Goal: Transaction & Acquisition: Purchase product/service

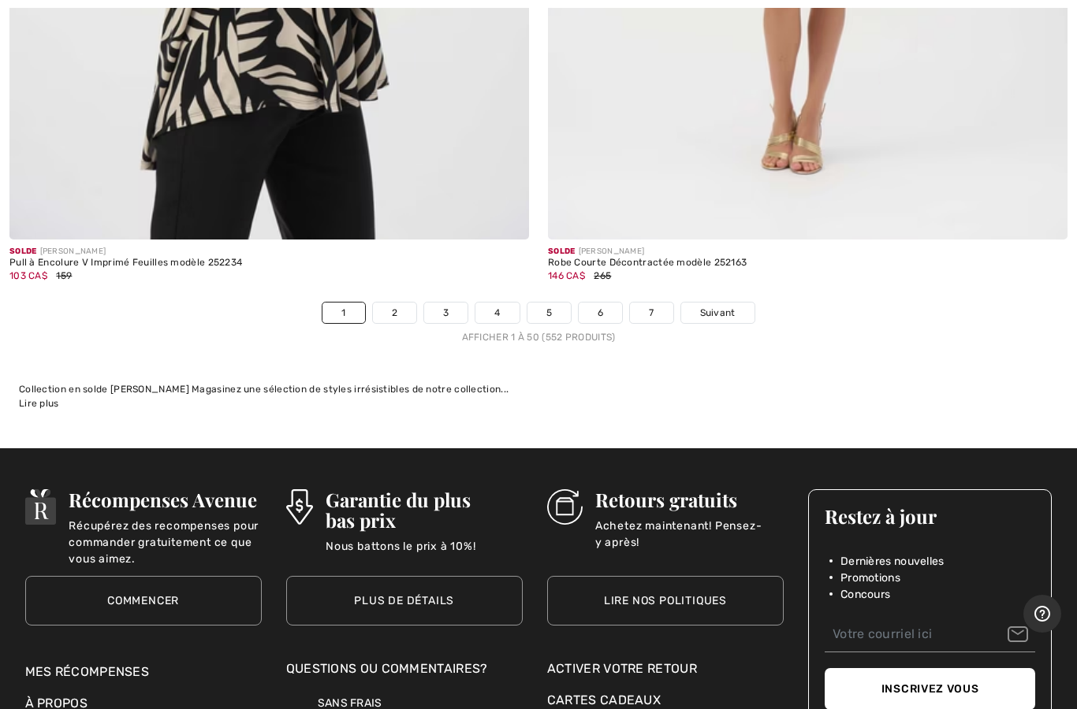
scroll to position [21877, 0]
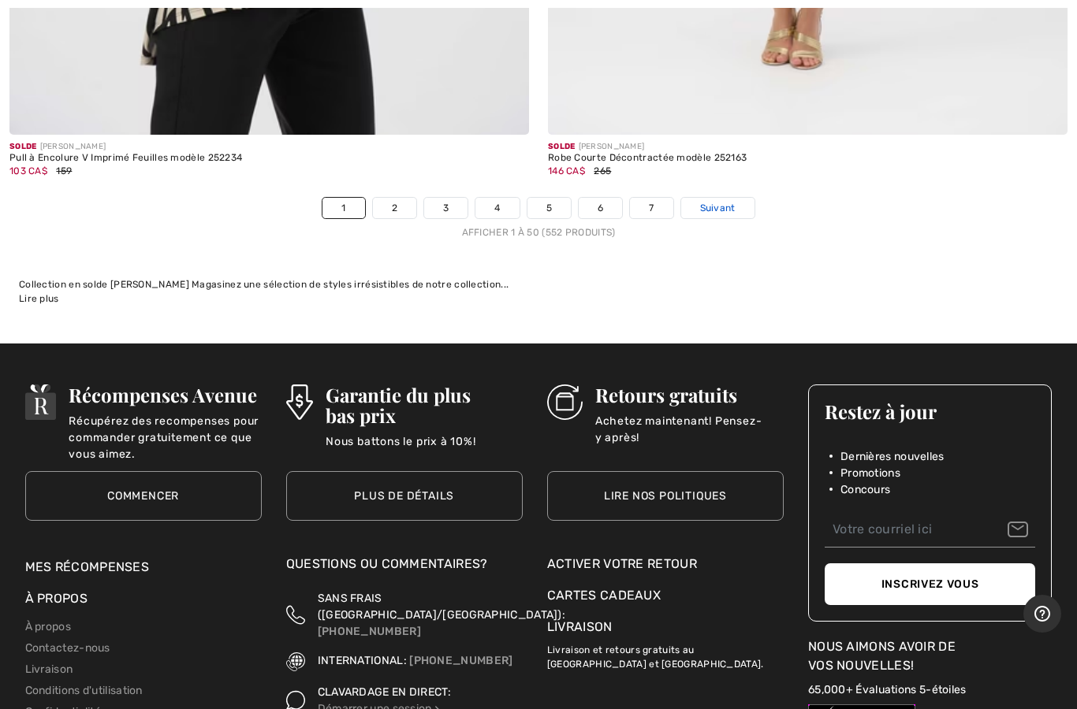
click at [736, 200] on link "Suivant" at bounding box center [717, 208] width 73 height 20
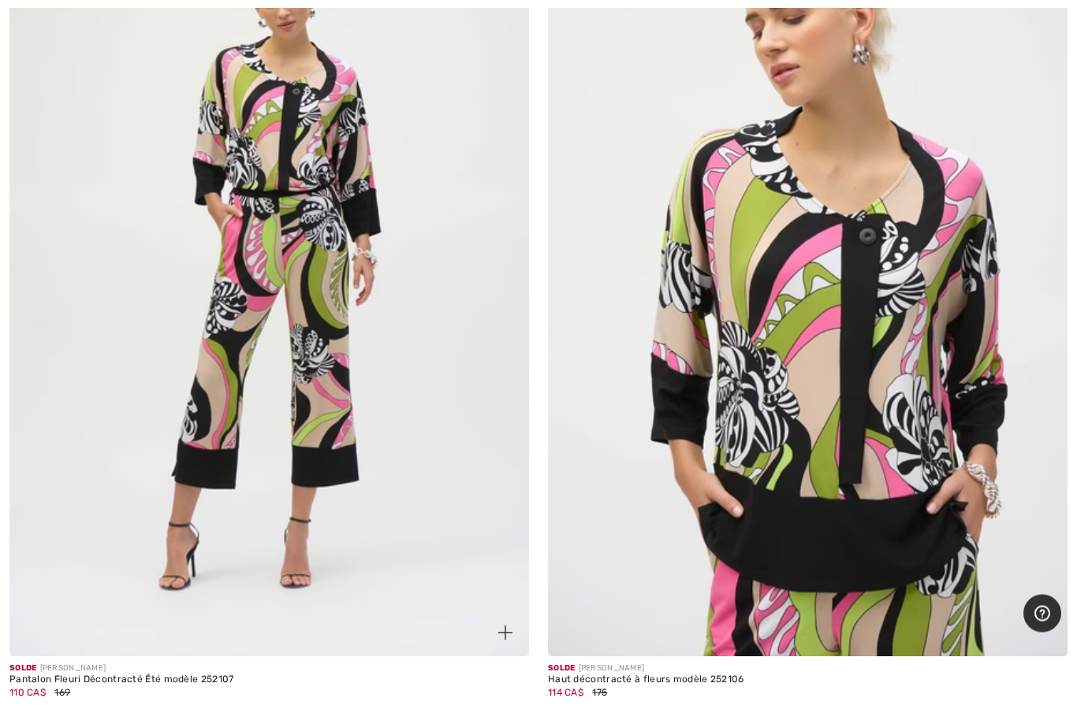
scroll to position [14235, 0]
click at [420, 448] on img at bounding box center [268, 266] width 519 height 779
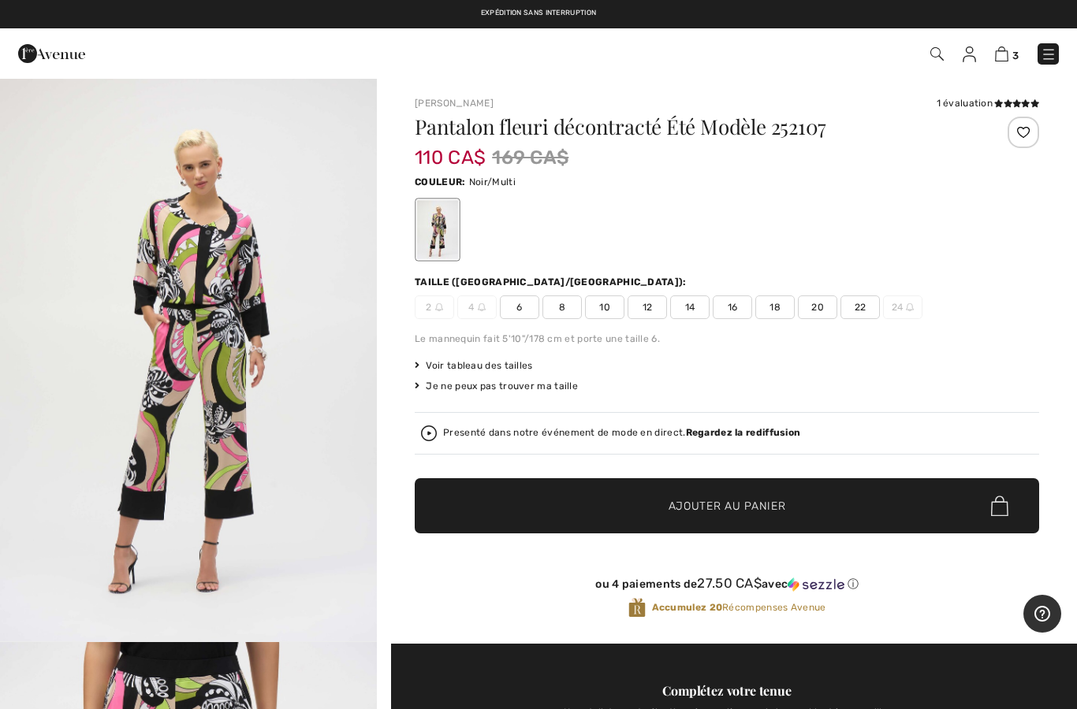
click at [647, 313] on span "12" at bounding box center [646, 308] width 39 height 24
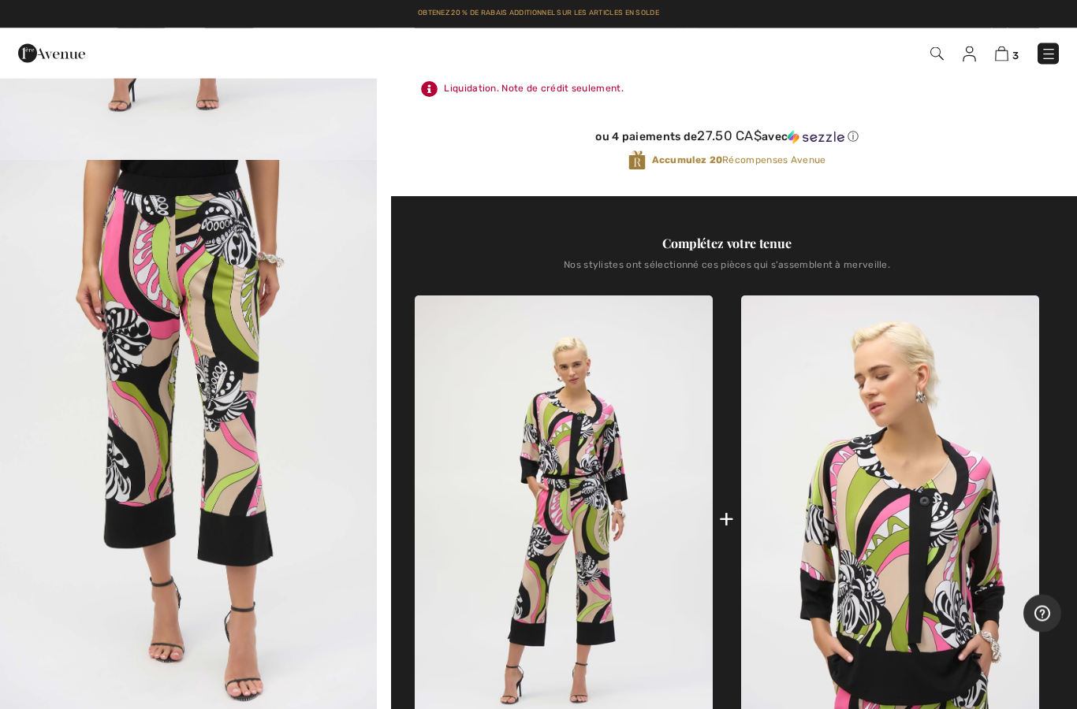
scroll to position [325, 0]
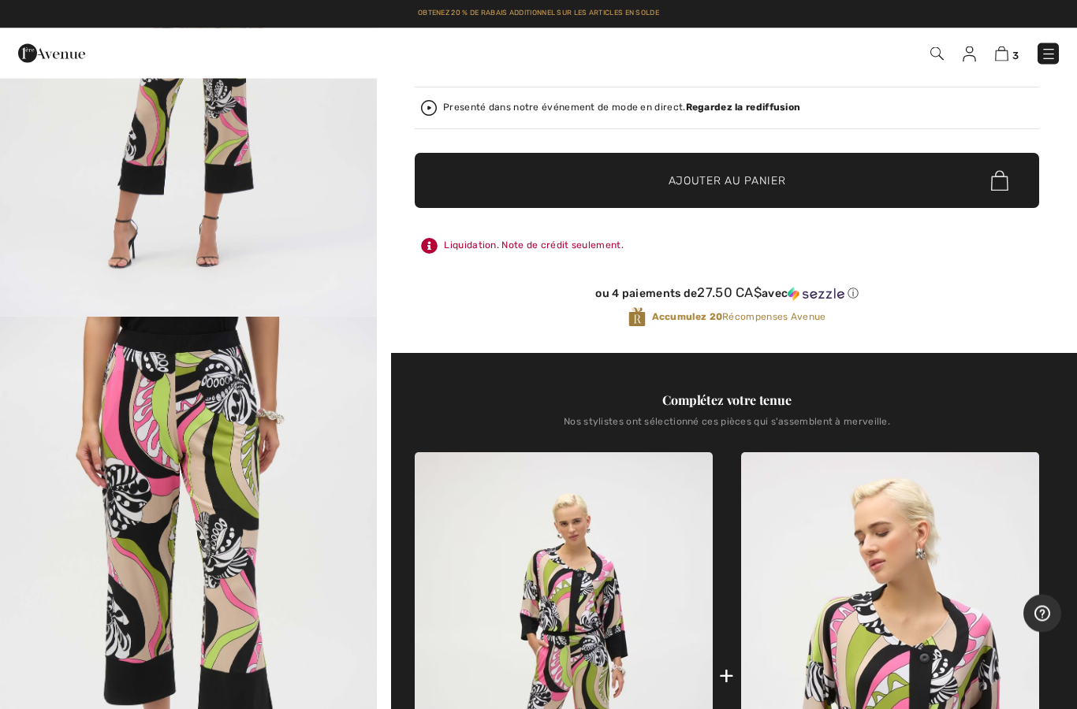
click at [309, 518] on img "2 / 5" at bounding box center [188, 600] width 377 height 564
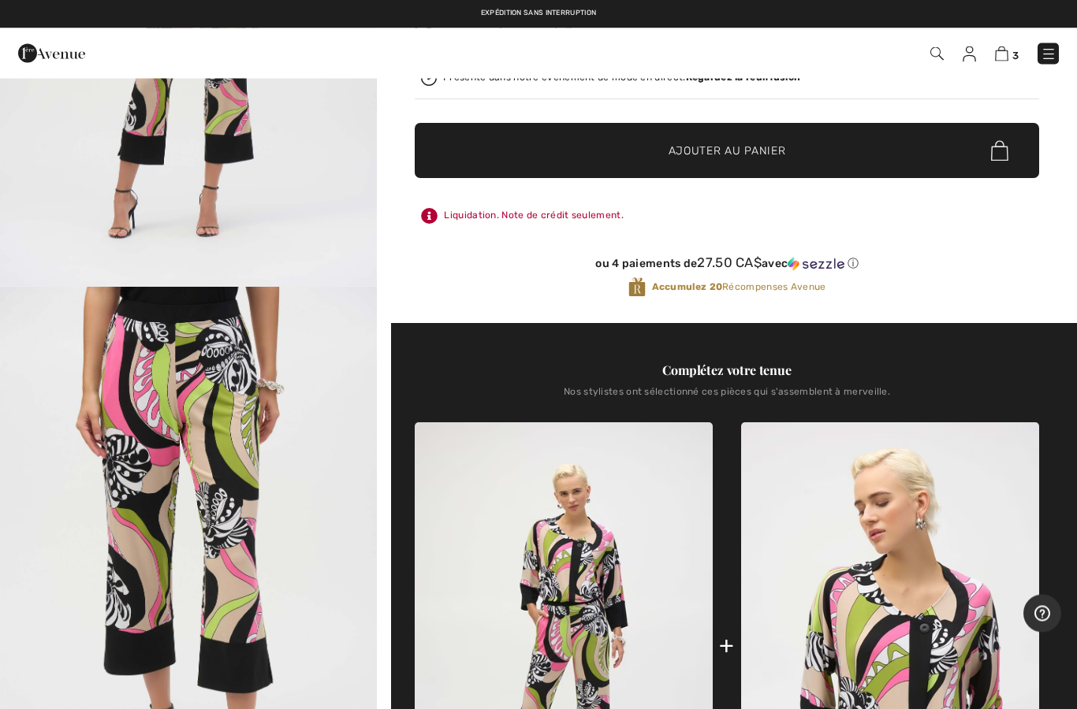
click at [317, 555] on img "2 / 5" at bounding box center [188, 570] width 377 height 564
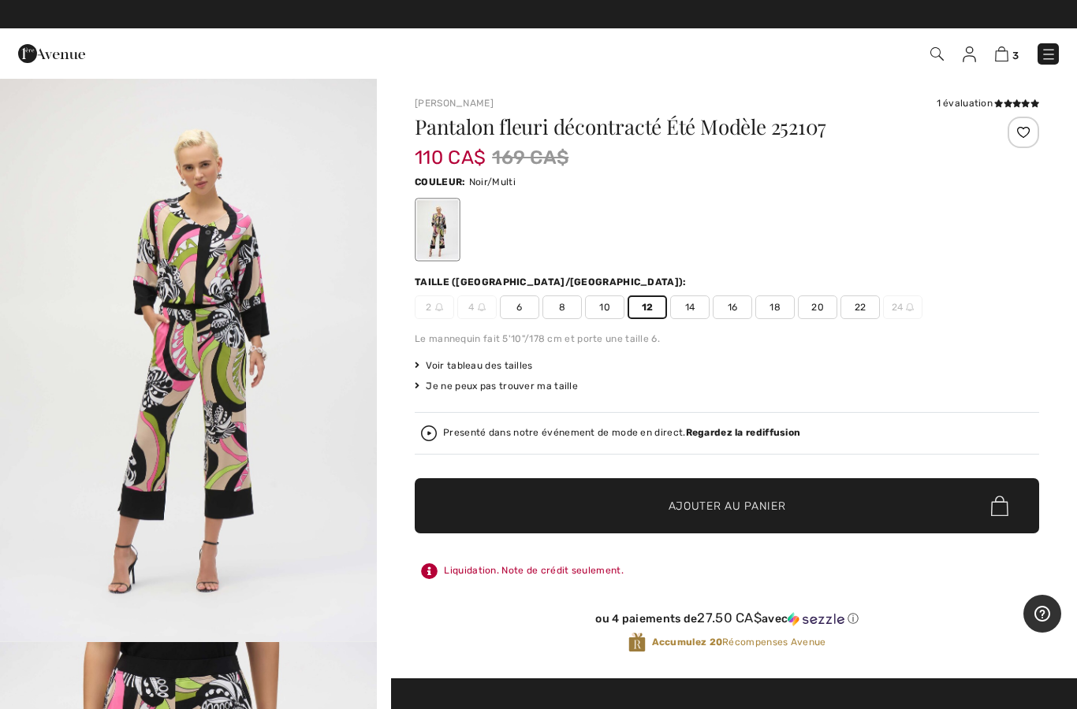
click at [853, 298] on span "22" at bounding box center [859, 308] width 39 height 24
click at [650, 305] on span "12" at bounding box center [646, 308] width 39 height 24
click at [657, 500] on span "✔ Ajouté au panier" at bounding box center [704, 506] width 124 height 17
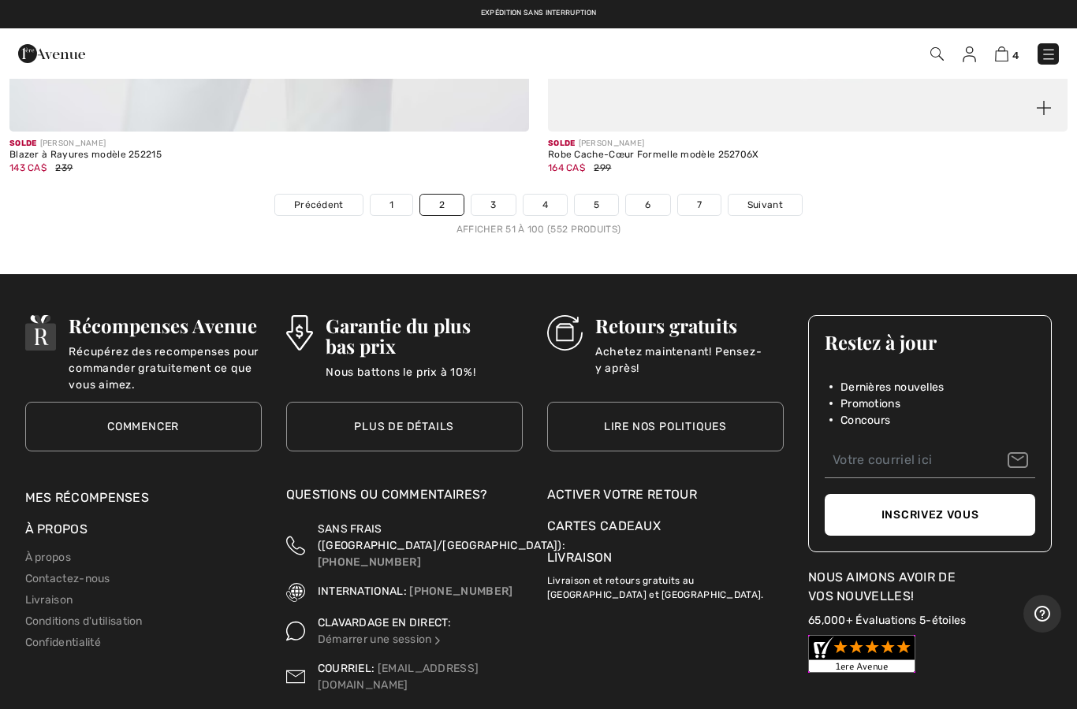
scroll to position [21858, 0]
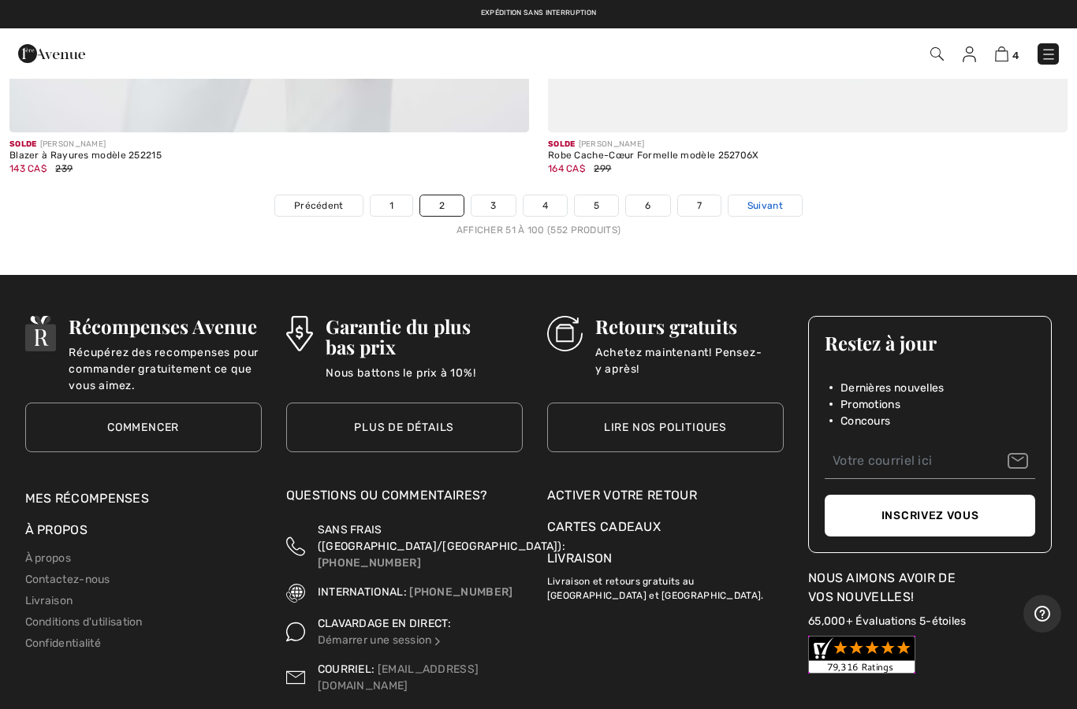
click at [786, 195] on link "Suivant" at bounding box center [764, 205] width 73 height 20
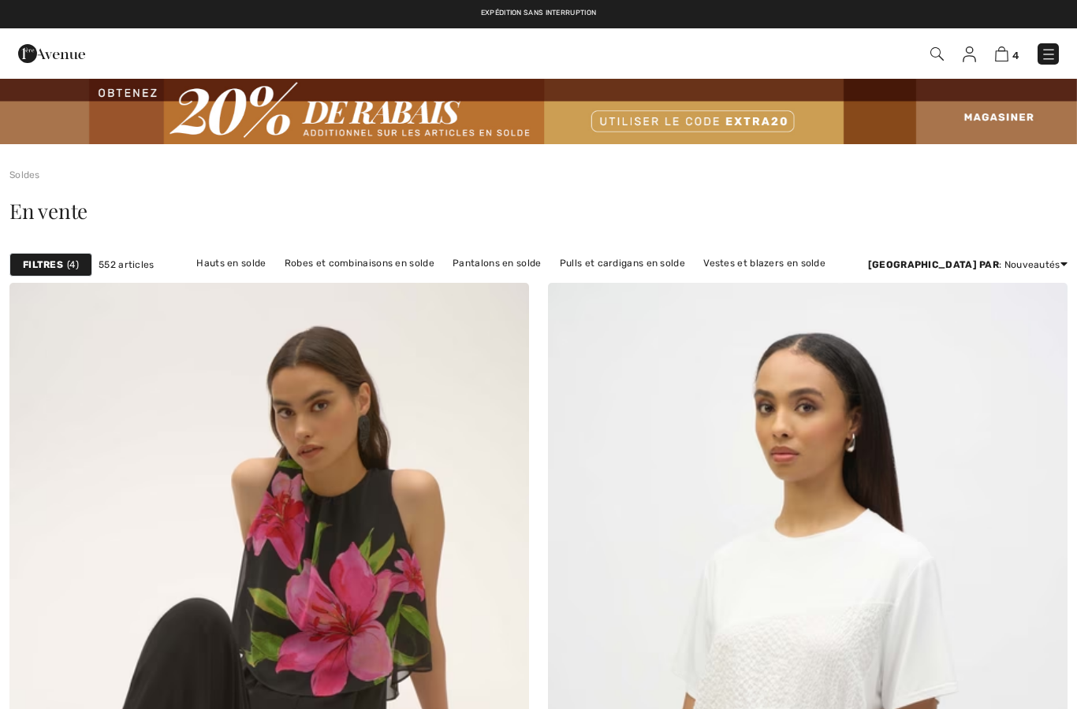
checkbox input "true"
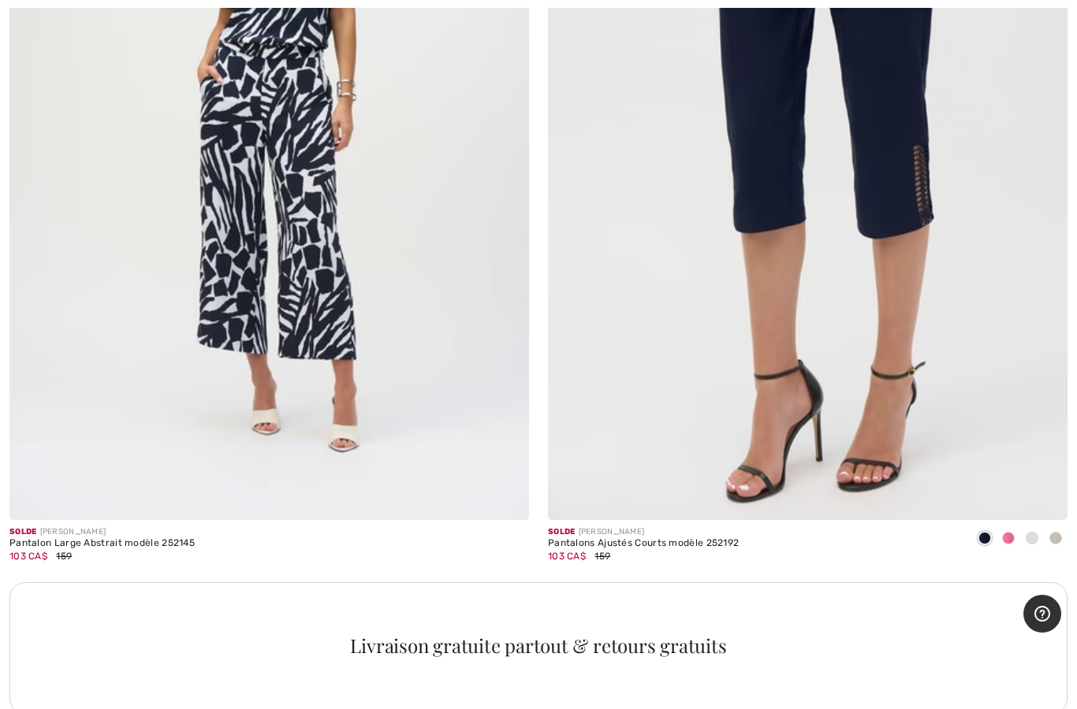
scroll to position [4771, 0]
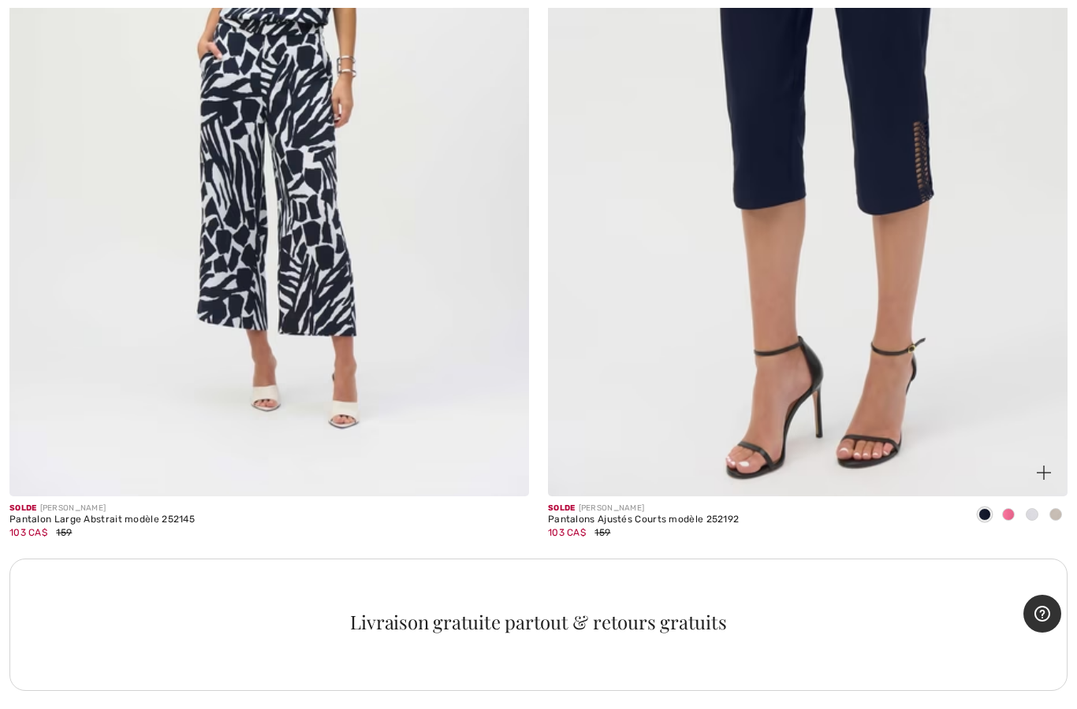
click at [895, 327] on img at bounding box center [807, 107] width 519 height 779
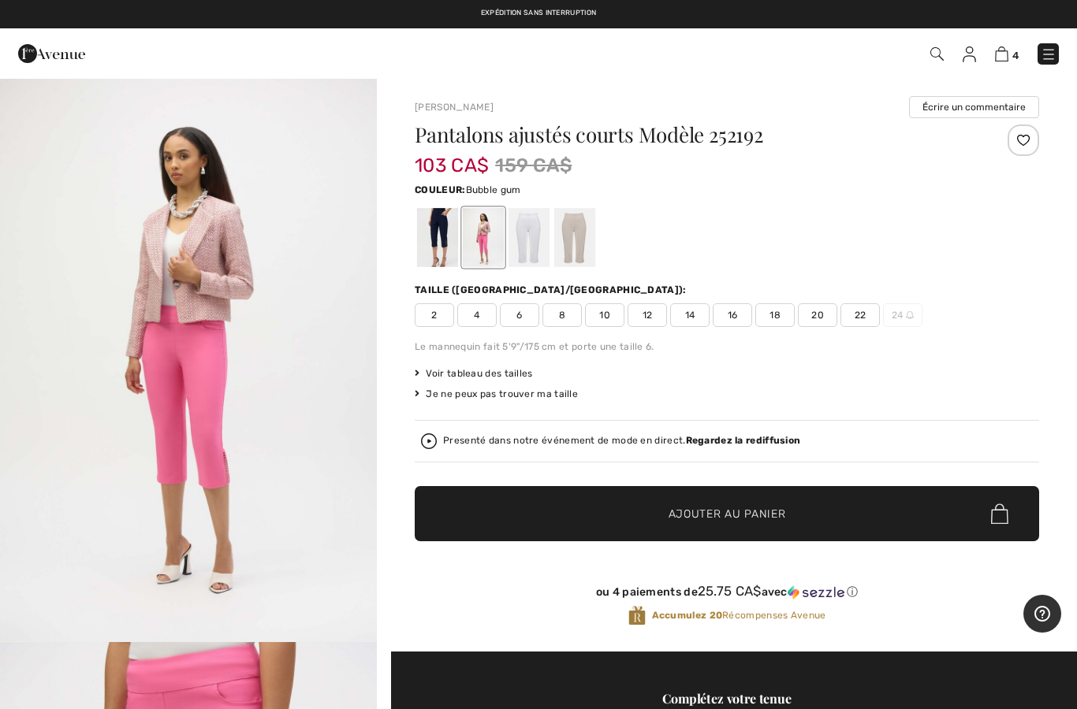
click at [582, 239] on div at bounding box center [574, 237] width 41 height 59
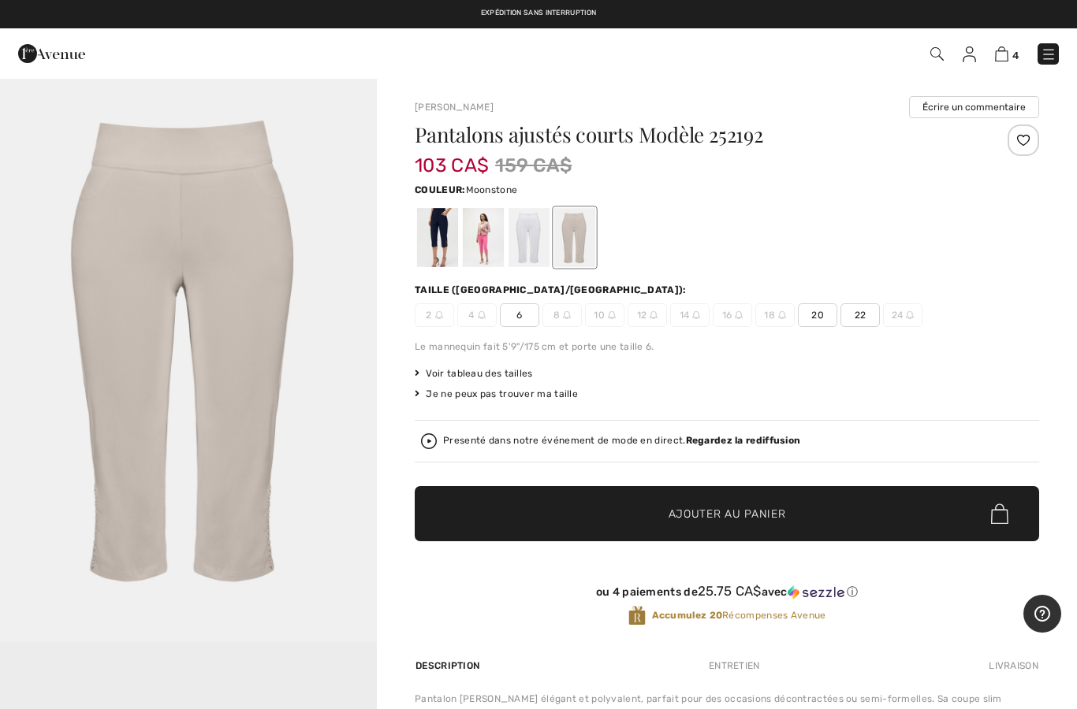
click at [533, 238] on div at bounding box center [528, 237] width 41 height 59
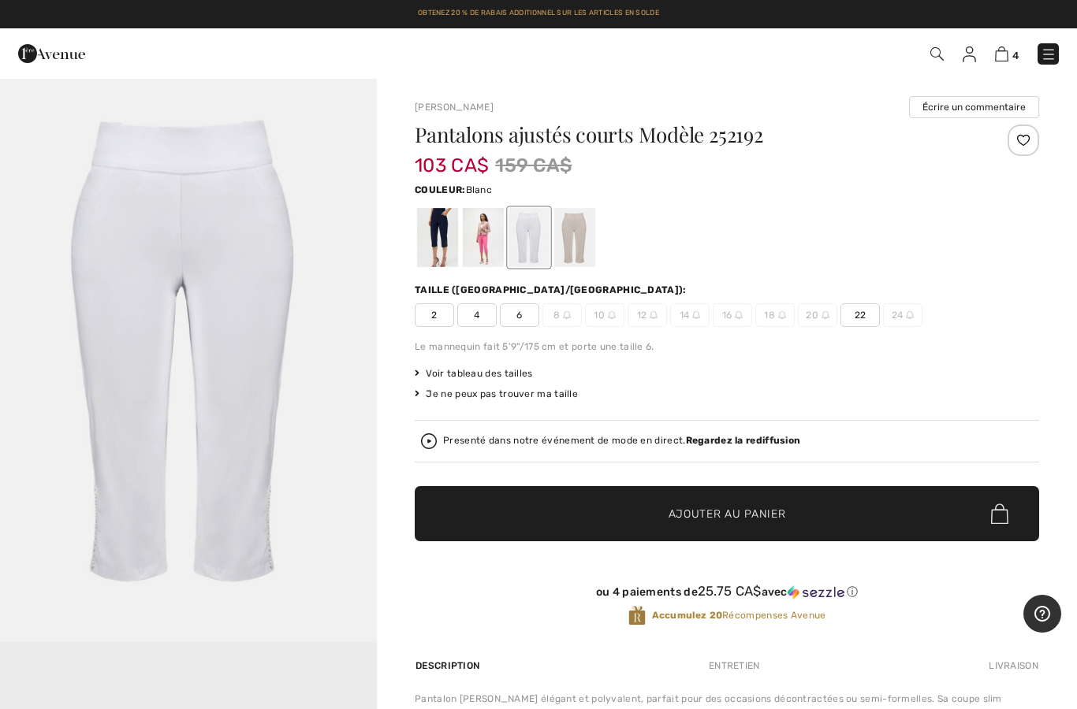
click at [467, 274] on div "Pantalons ajustés courts Modèle 252192 103 CA$ 159 CA$ Couleur: Blanc Taille (C…" at bounding box center [727, 388] width 624 height 527
click at [484, 244] on div at bounding box center [483, 237] width 41 height 59
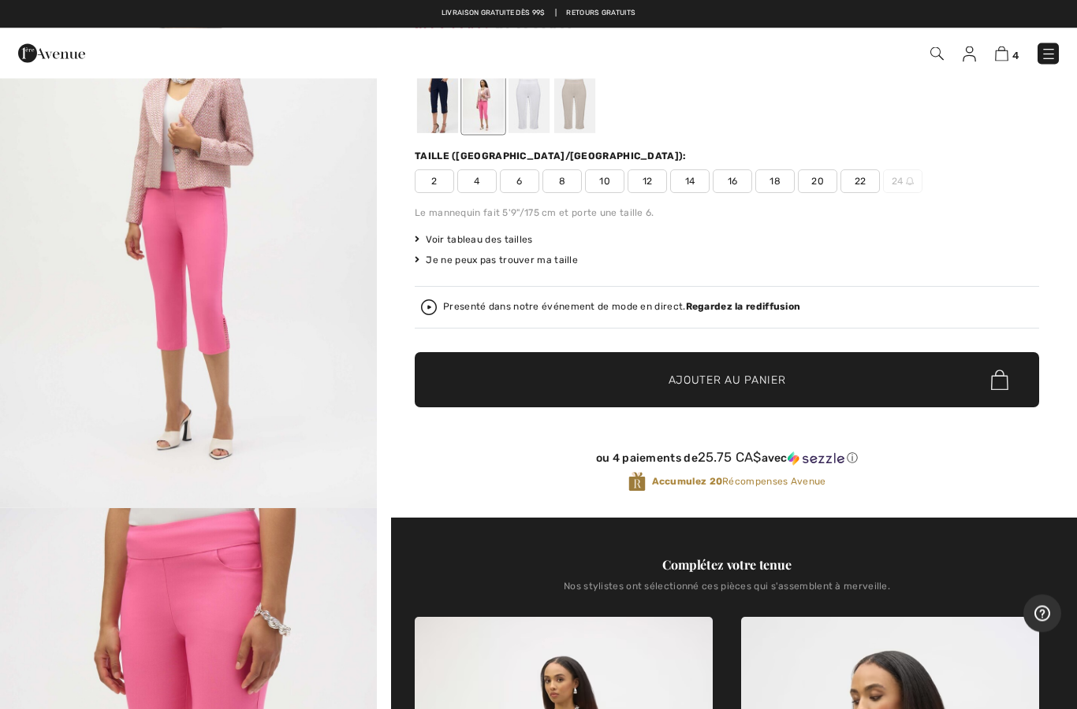
scroll to position [108, 0]
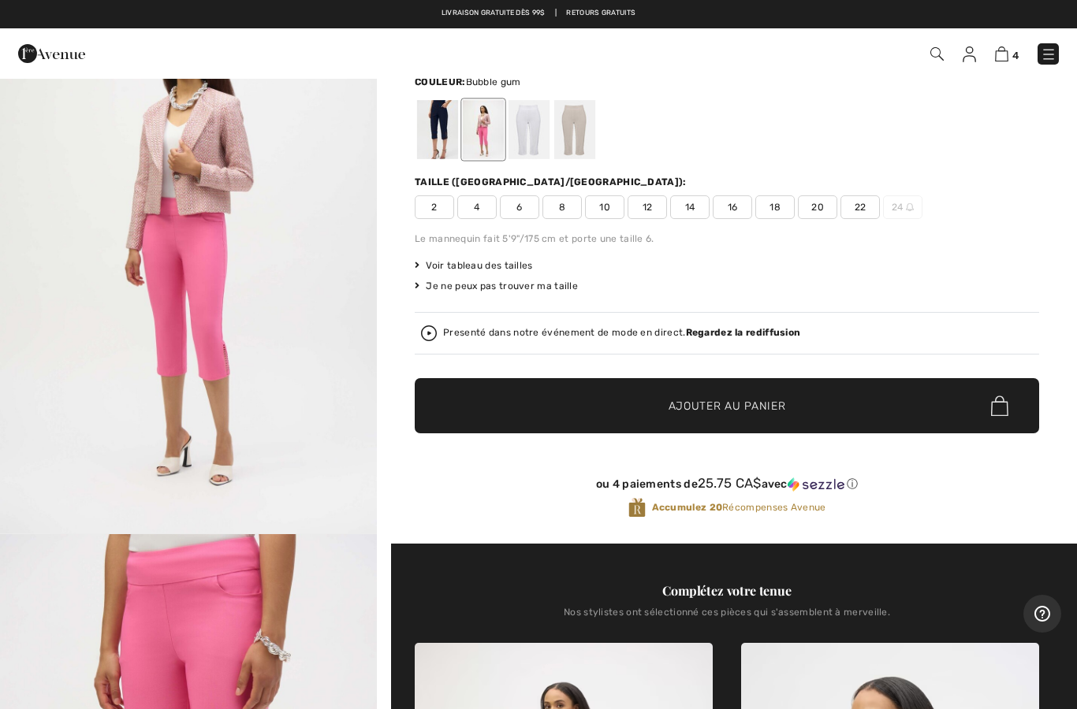
click at [448, 127] on div at bounding box center [437, 129] width 41 height 59
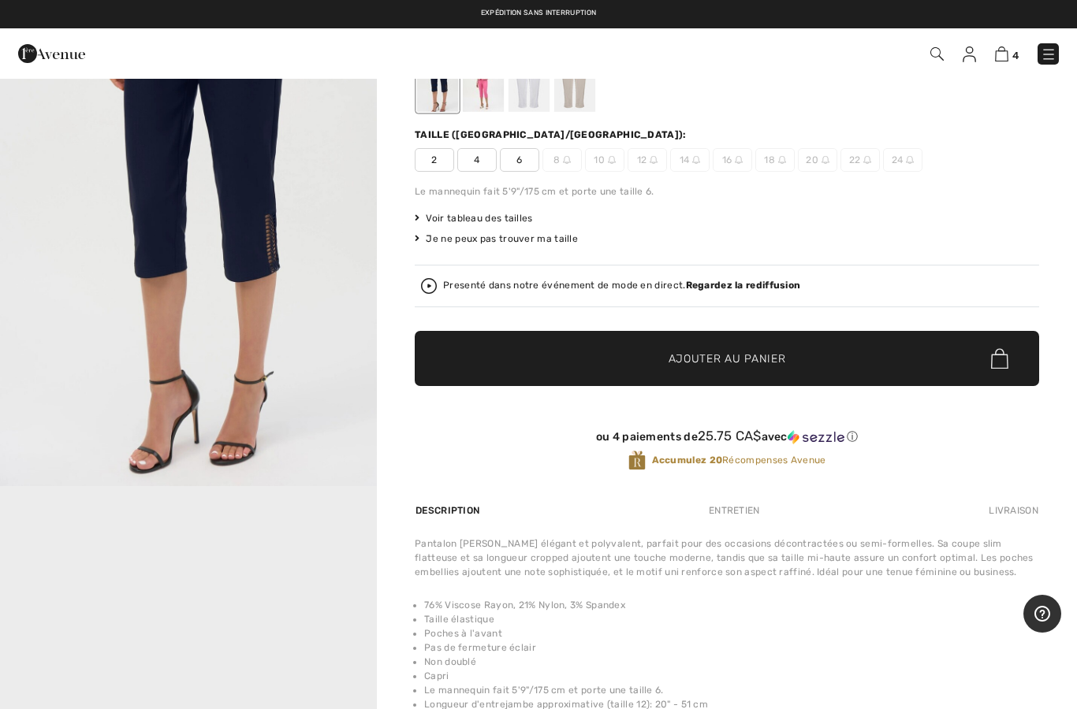
scroll to position [142, 0]
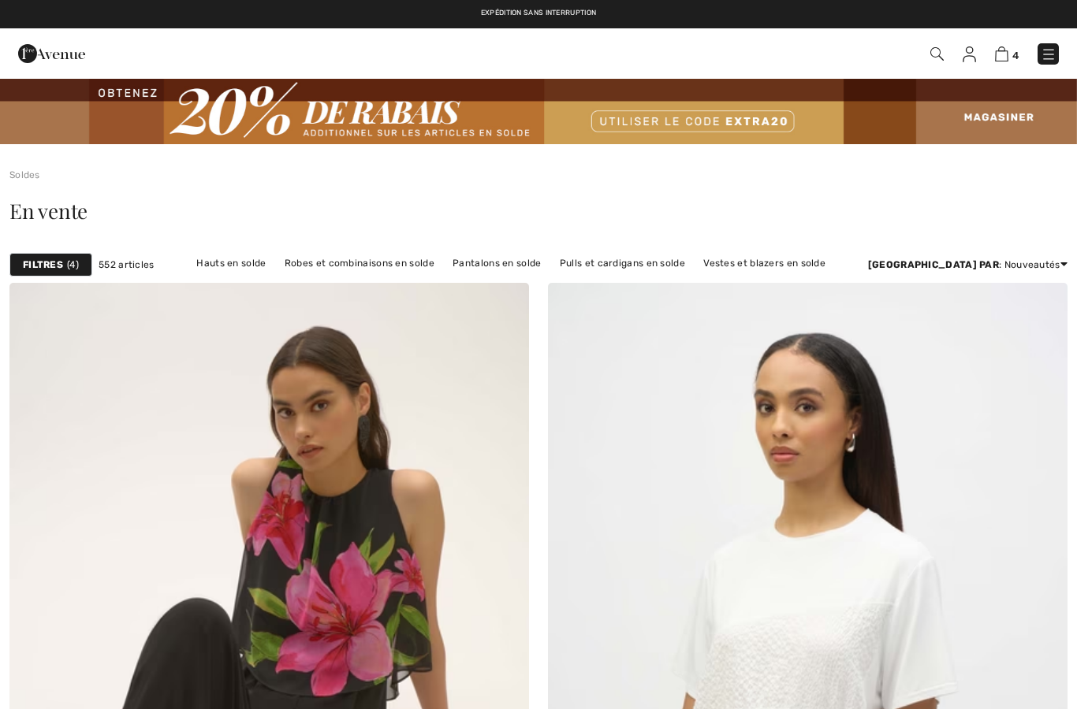
checkbox input "true"
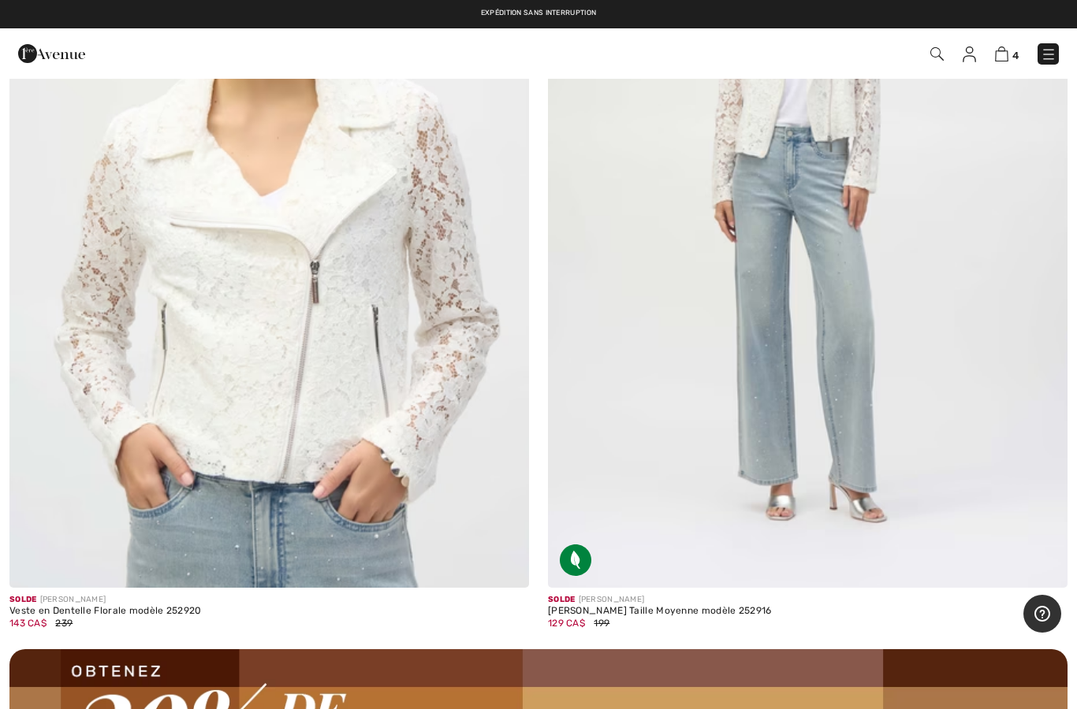
scroll to position [9778, 0]
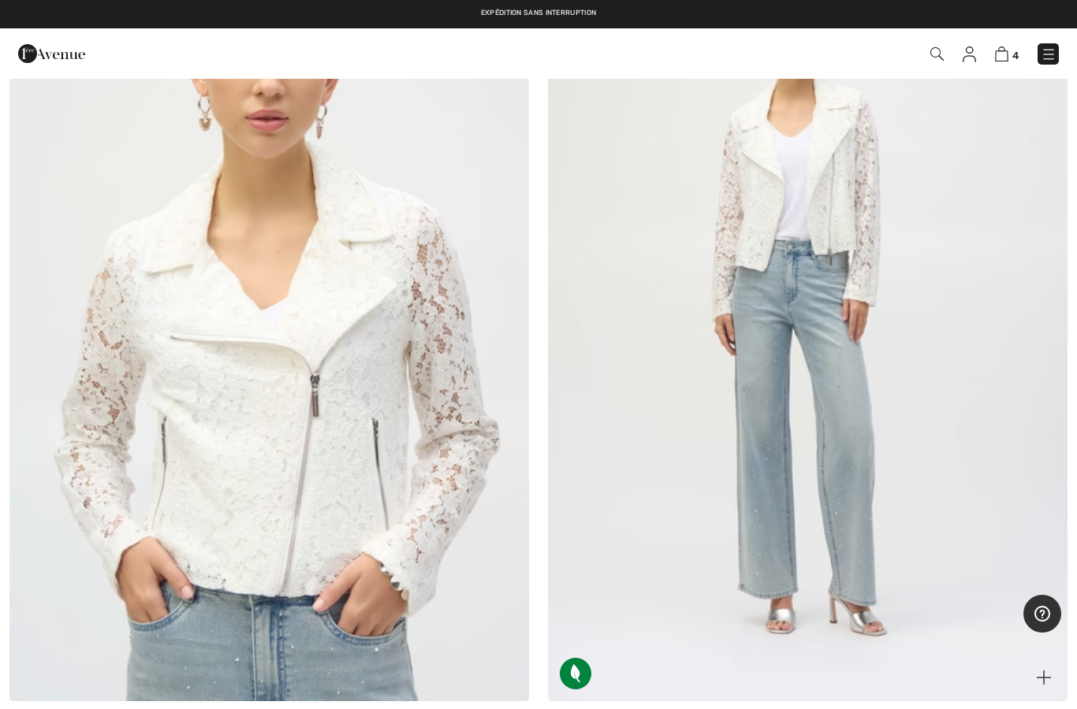
click at [872, 288] on img at bounding box center [807, 311] width 519 height 779
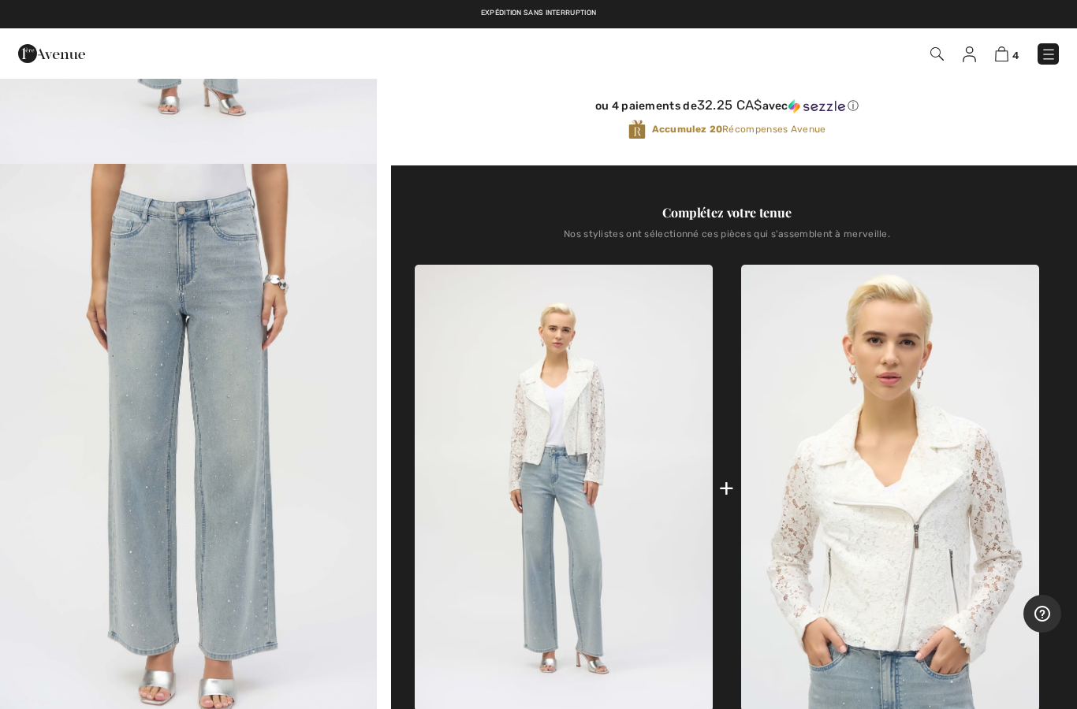
scroll to position [438, 0]
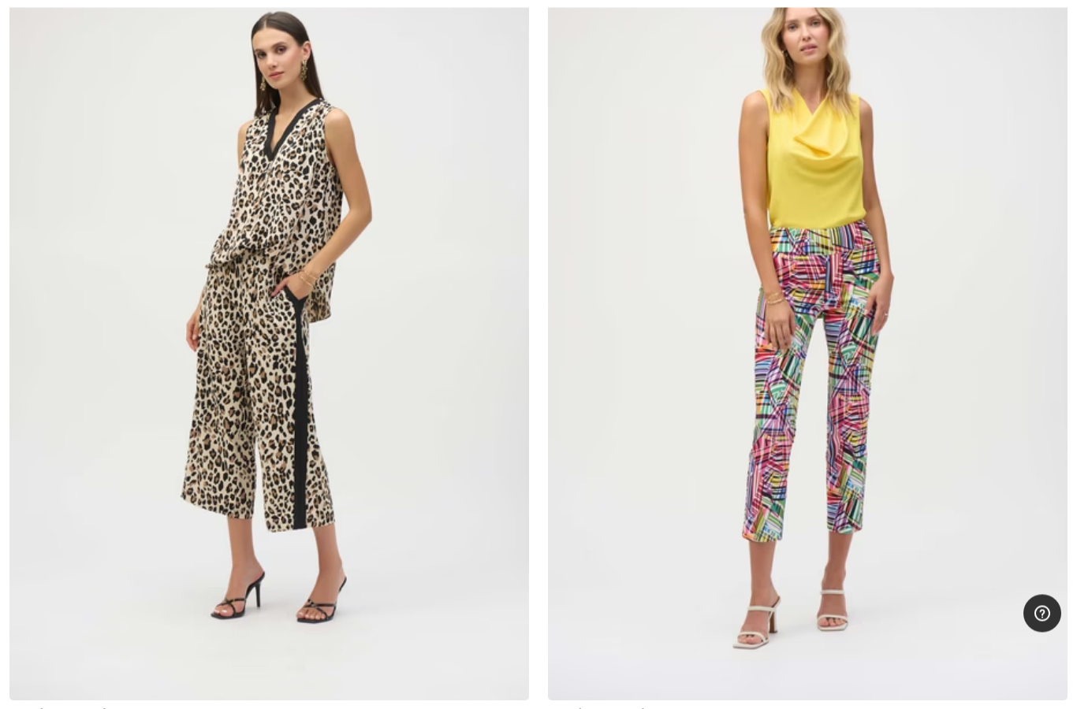
scroll to position [11667, 0]
click at [858, 277] on img at bounding box center [807, 310] width 519 height 779
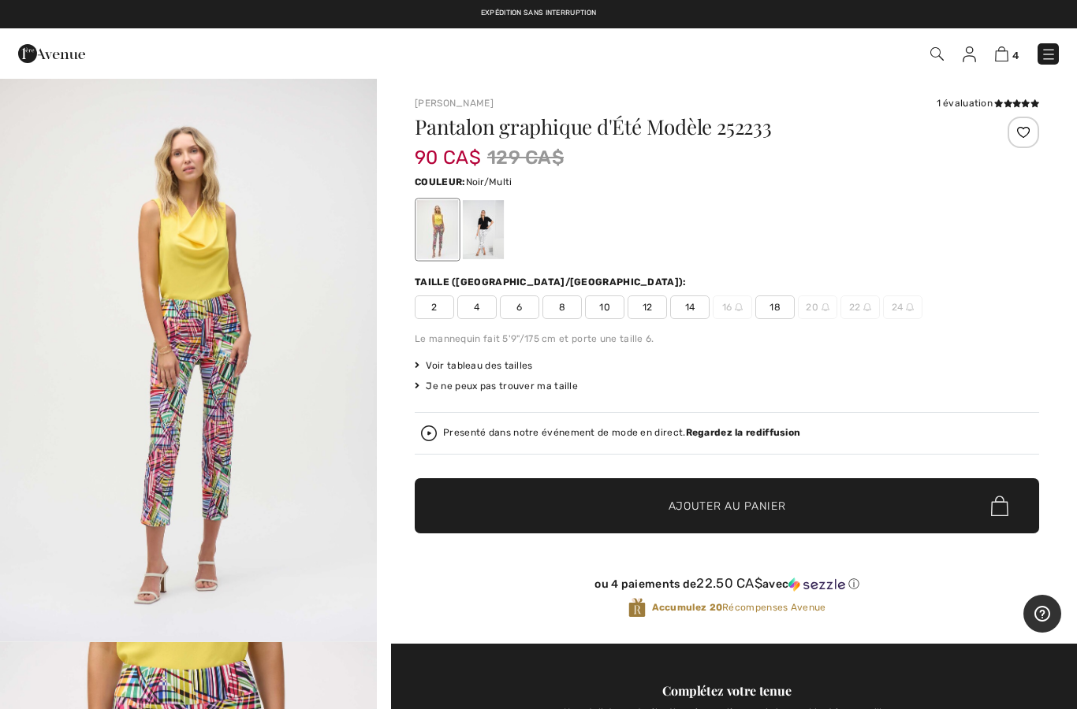
click at [654, 317] on span "12" at bounding box center [646, 308] width 39 height 24
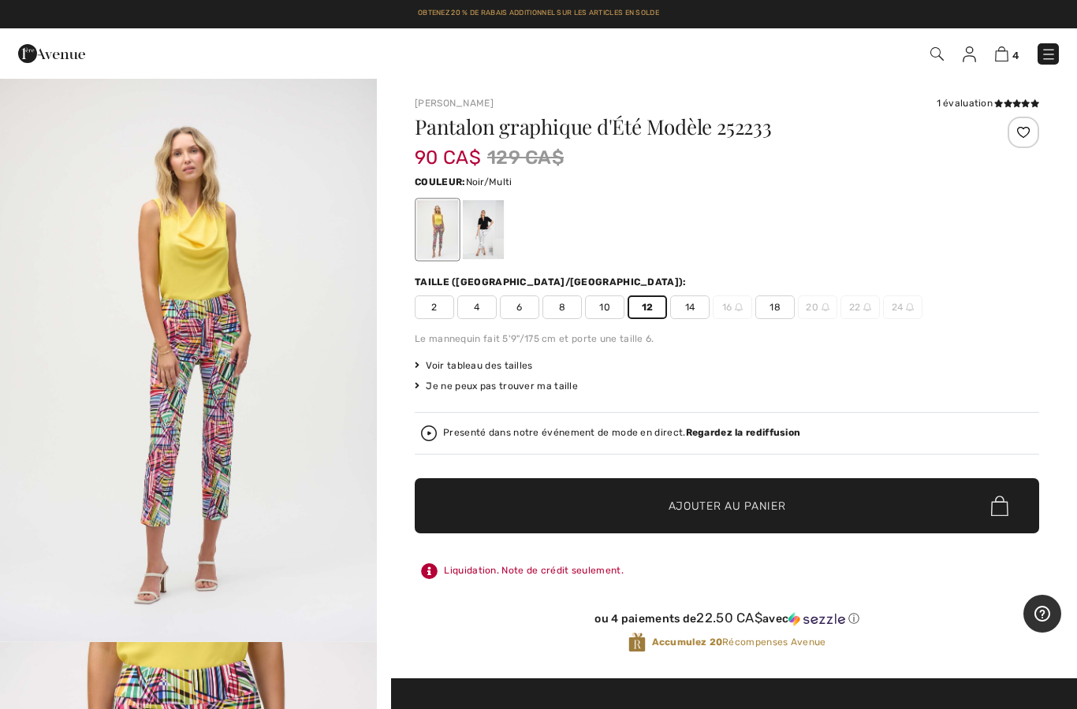
click at [705, 501] on span "Ajouter au panier" at bounding box center [726, 506] width 117 height 17
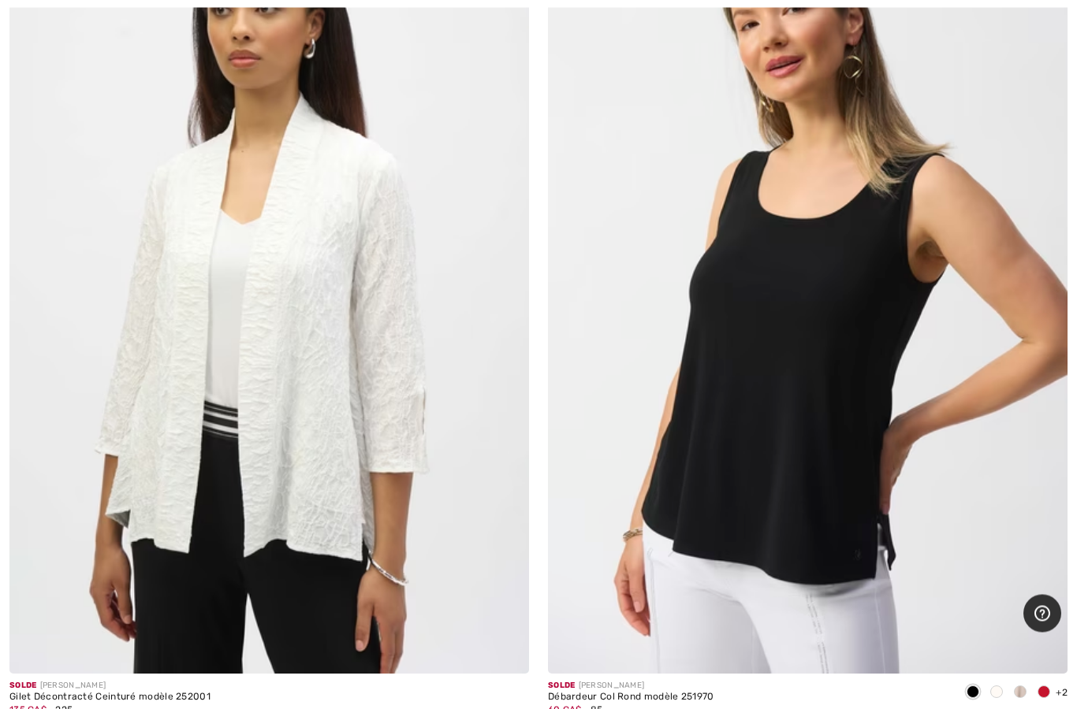
scroll to position [18588, 0]
click at [921, 228] on img at bounding box center [807, 283] width 519 height 779
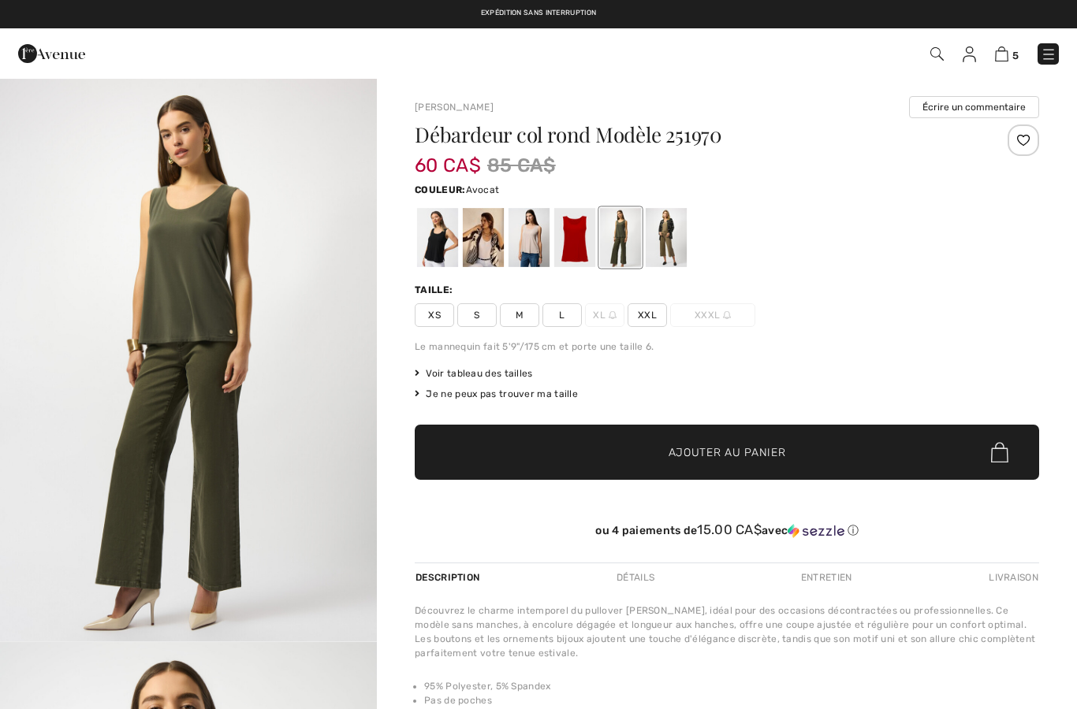
checkbox input "true"
click at [444, 251] on div at bounding box center [437, 237] width 41 height 59
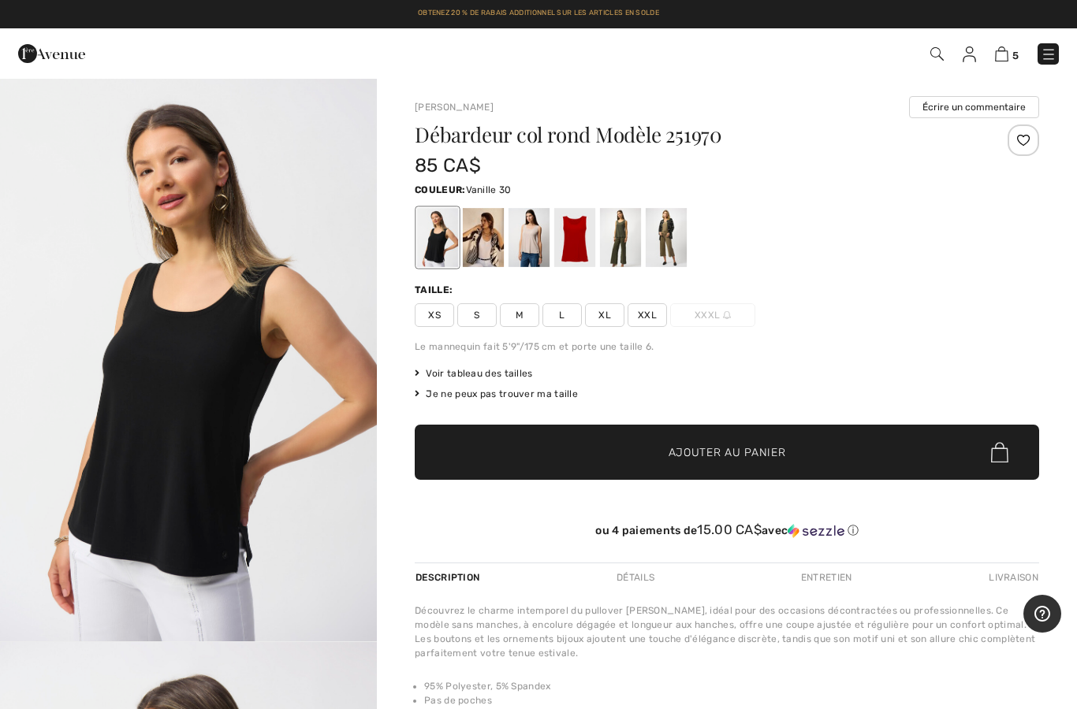
click at [482, 248] on div at bounding box center [483, 237] width 41 height 59
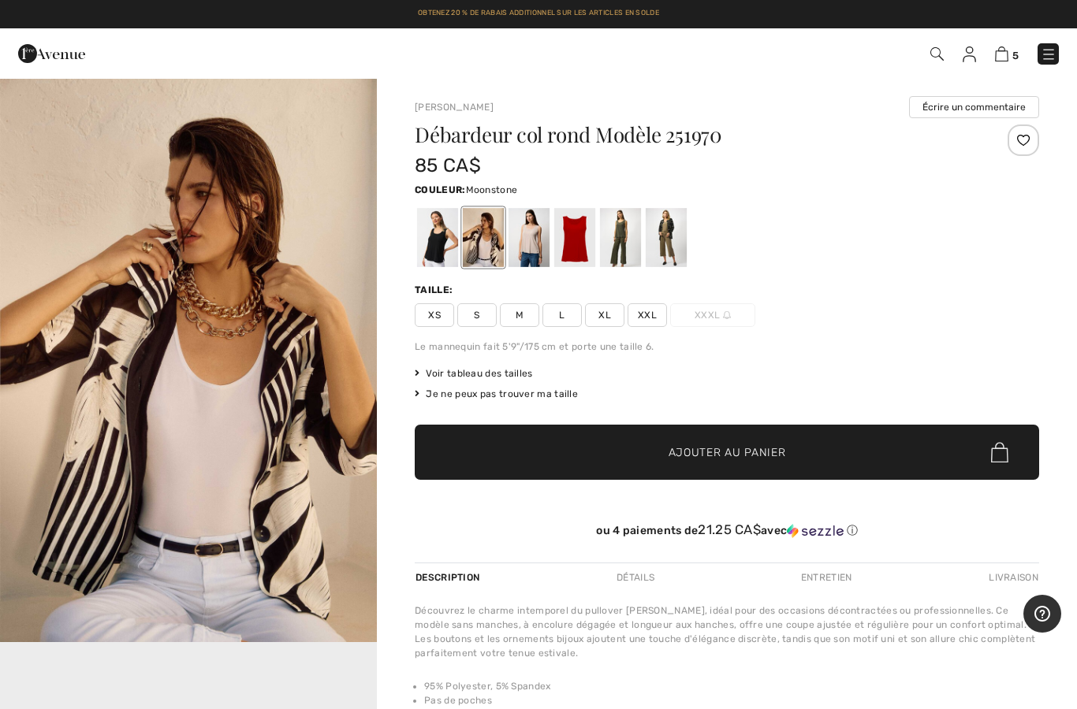
click at [538, 228] on div at bounding box center [528, 237] width 41 height 59
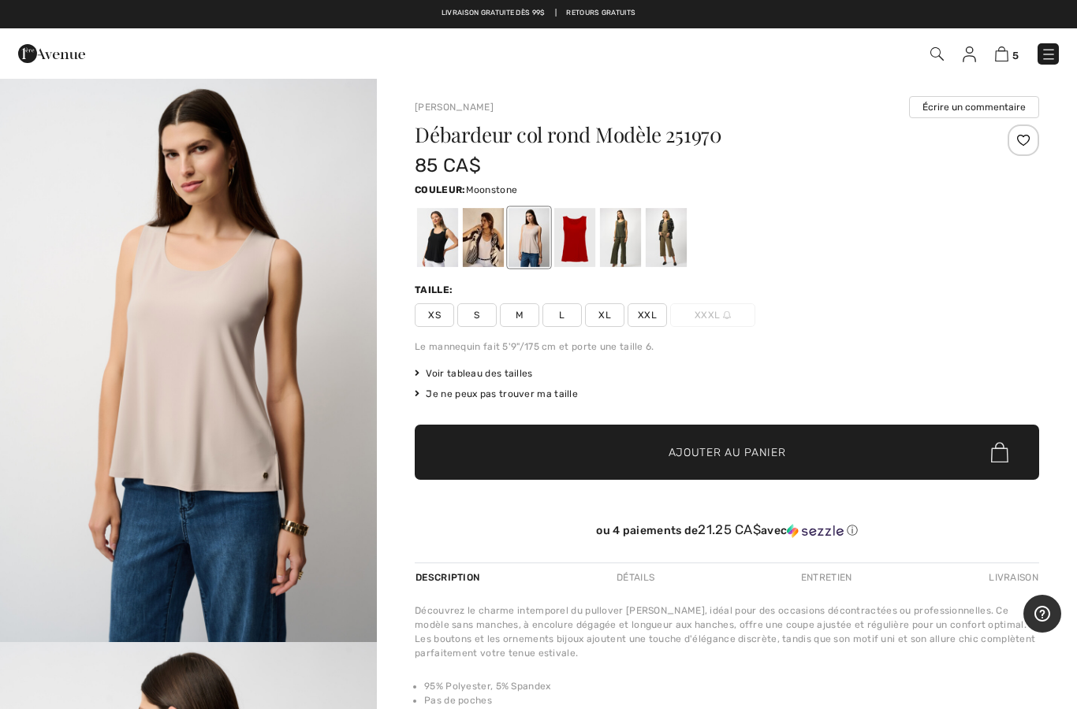
click at [583, 244] on div at bounding box center [574, 237] width 41 height 59
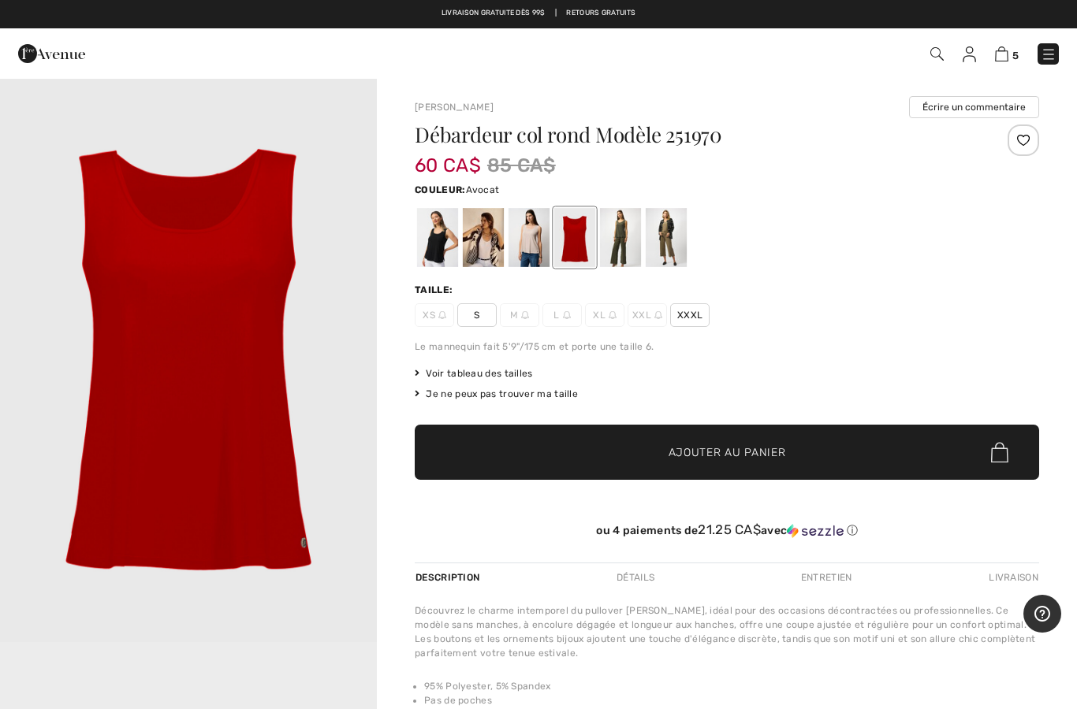
click at [627, 236] on div at bounding box center [620, 237] width 41 height 59
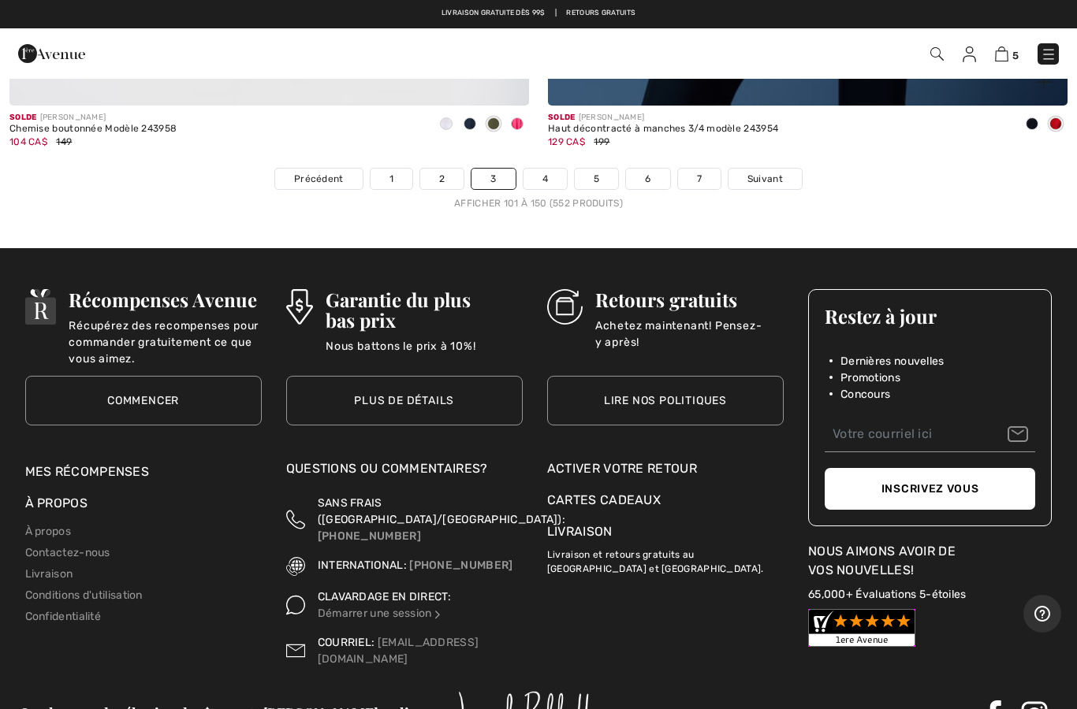
scroll to position [21873, 0]
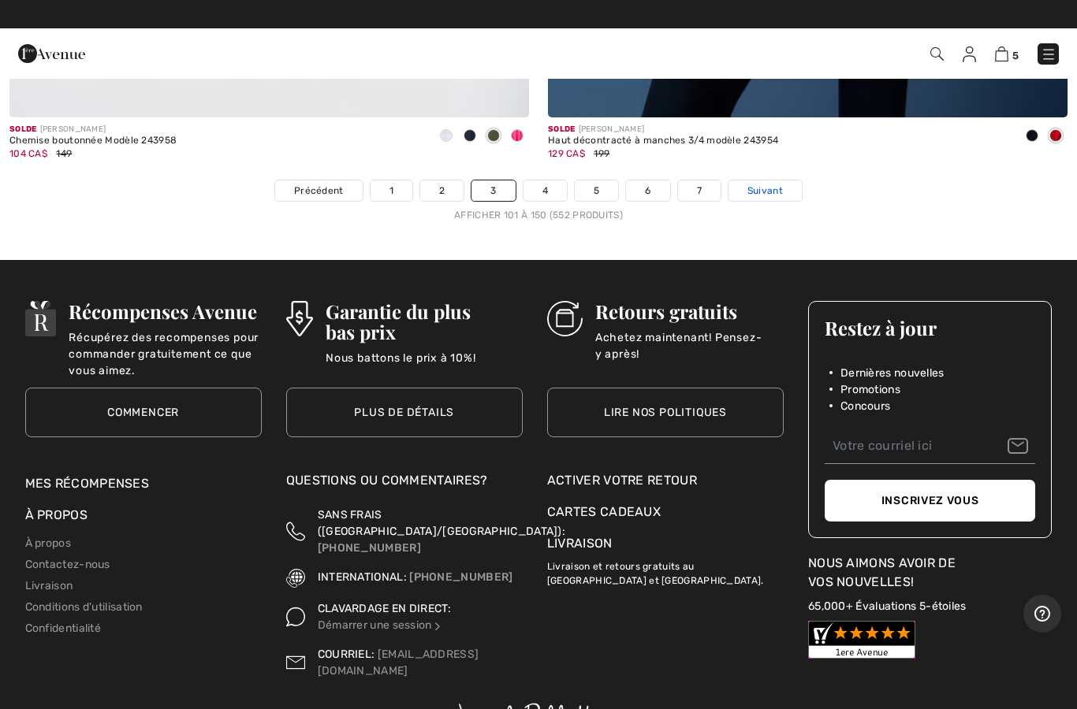
click at [774, 180] on link "Suivant" at bounding box center [764, 190] width 73 height 20
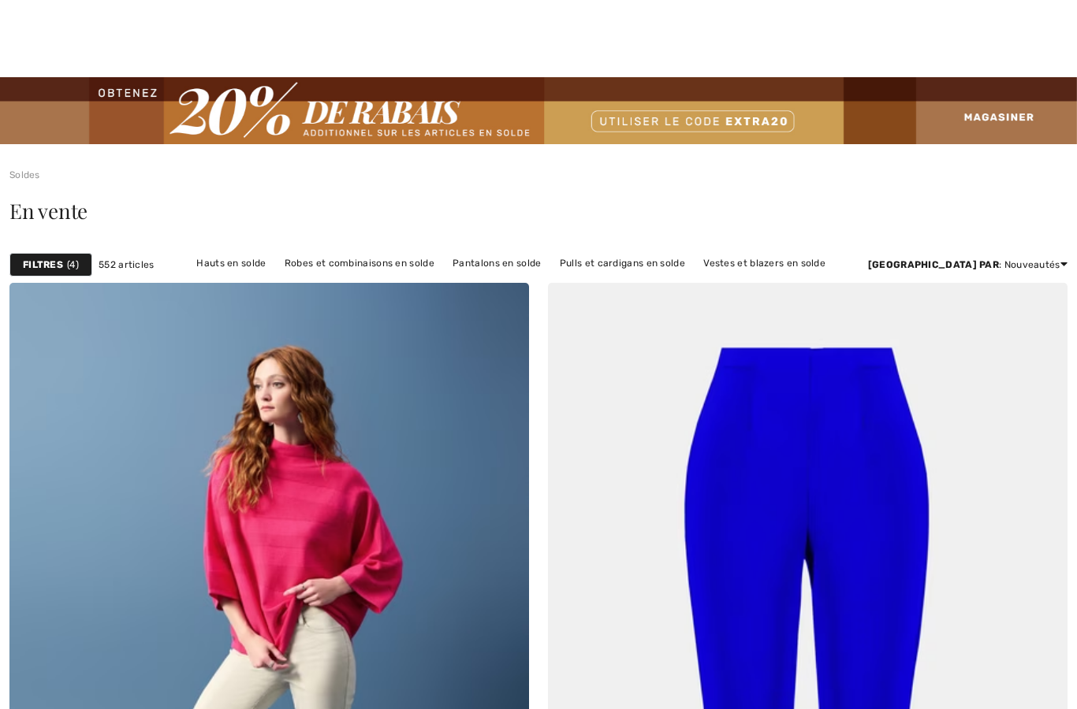
checkbox input "true"
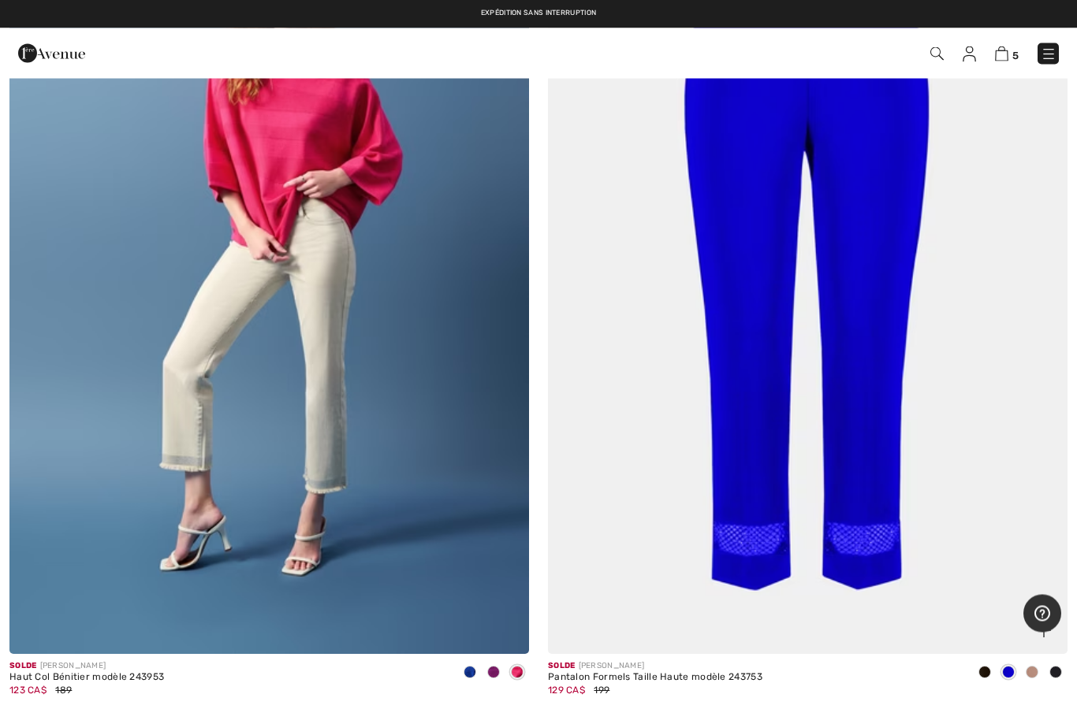
scroll to position [408, 0]
click at [832, 307] on img at bounding box center [807, 264] width 519 height 779
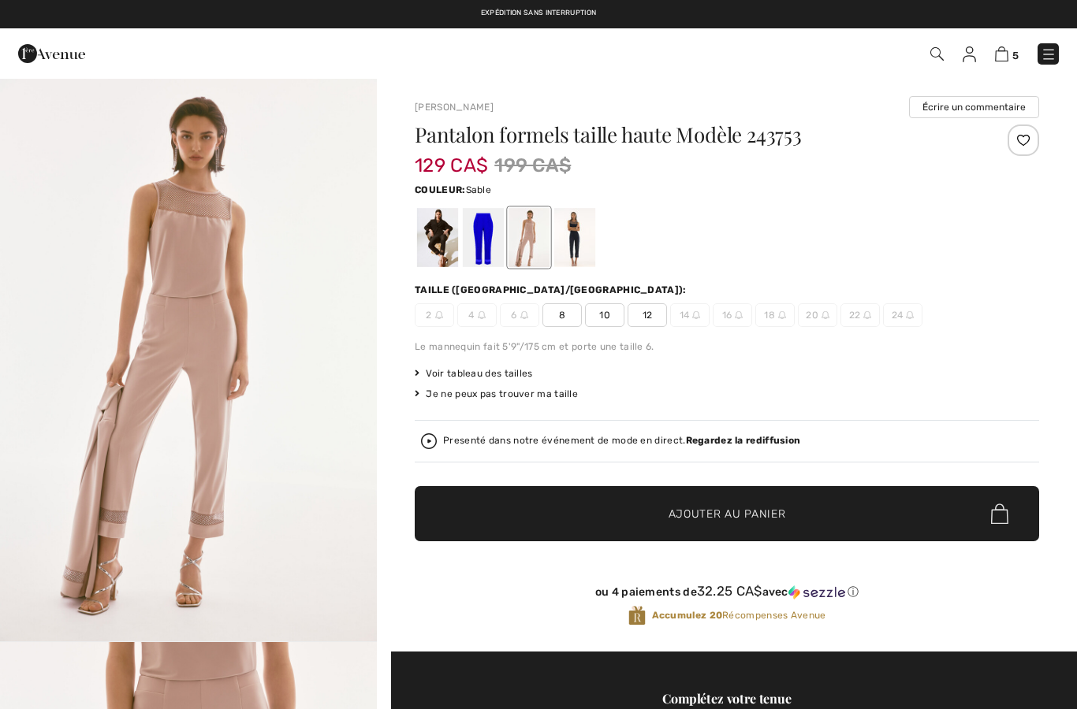
checkbox input "true"
click at [482, 243] on div at bounding box center [483, 237] width 41 height 59
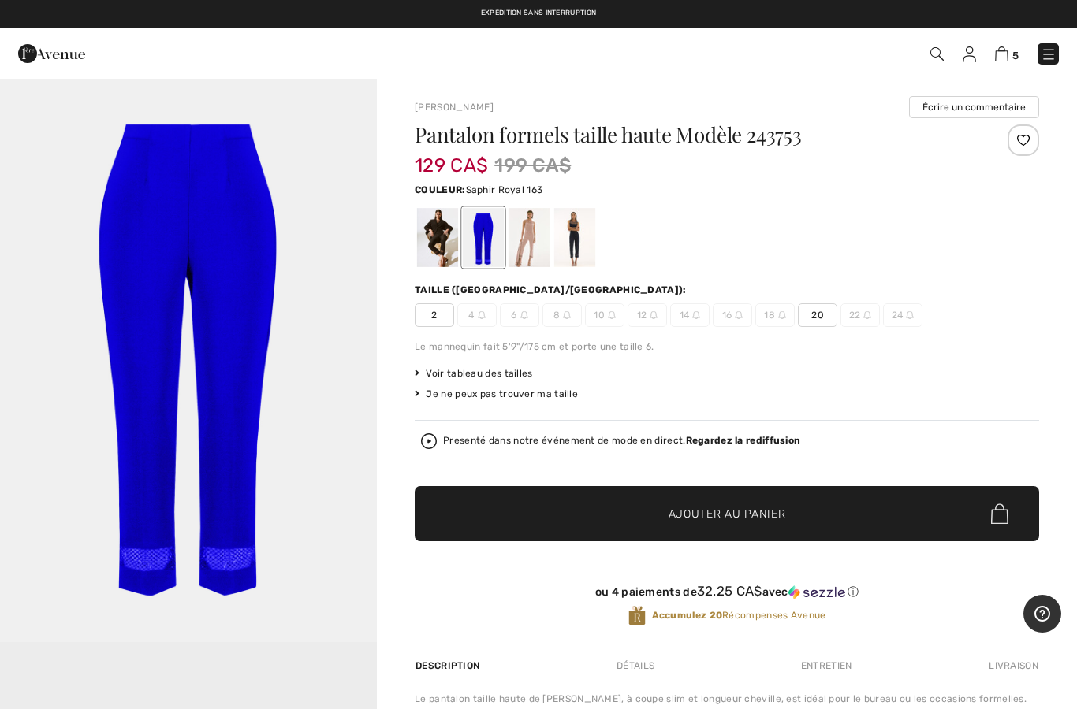
click at [530, 239] on div at bounding box center [528, 237] width 41 height 59
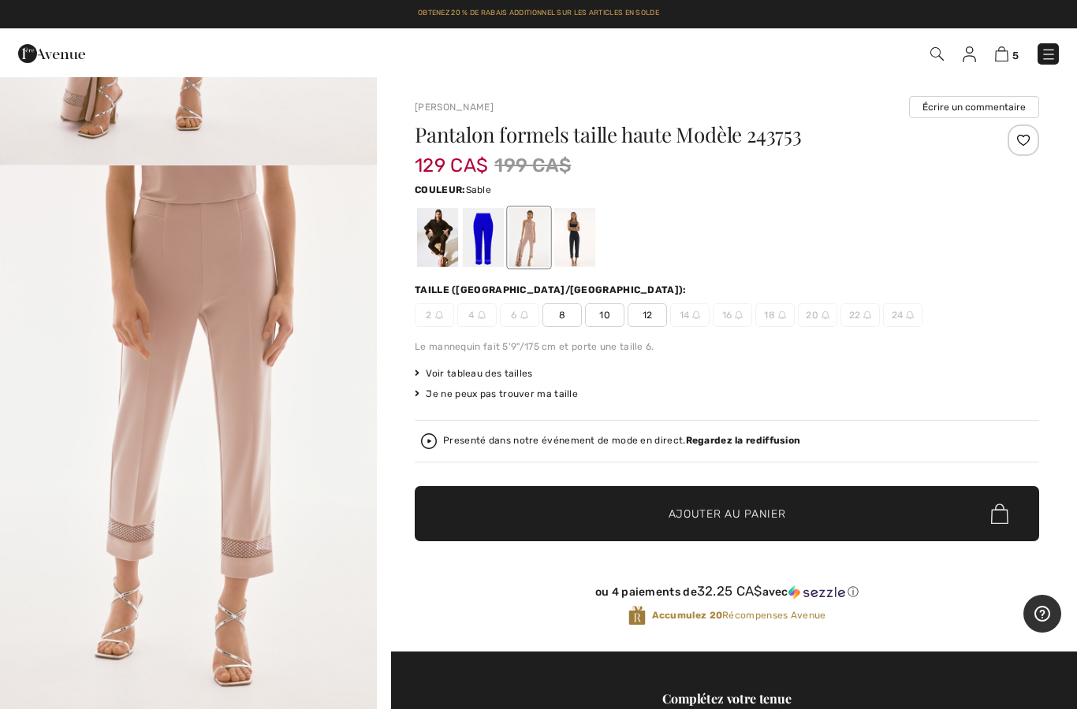
scroll to position [475, 0]
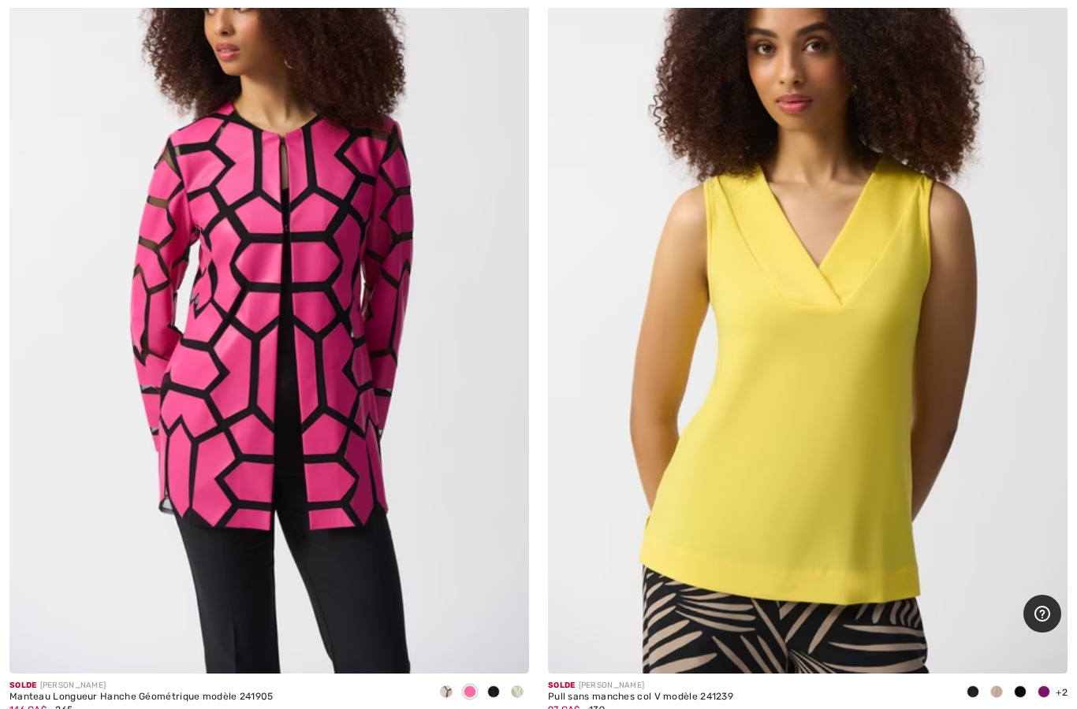
scroll to position [2944, 0]
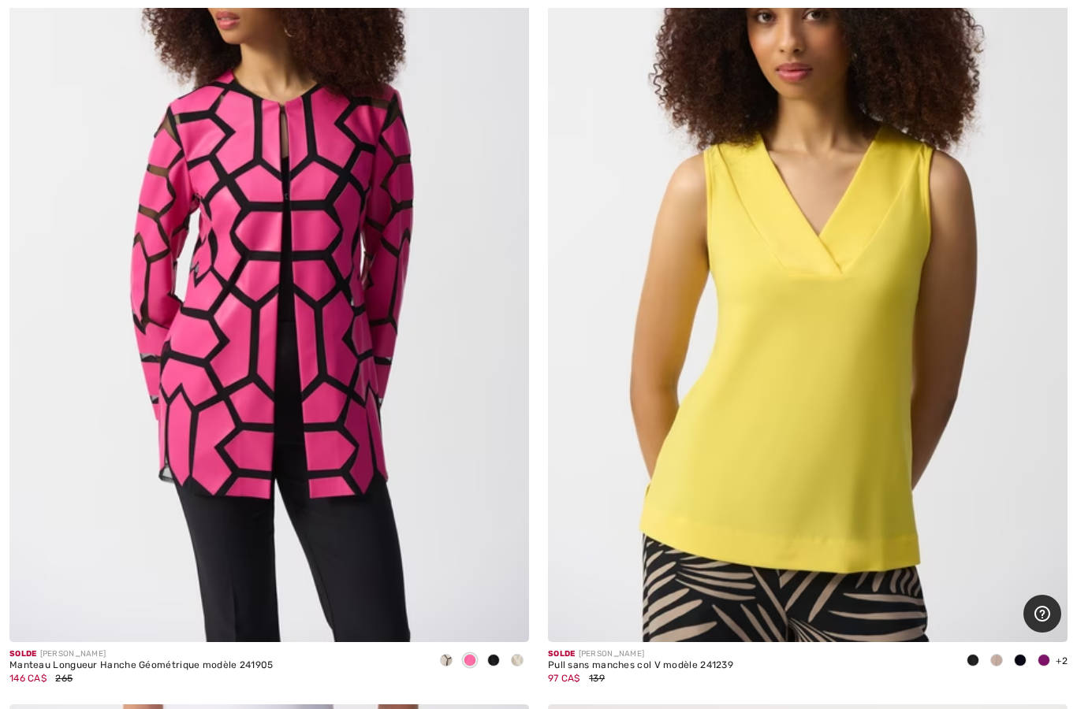
click at [915, 209] on img at bounding box center [807, 252] width 519 height 779
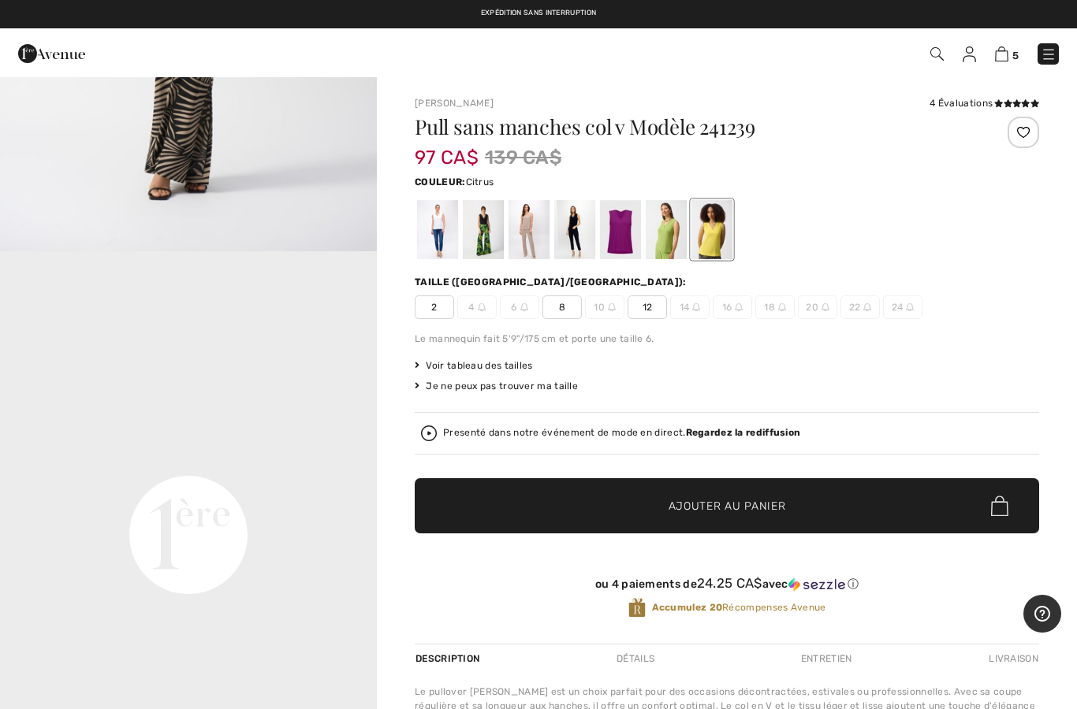
scroll to position [1030, 0]
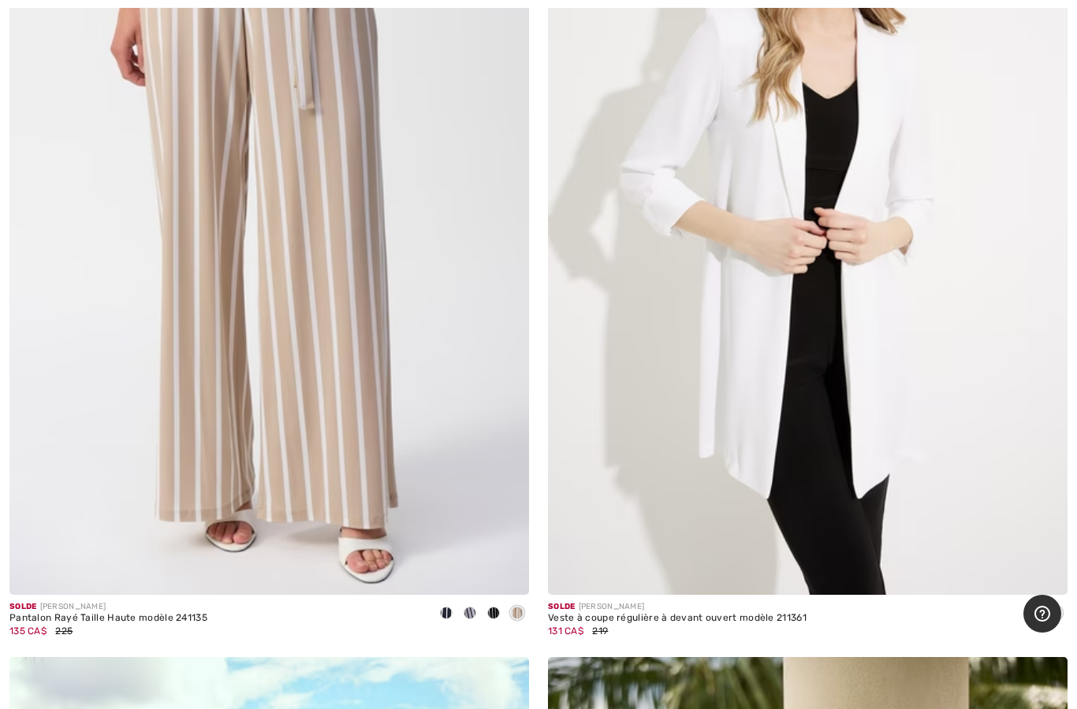
scroll to position [3873, 0]
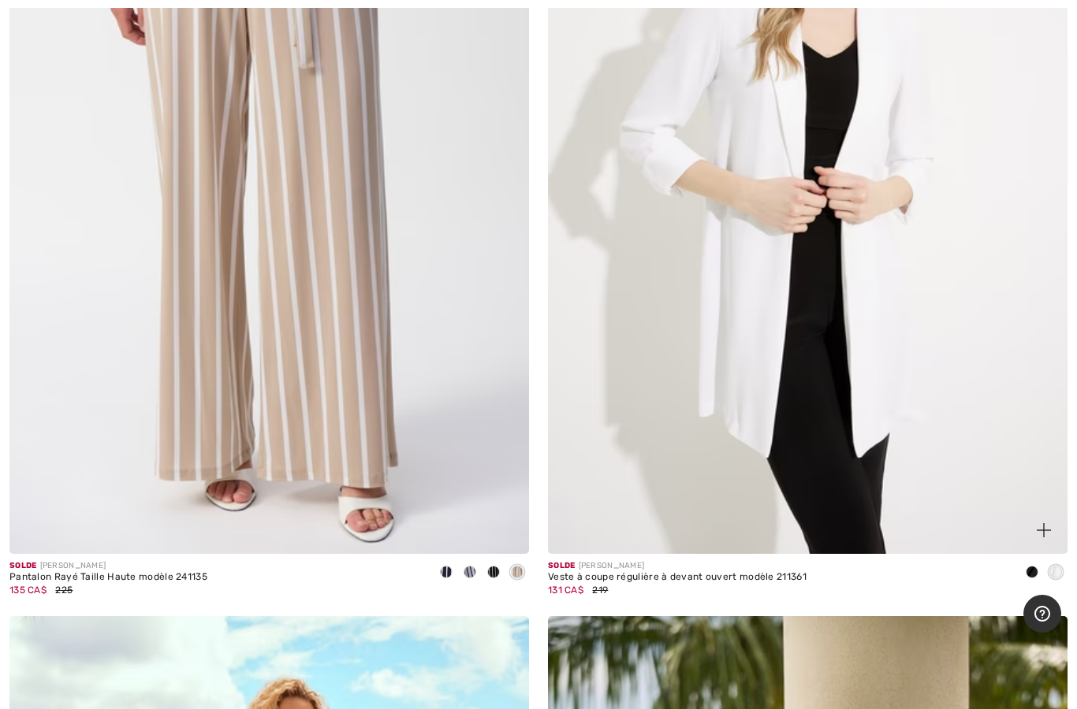
click at [906, 258] on img at bounding box center [807, 164] width 519 height 779
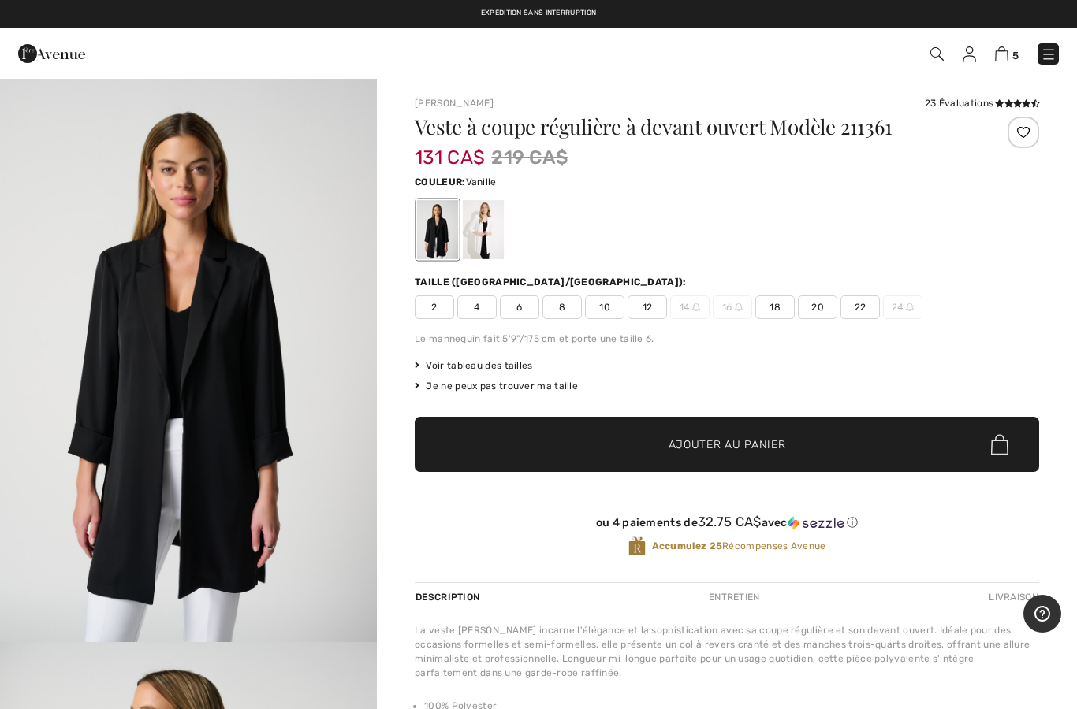
click at [479, 256] on div at bounding box center [483, 229] width 41 height 59
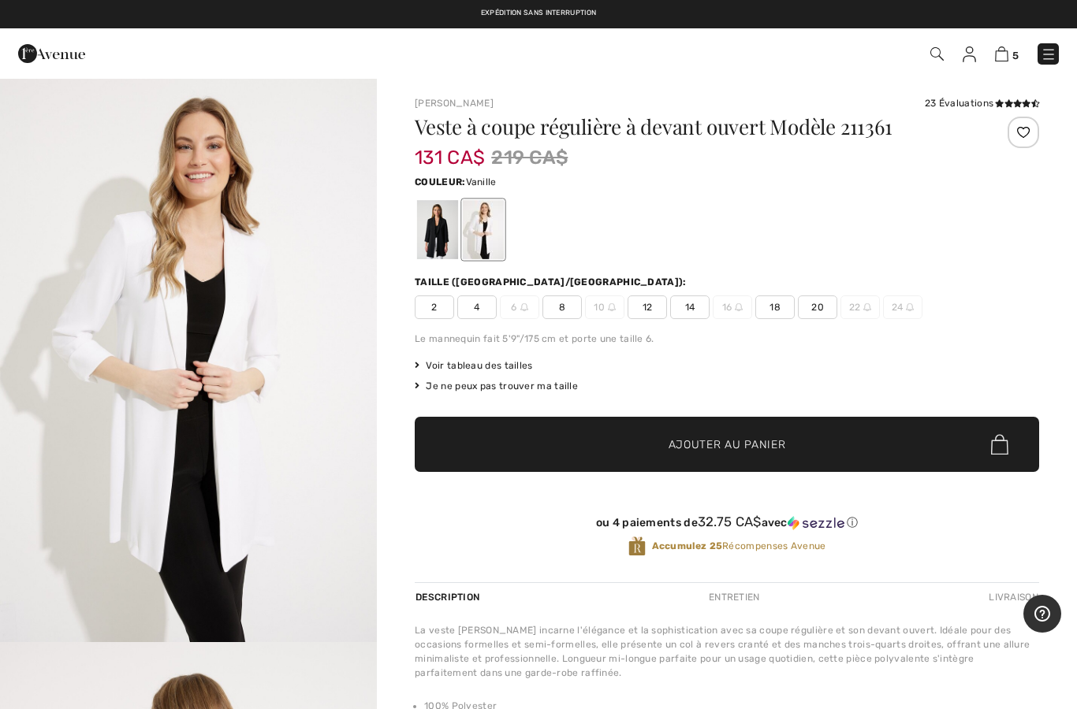
click at [651, 311] on span "12" at bounding box center [646, 308] width 39 height 24
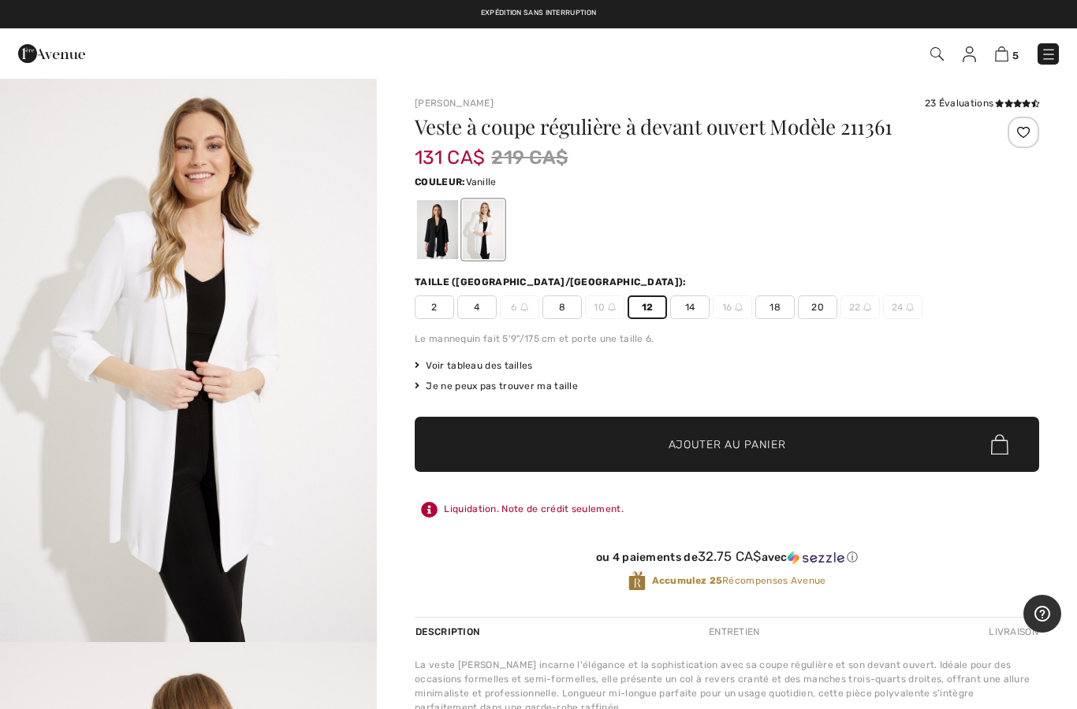
click at [705, 445] on span "Ajouter au panier" at bounding box center [726, 445] width 117 height 17
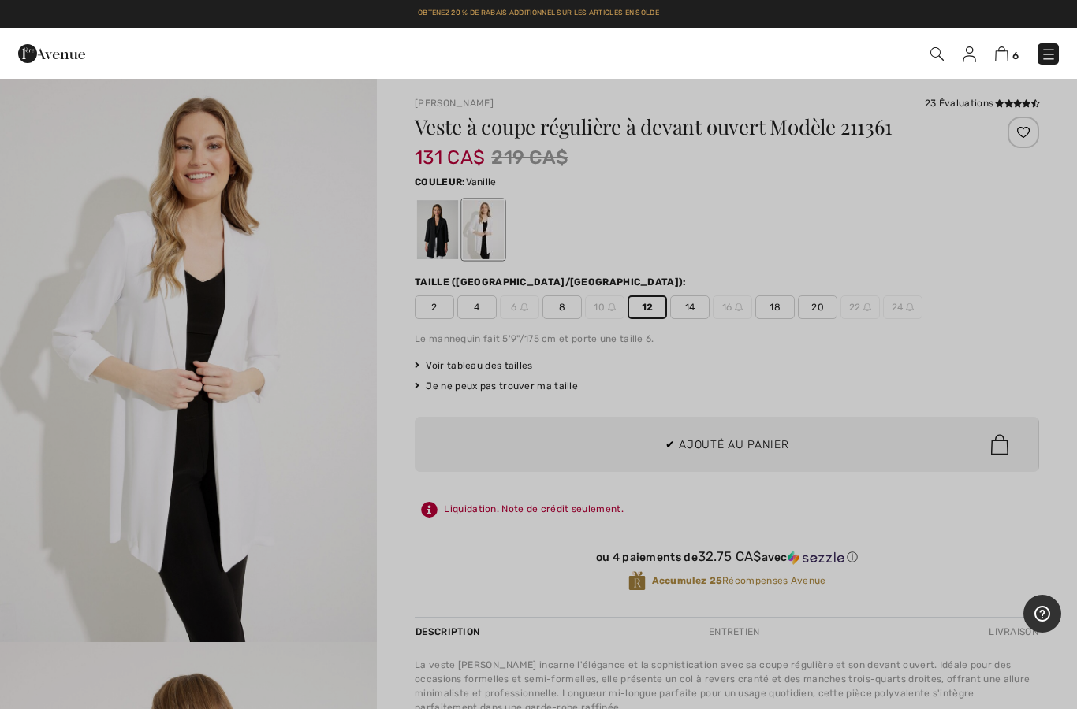
click at [355, 519] on div at bounding box center [538, 354] width 1077 height 709
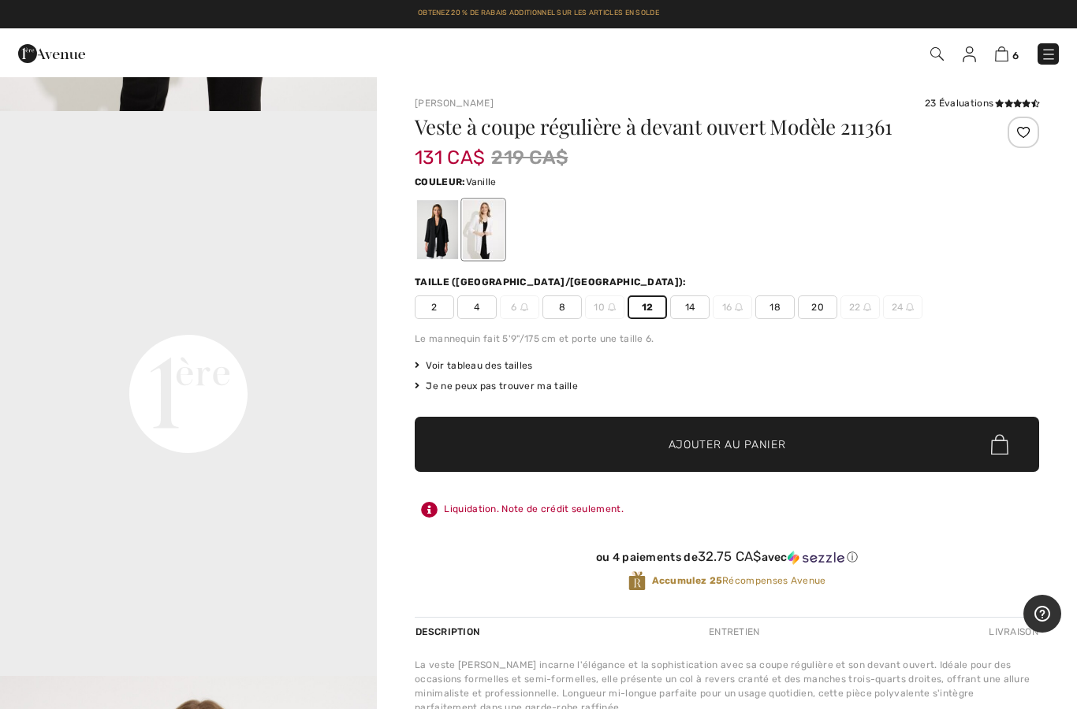
scroll to position [1096, 0]
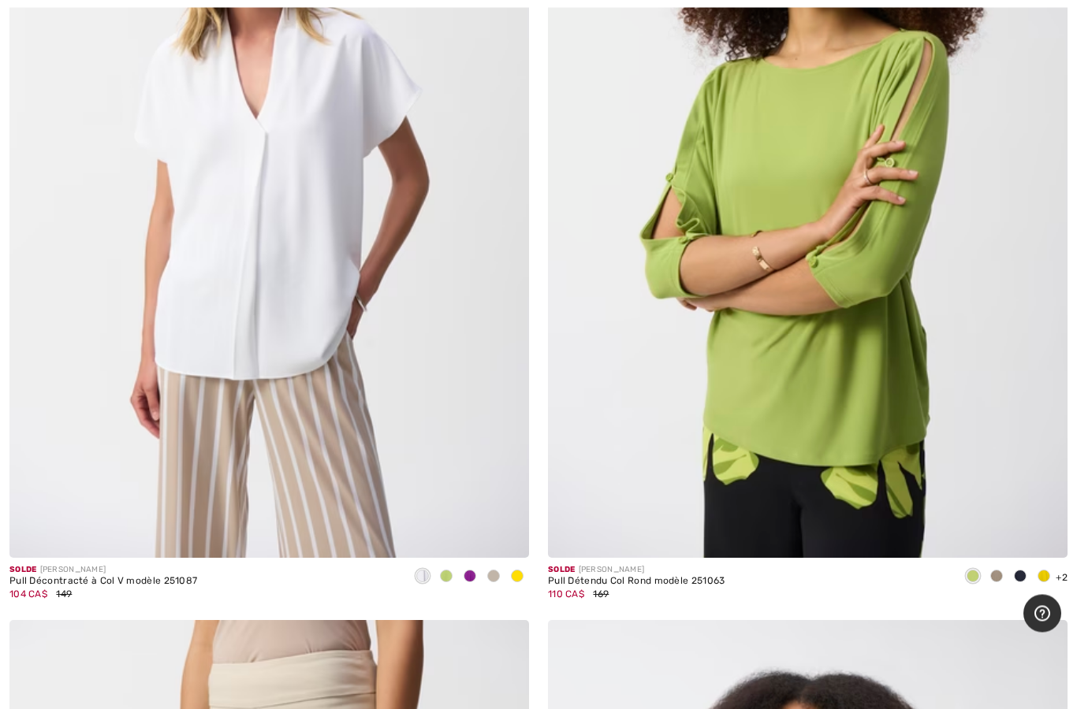
scroll to position [19544, 0]
click at [959, 450] on img at bounding box center [807, 168] width 519 height 779
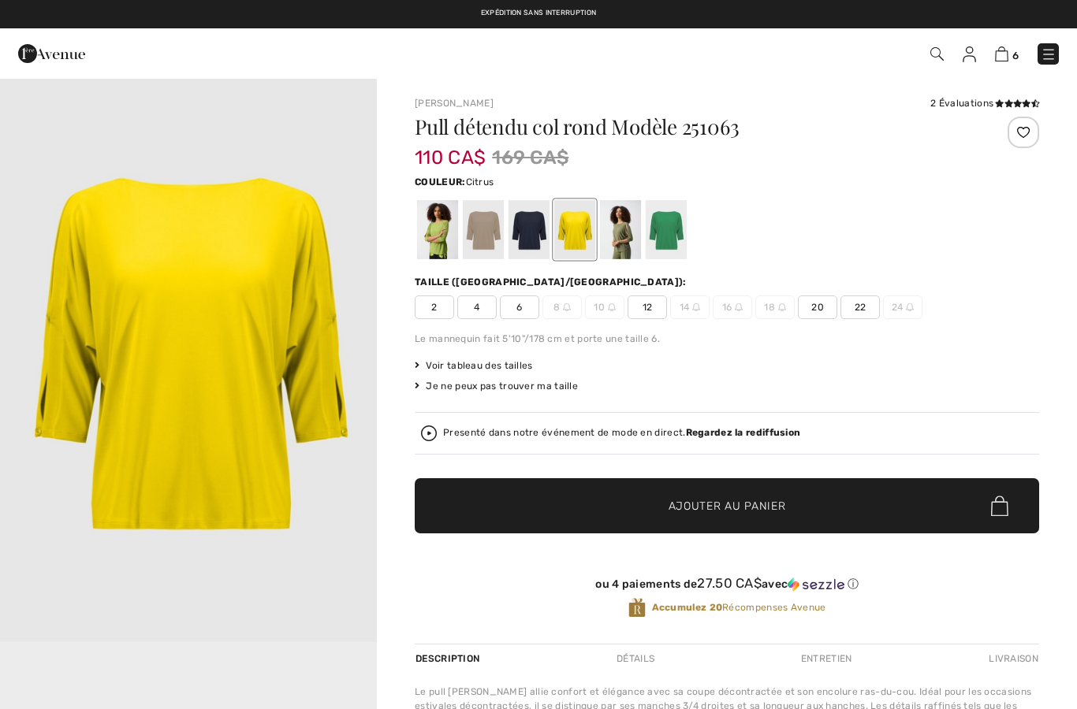
checkbox input "true"
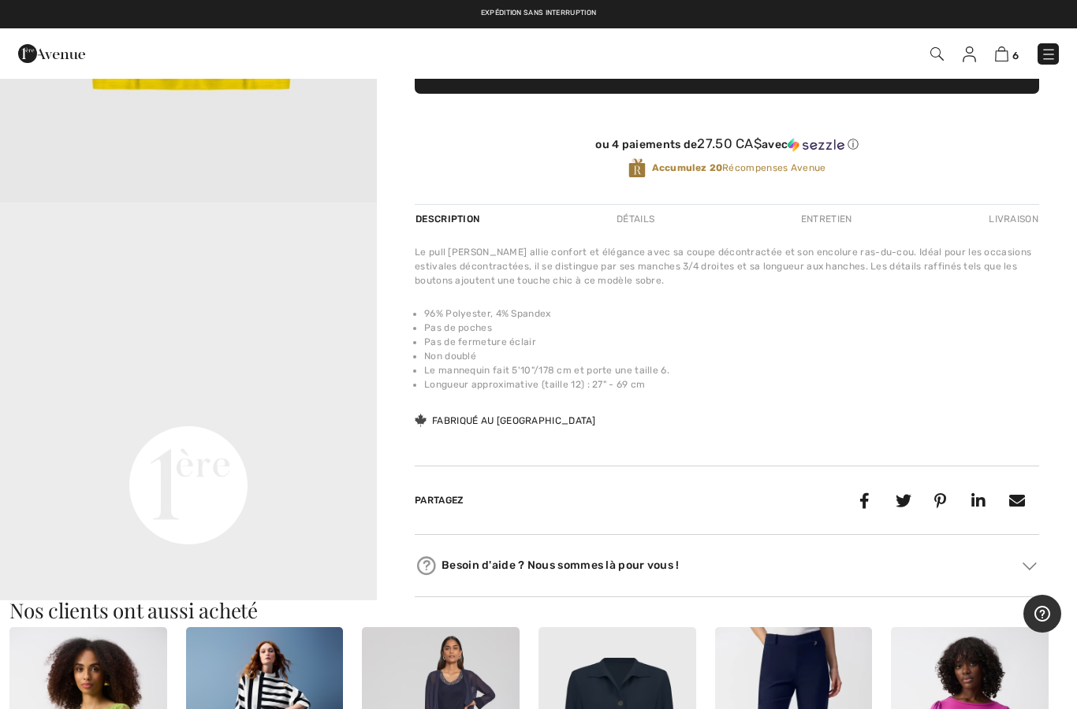
scroll to position [463, 0]
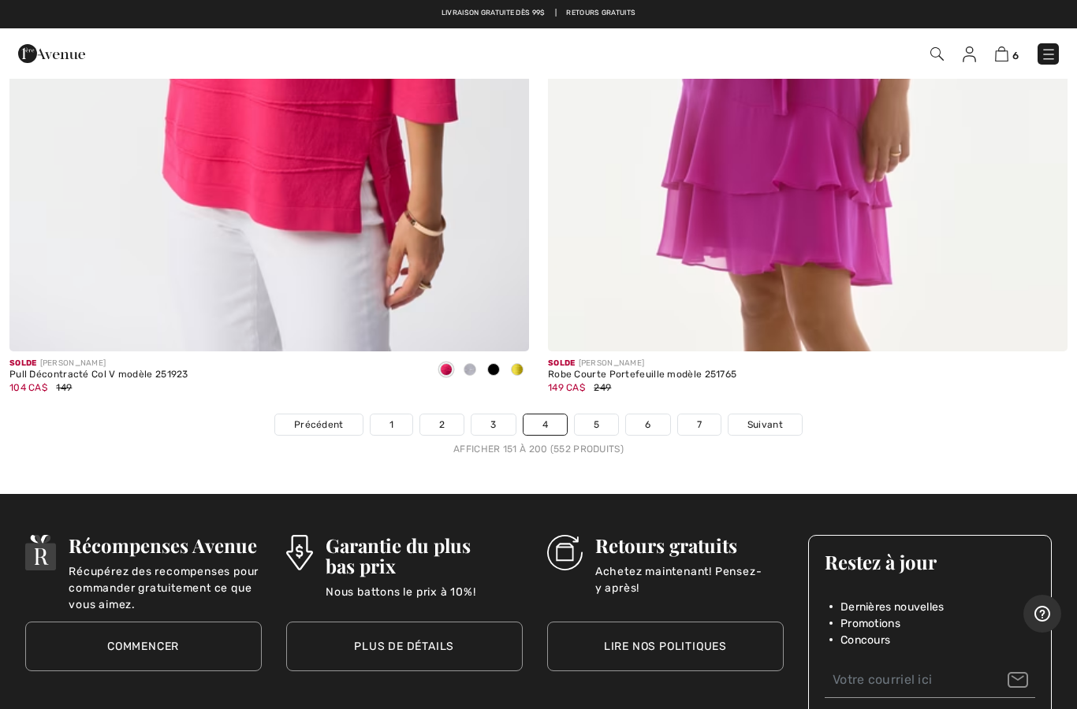
scroll to position [21599, 0]
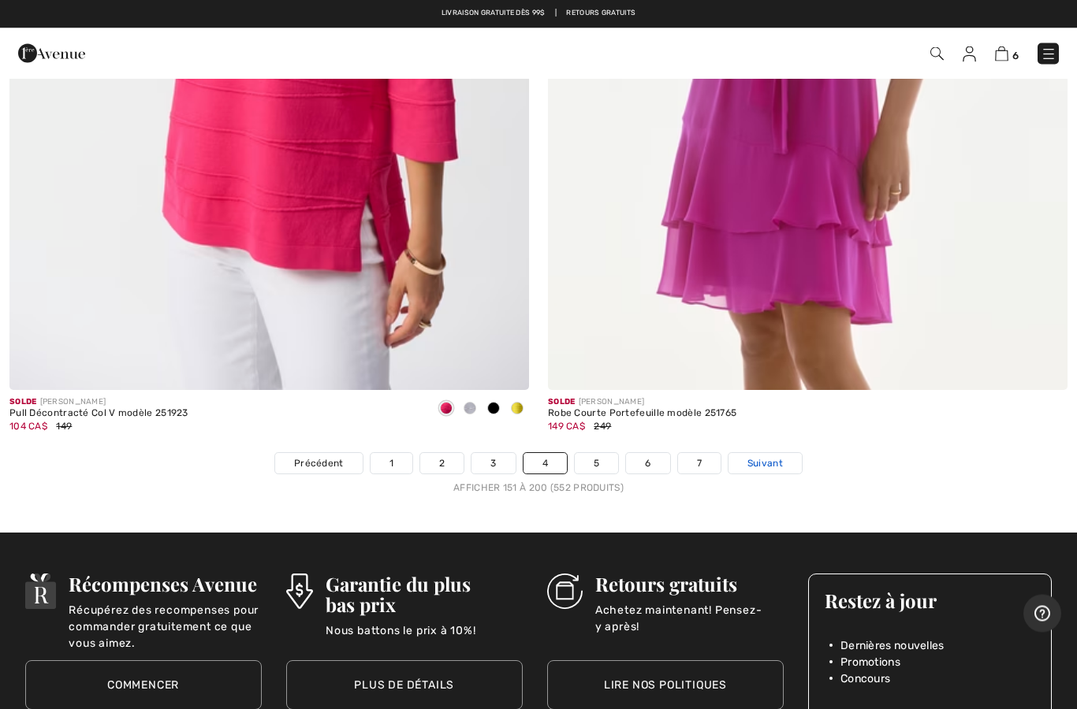
click at [782, 457] on span "Suivant" at bounding box center [764, 464] width 35 height 14
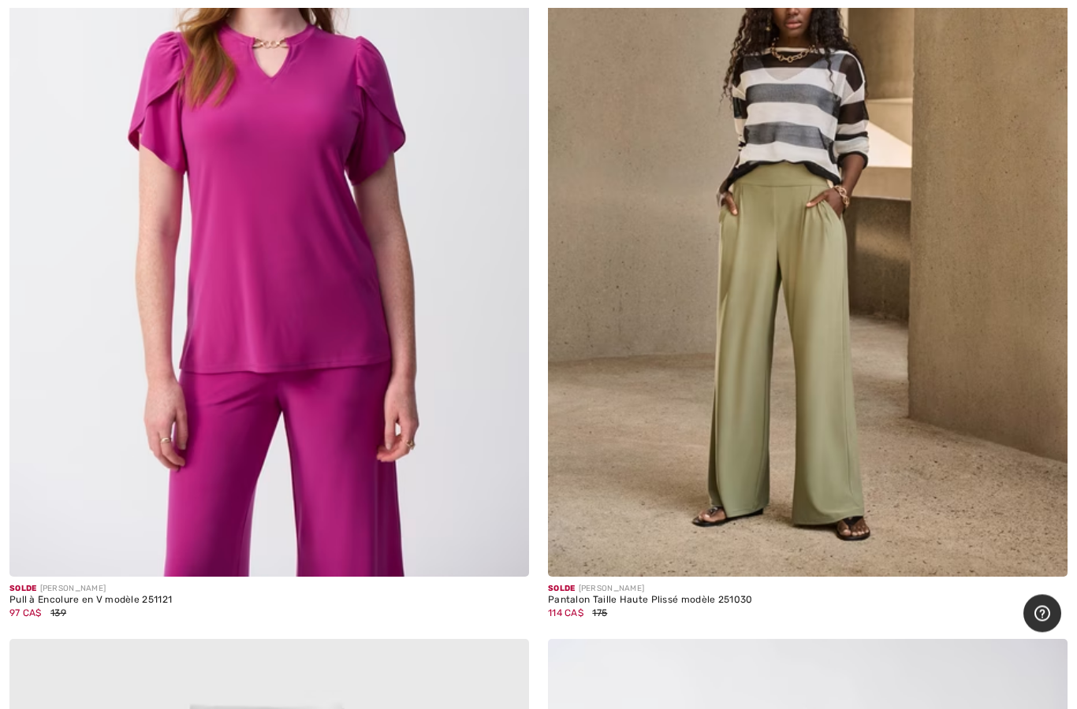
scroll to position [3850, 0]
click at [916, 389] on img at bounding box center [807, 187] width 519 height 779
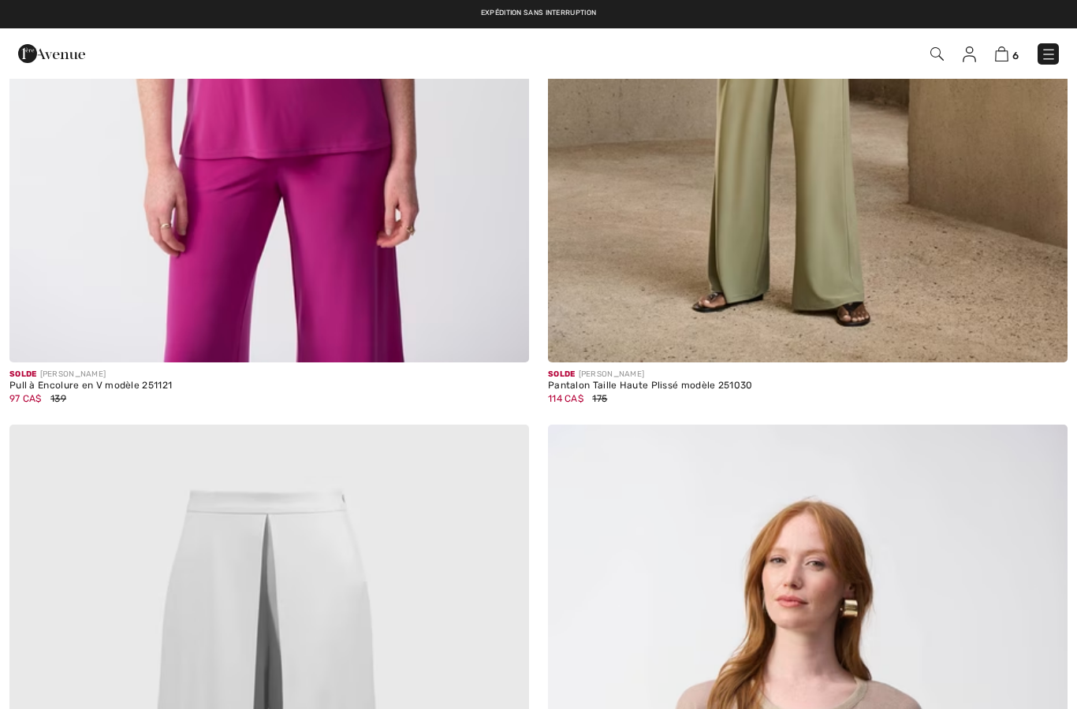
checkbox input "true"
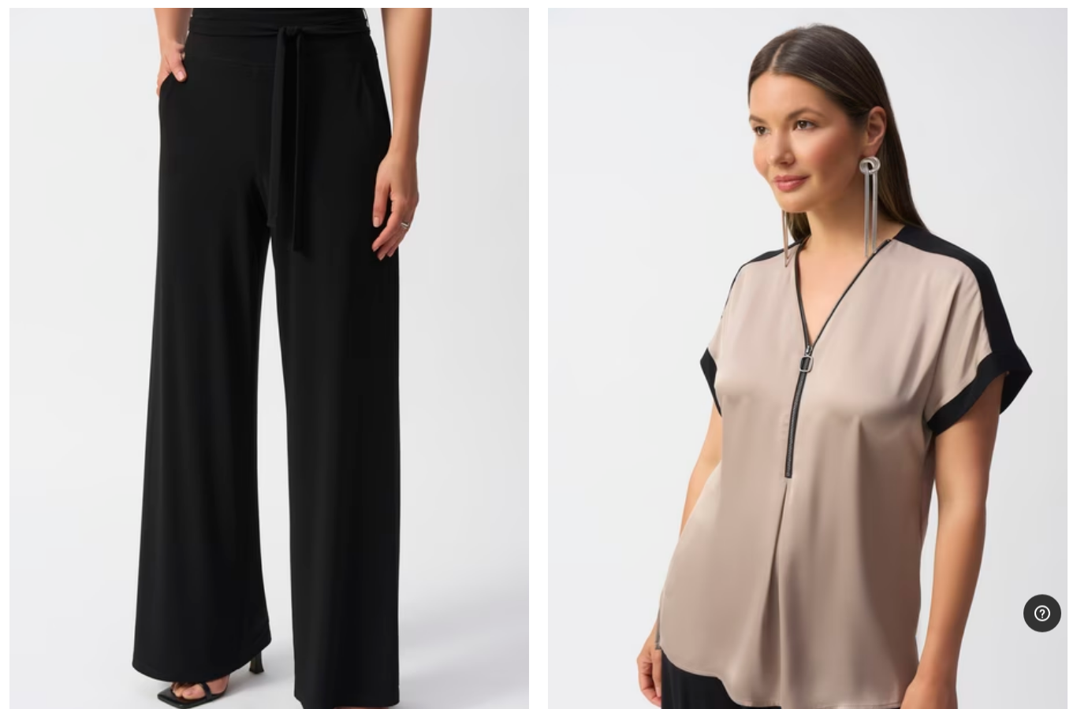
scroll to position [8030, 0]
click at [422, 539] on img at bounding box center [268, 377] width 519 height 779
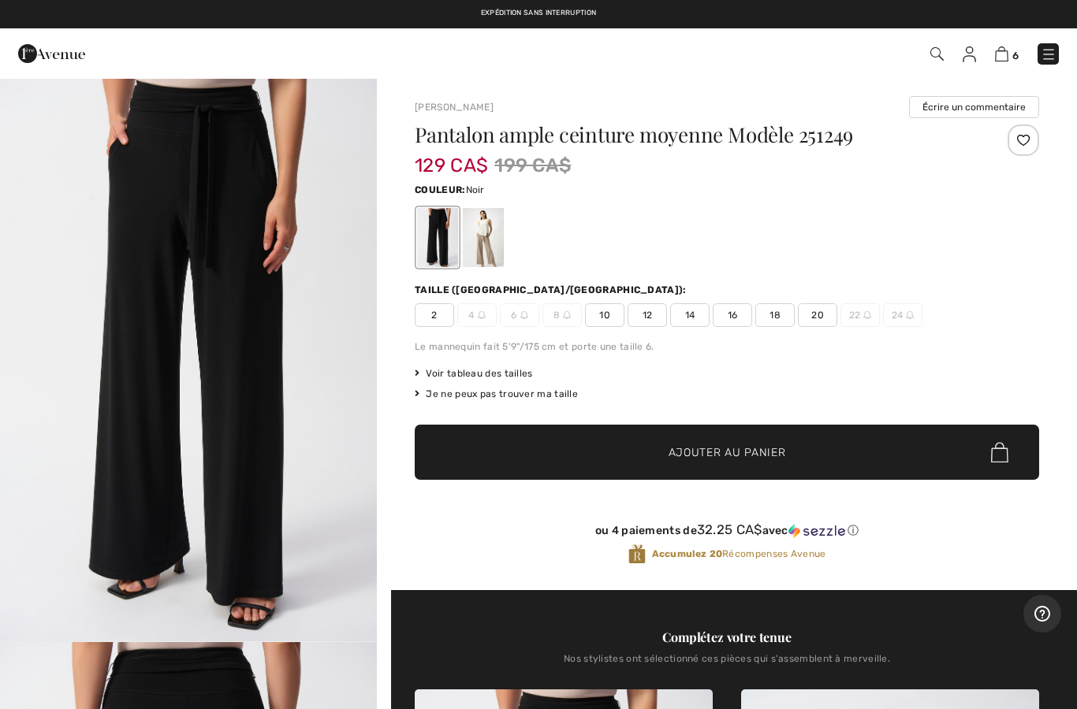
click at [487, 225] on div at bounding box center [483, 237] width 41 height 59
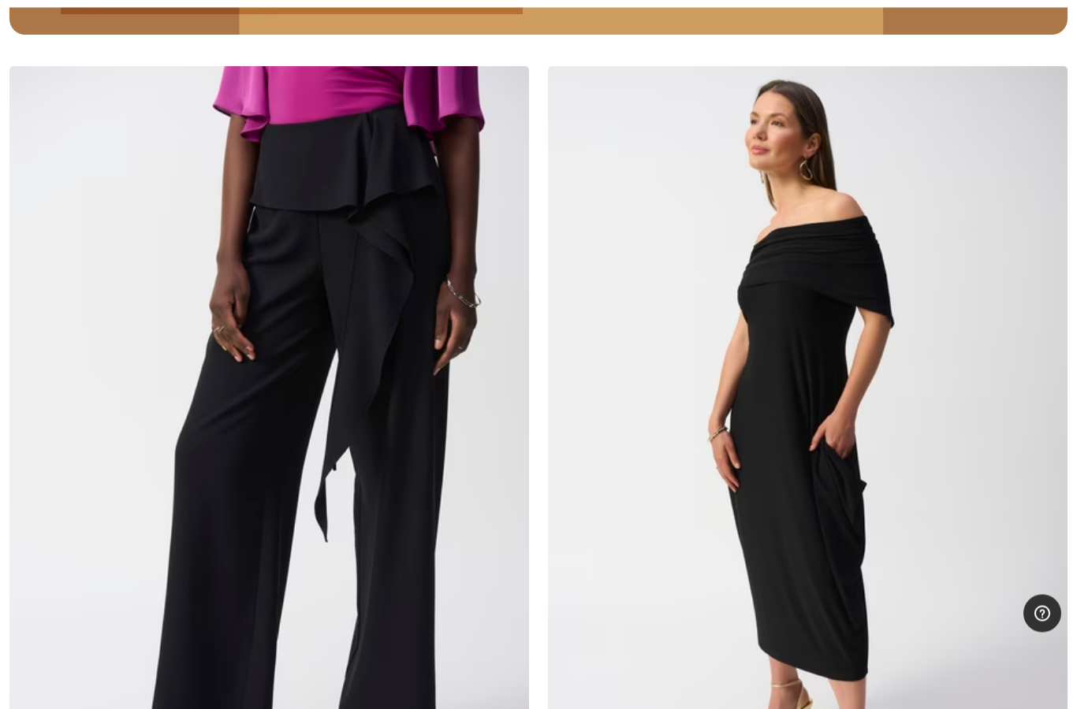
scroll to position [10681, 0]
click at [419, 550] on img at bounding box center [268, 455] width 519 height 779
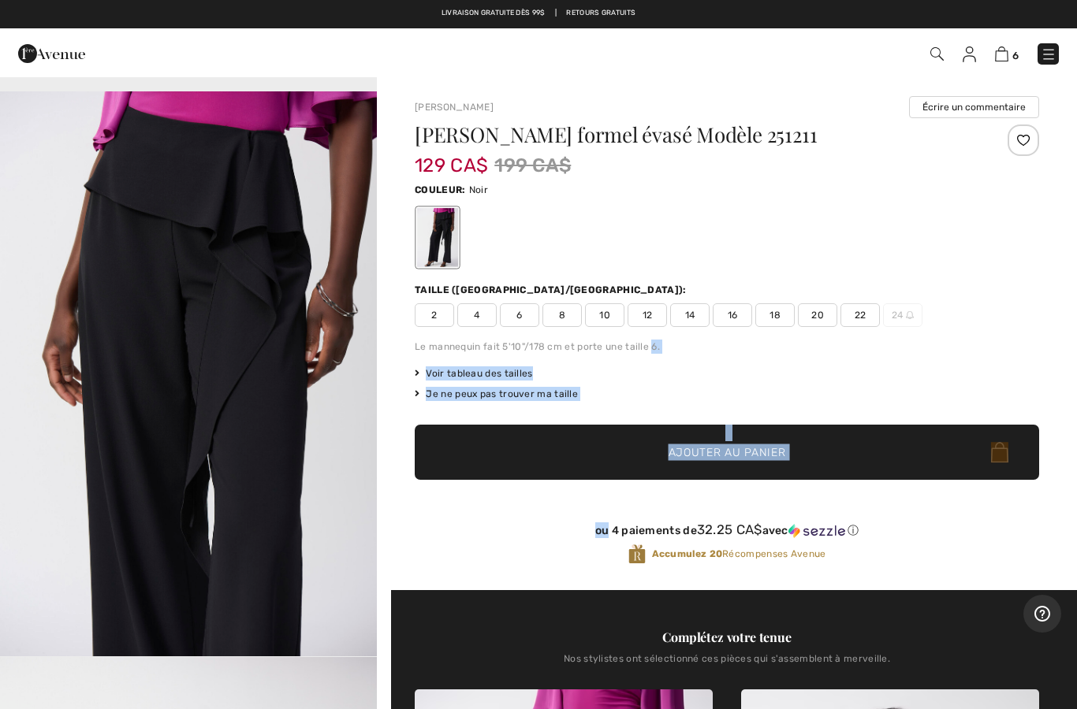
scroll to position [1689, 0]
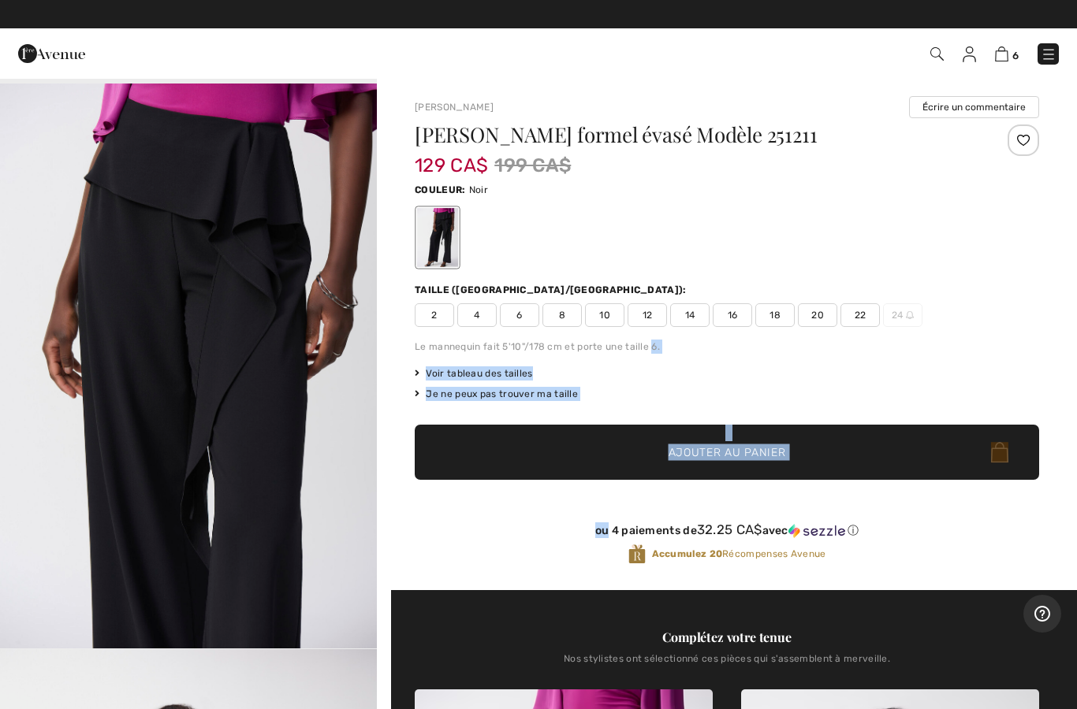
click at [669, 248] on div at bounding box center [727, 237] width 624 height 65
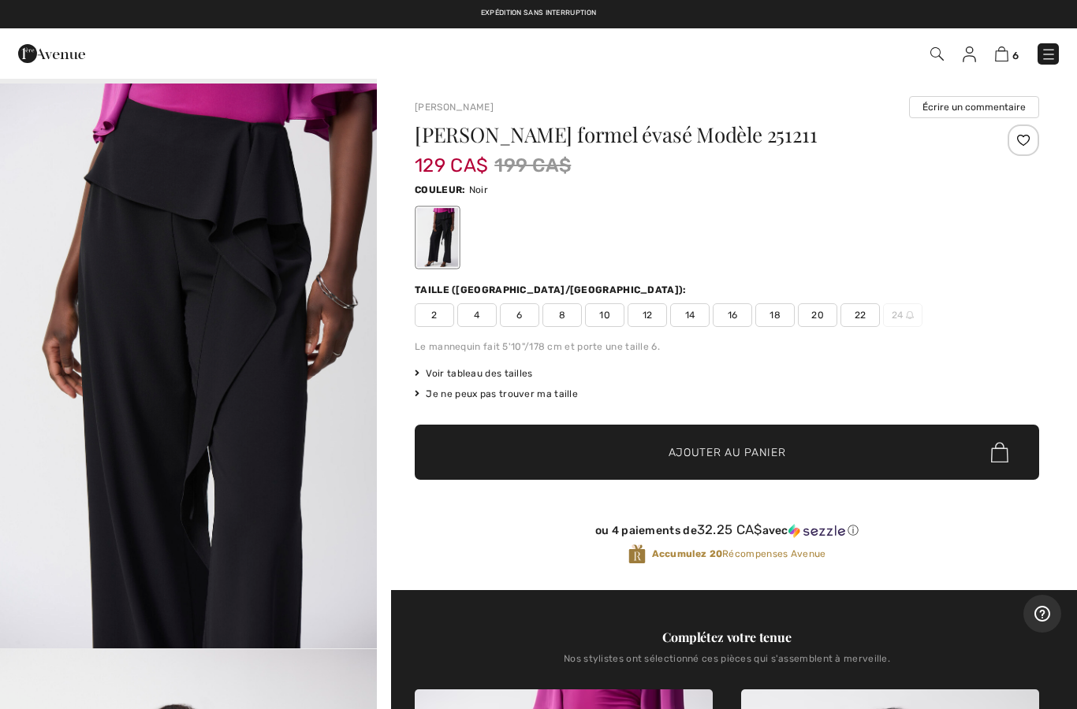
click at [653, 322] on span "12" at bounding box center [646, 315] width 39 height 24
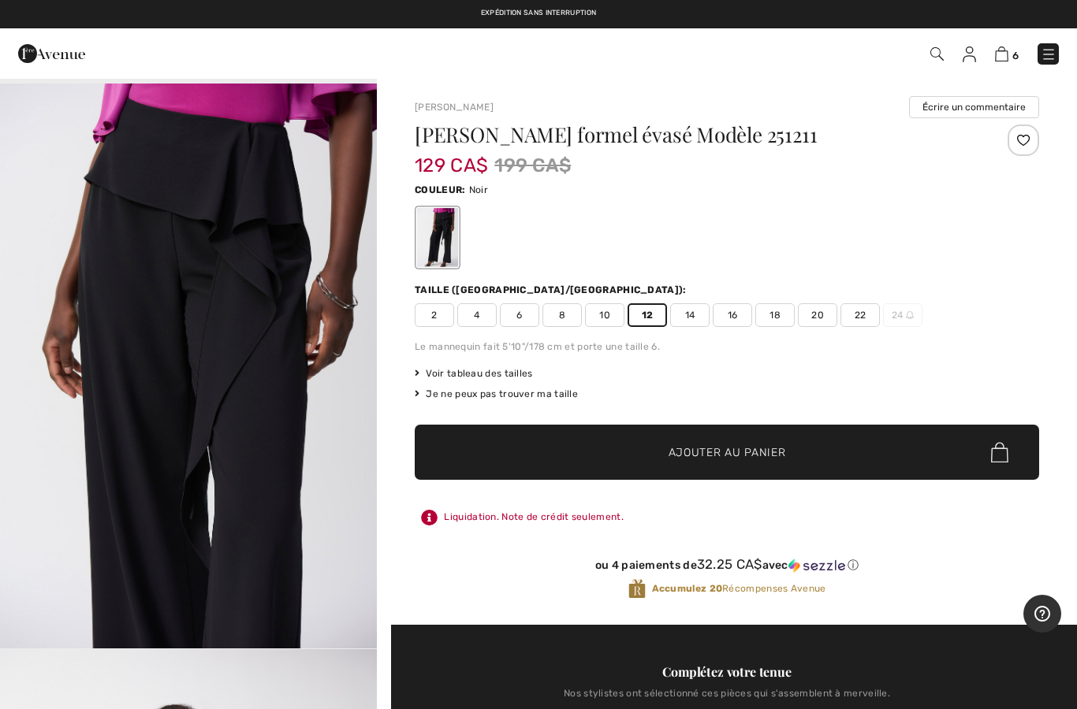
click at [709, 445] on span "Ajouter au panier" at bounding box center [726, 453] width 117 height 17
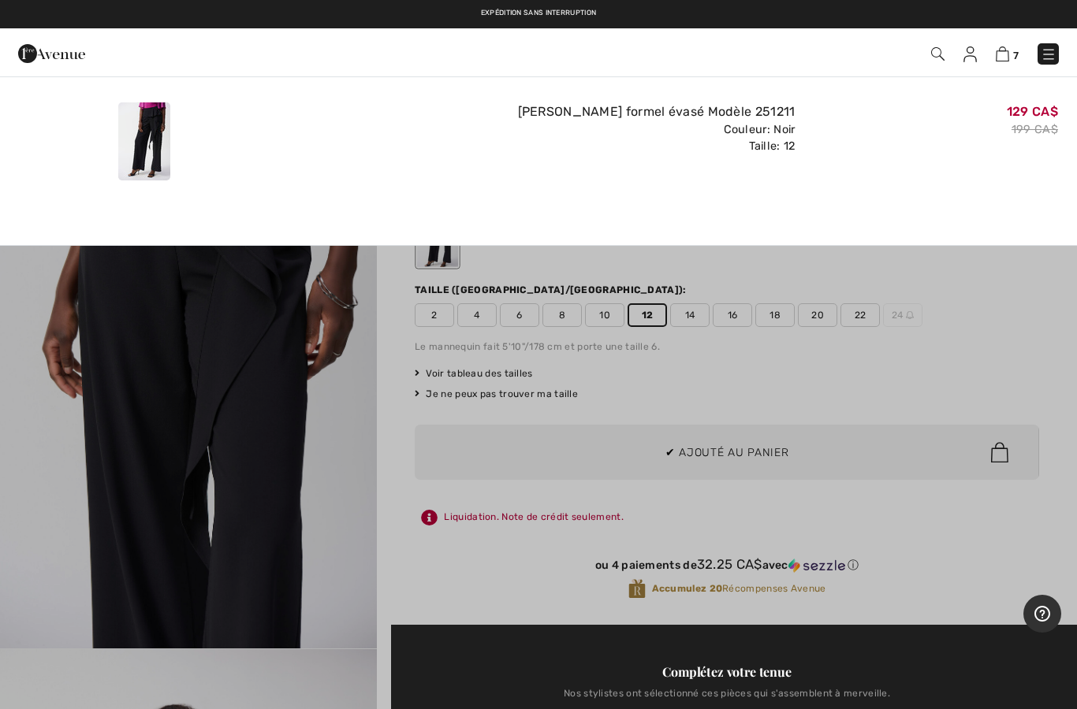
scroll to position [0, 0]
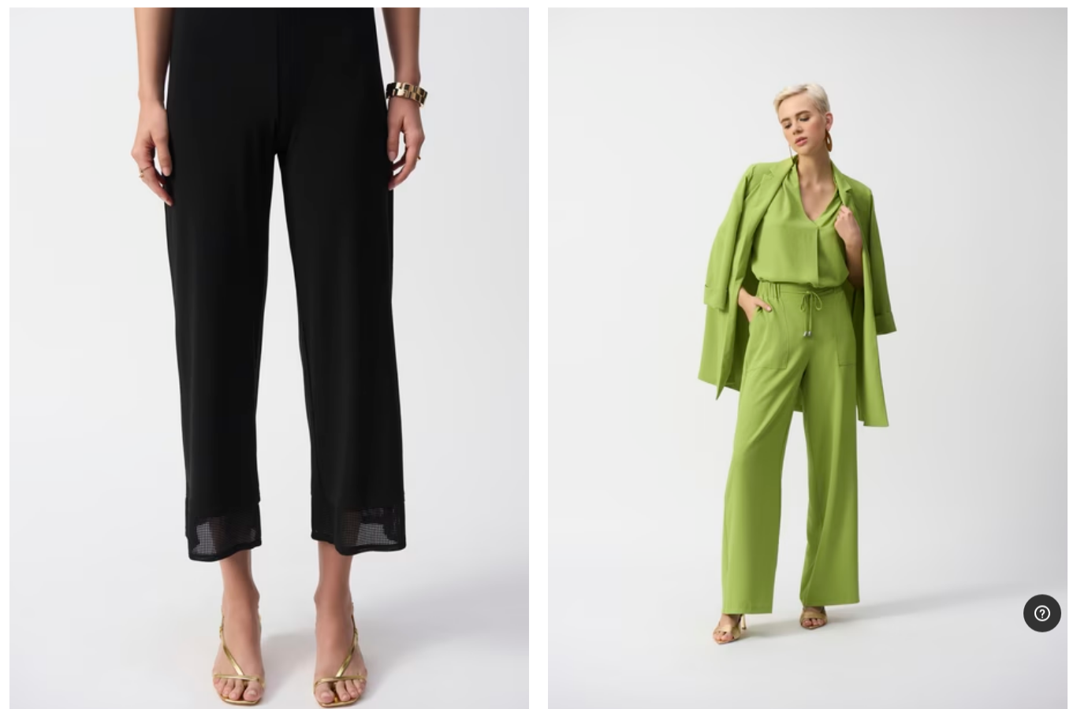
scroll to position [14161, 0]
click at [893, 428] on img at bounding box center [807, 339] width 519 height 779
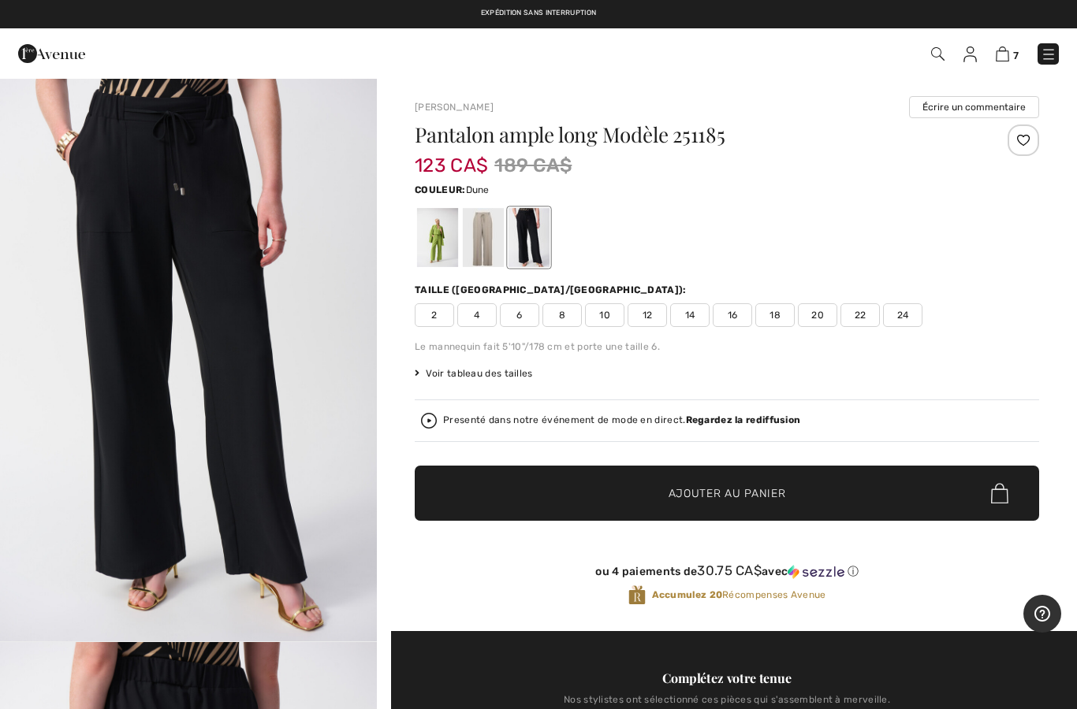
click at [489, 250] on div at bounding box center [483, 237] width 41 height 59
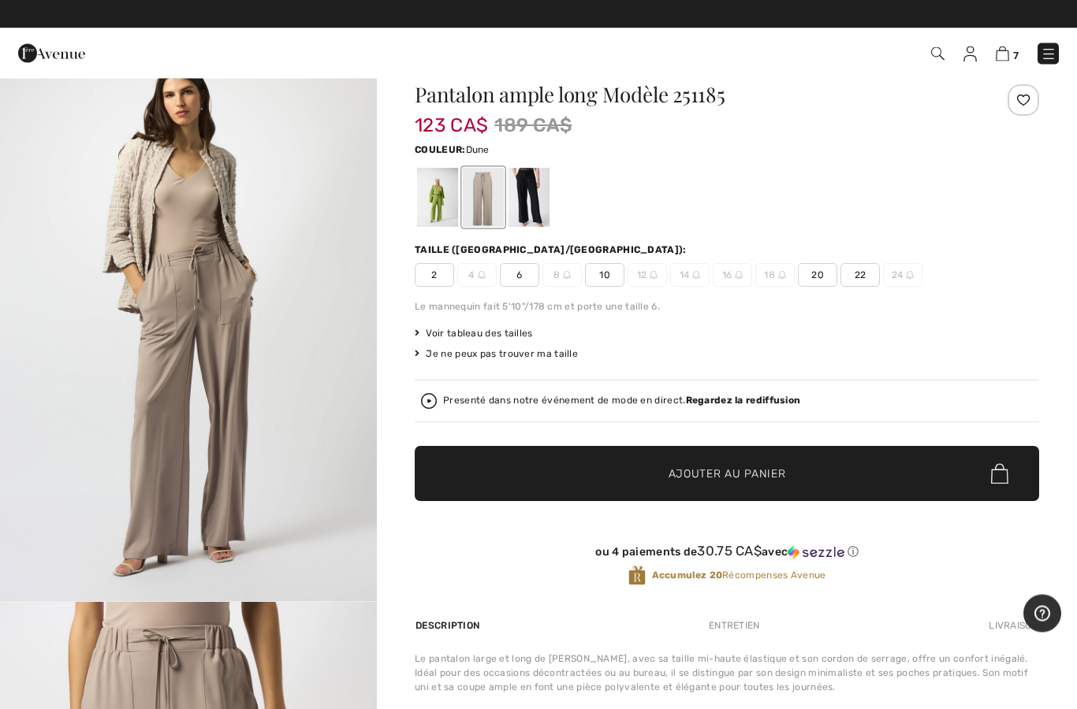
scroll to position [34, 0]
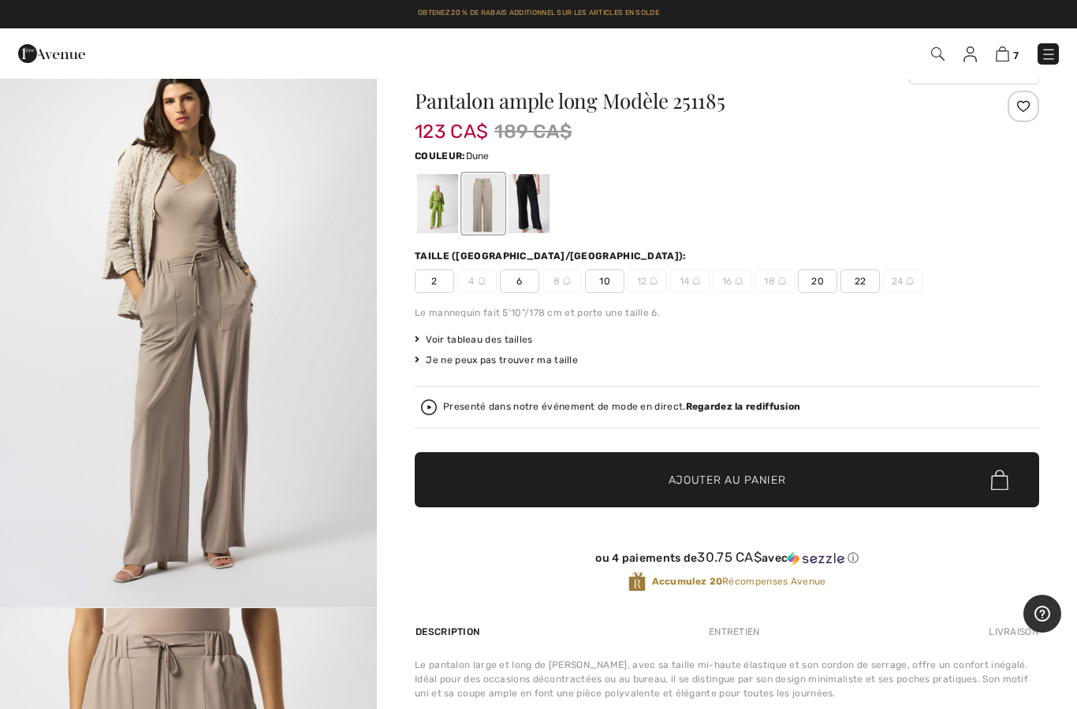
click at [452, 212] on div at bounding box center [437, 203] width 41 height 59
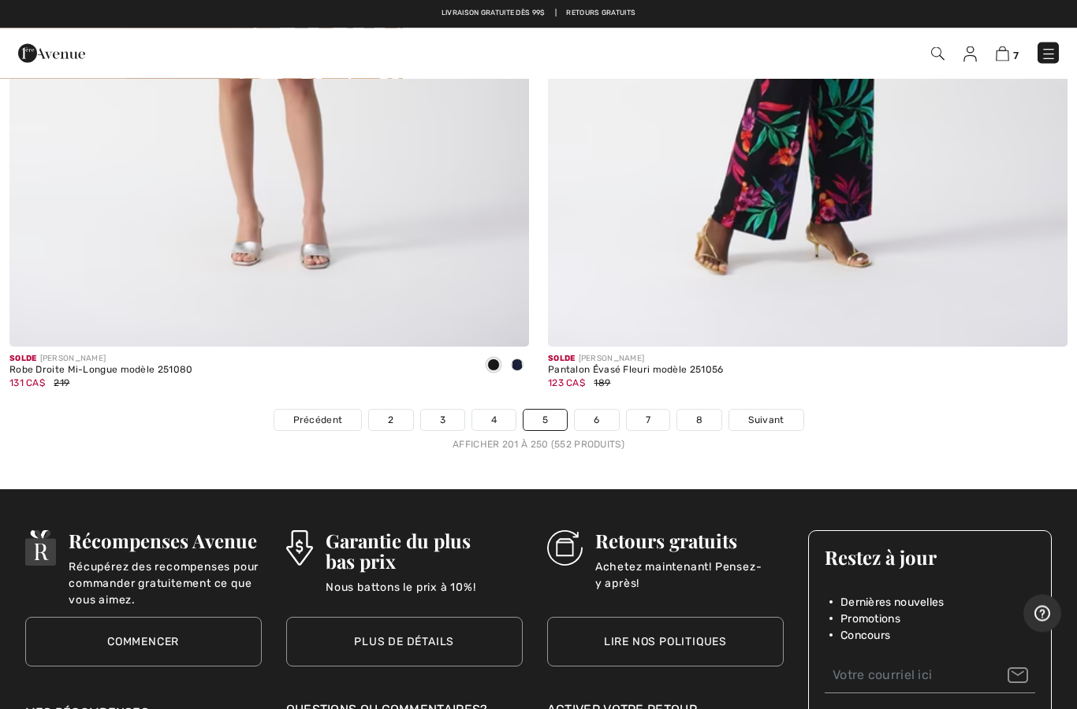
scroll to position [21608, 0]
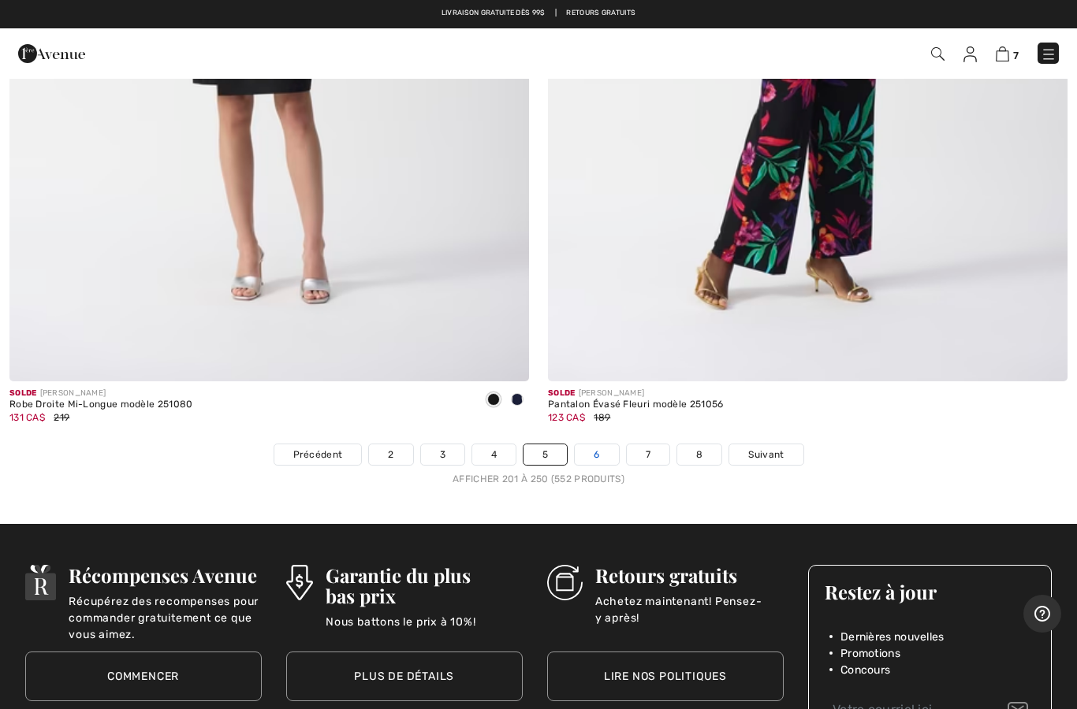
click at [601, 445] on link "6" at bounding box center [596, 455] width 43 height 20
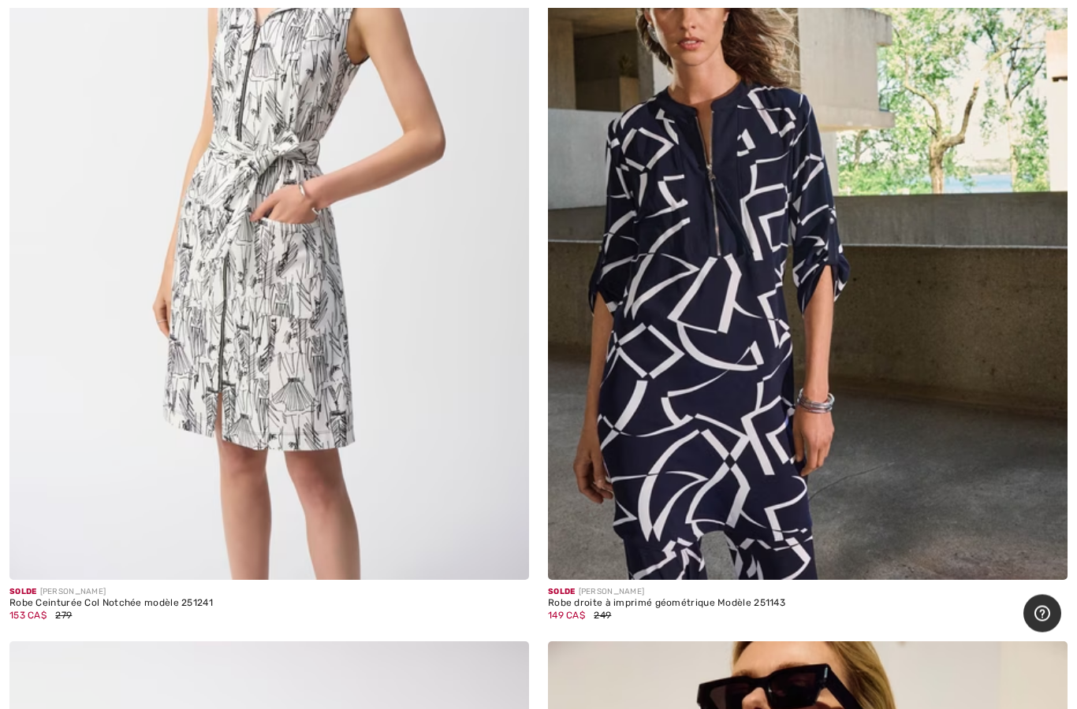
scroll to position [10946, 0]
click at [815, 404] on img at bounding box center [807, 190] width 519 height 779
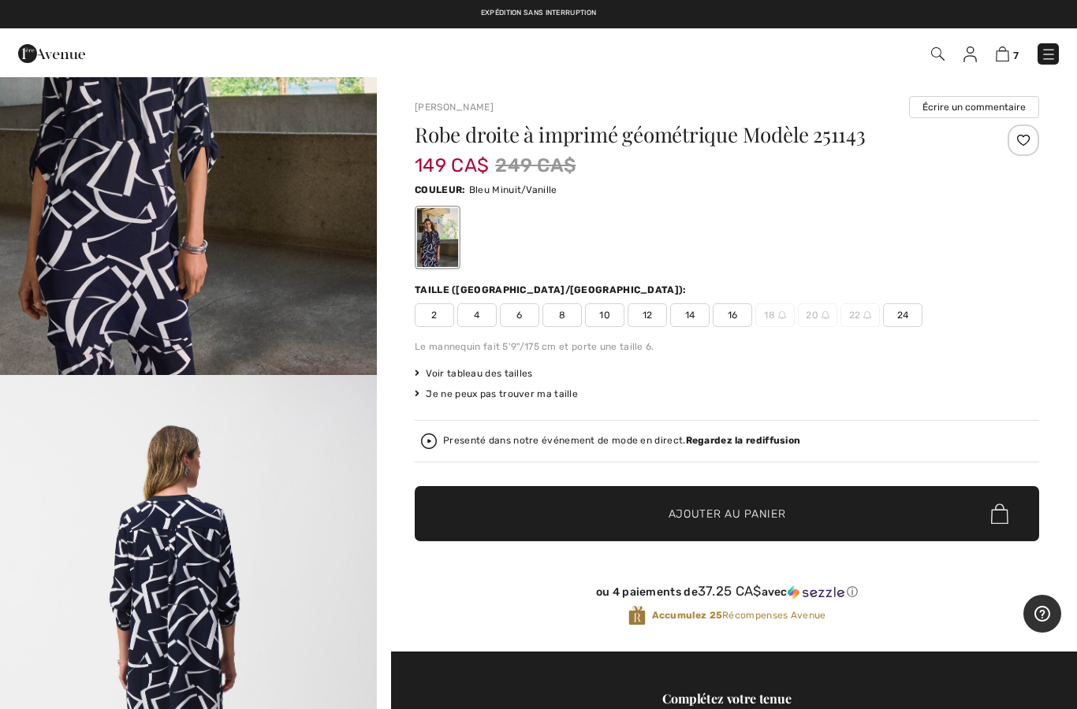
scroll to position [180, 0]
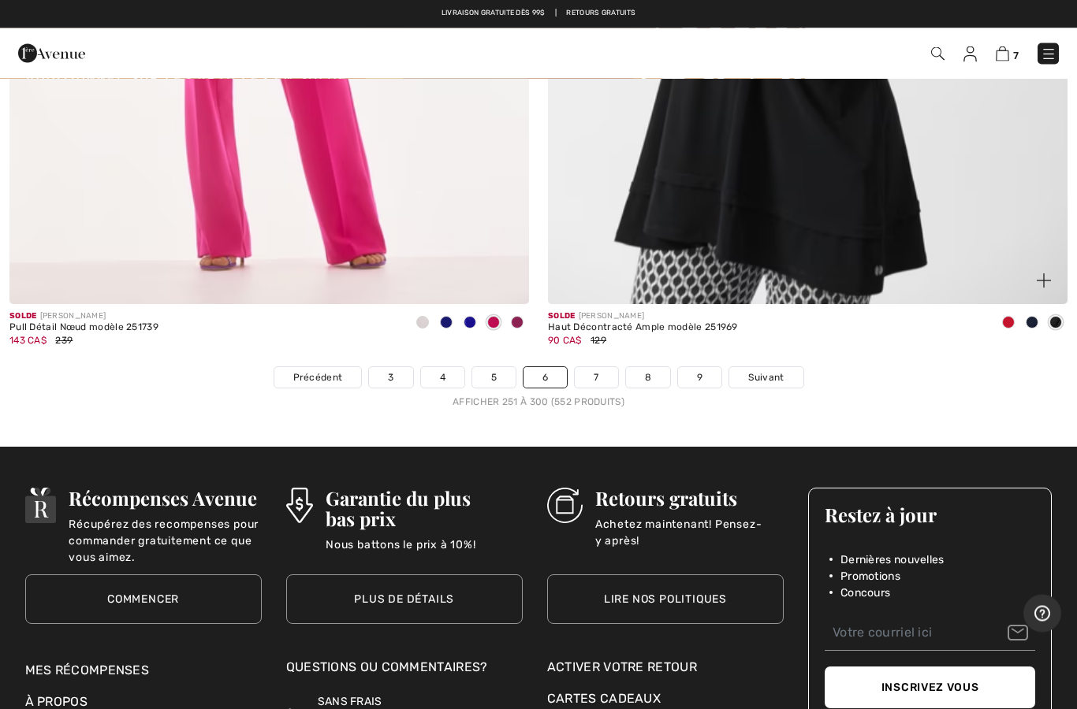
scroll to position [21686, 0]
click at [774, 370] on span "Suivant" at bounding box center [765, 377] width 35 height 14
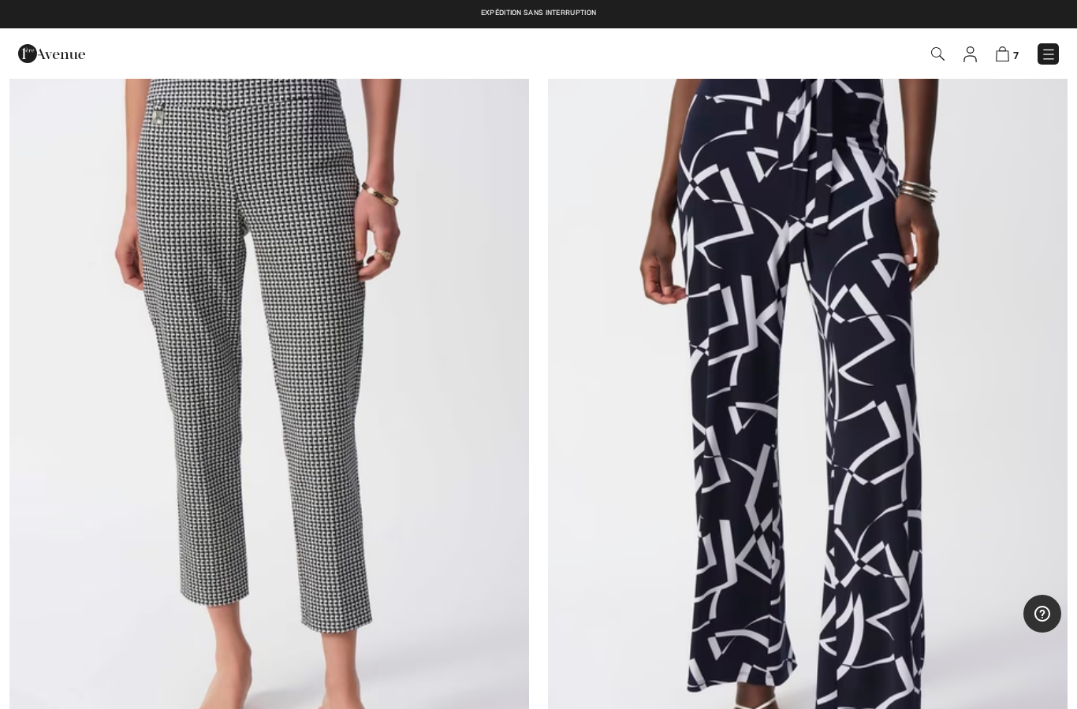
scroll to position [17613, 0]
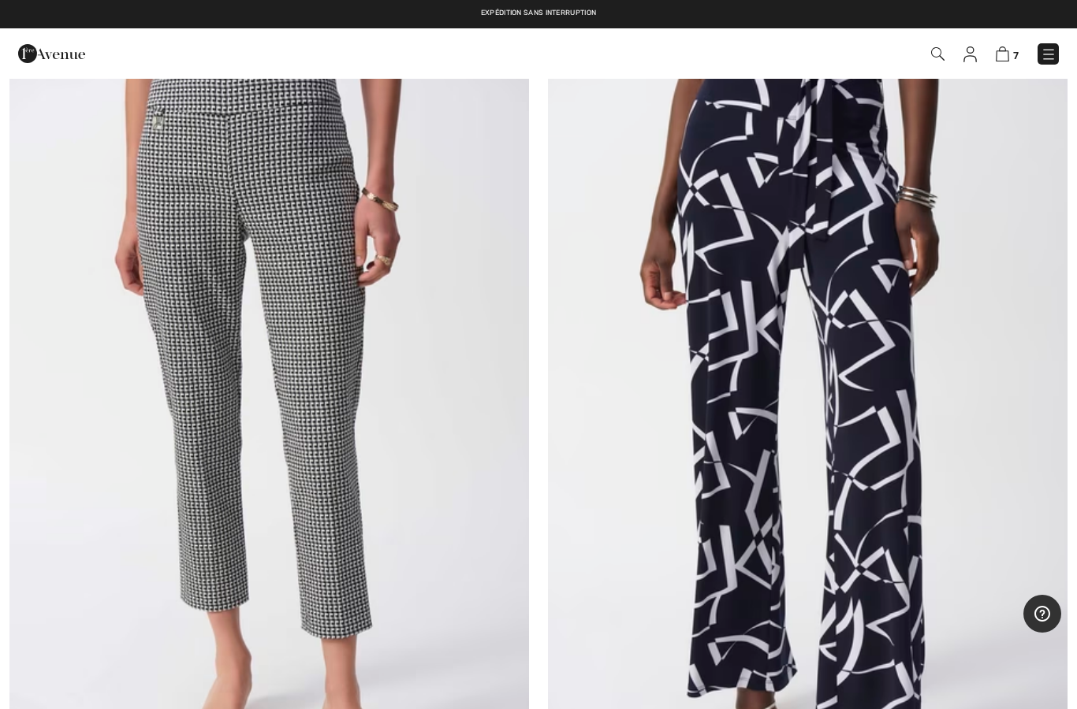
click at [885, 441] on img at bounding box center [807, 417] width 519 height 779
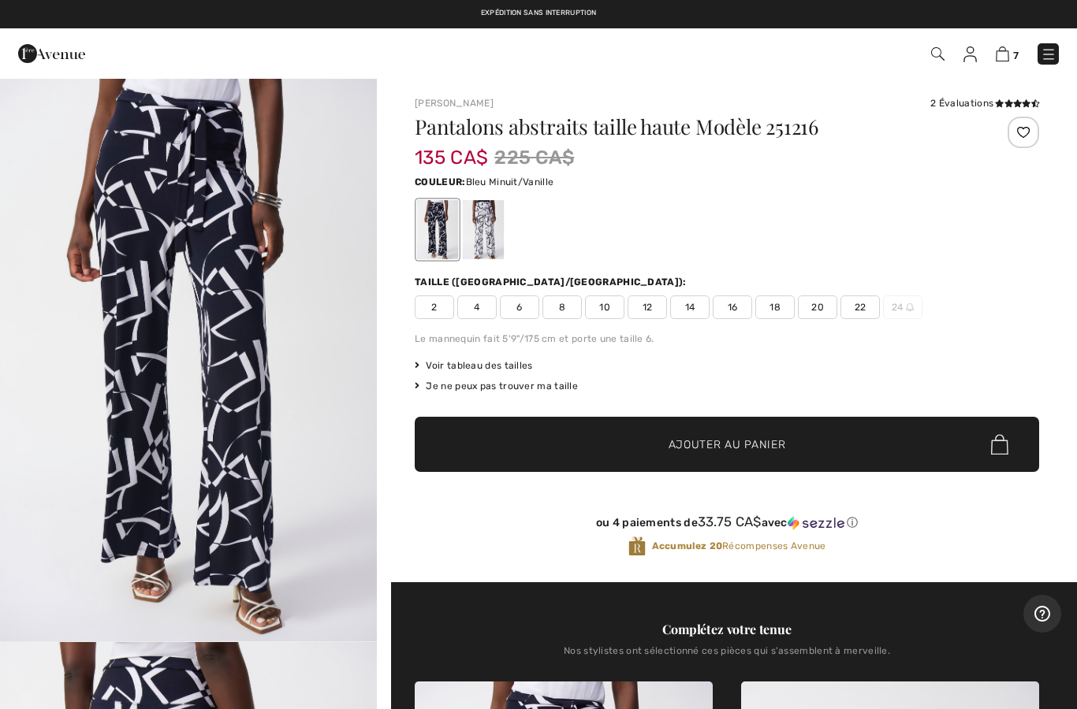
click at [653, 313] on span "12" at bounding box center [646, 308] width 39 height 24
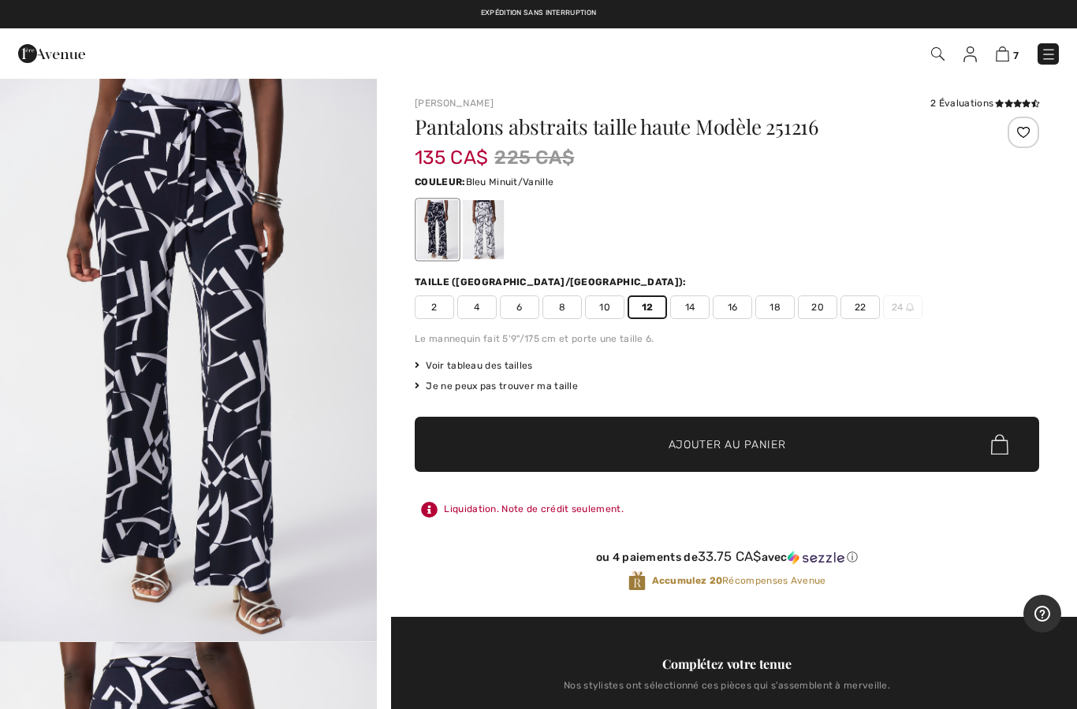
click at [767, 437] on span "Ajouter au panier" at bounding box center [726, 445] width 117 height 17
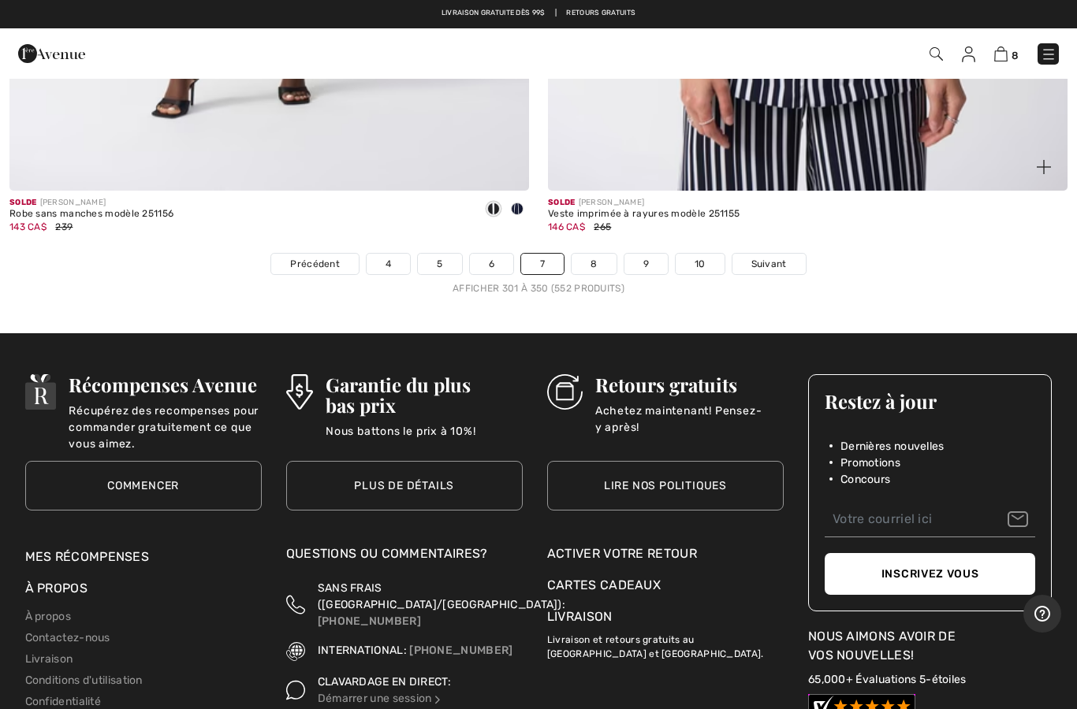
scroll to position [21721, 0]
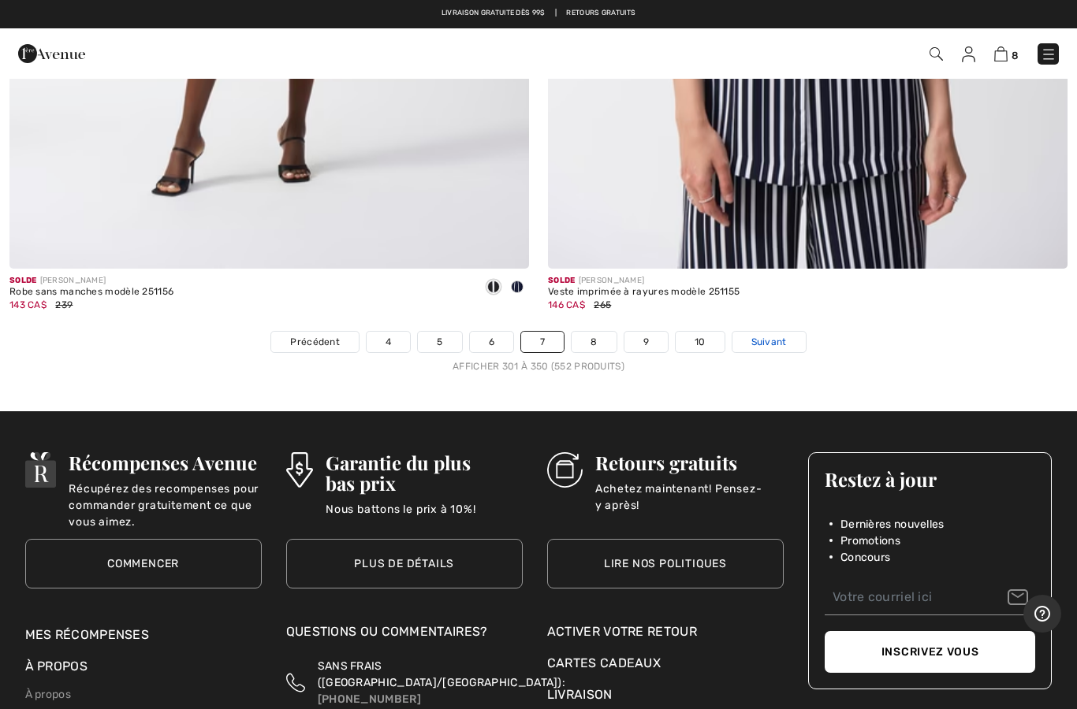
click at [794, 332] on link "Suivant" at bounding box center [768, 342] width 73 height 20
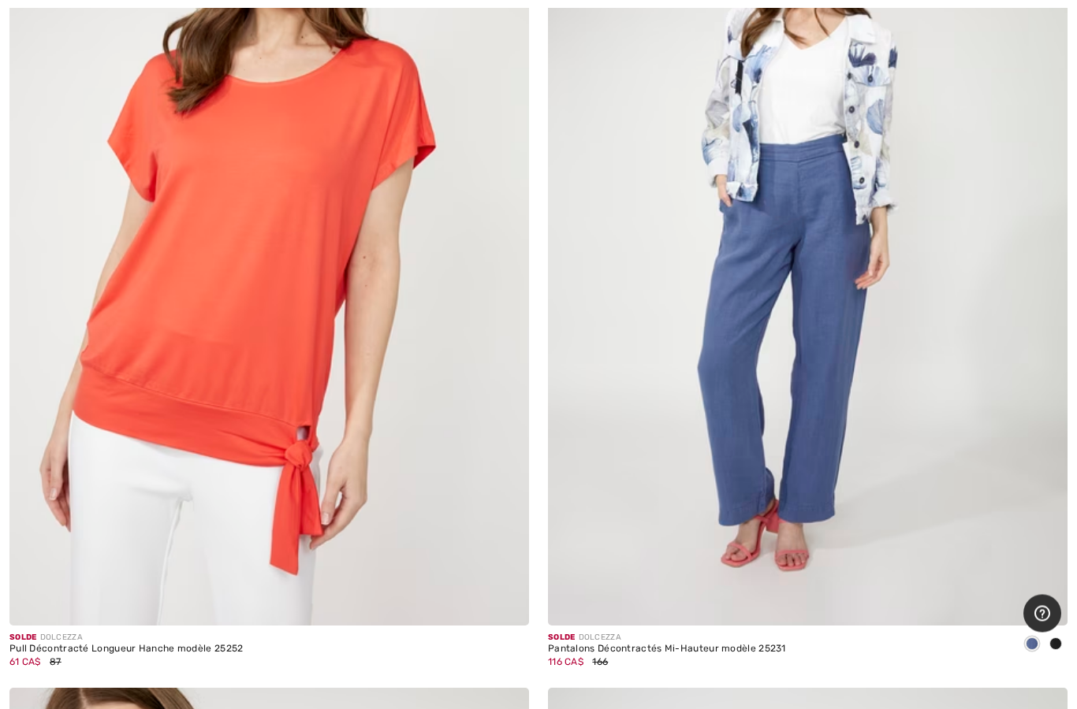
scroll to position [14265, 0]
click at [457, 518] on img at bounding box center [268, 235] width 519 height 779
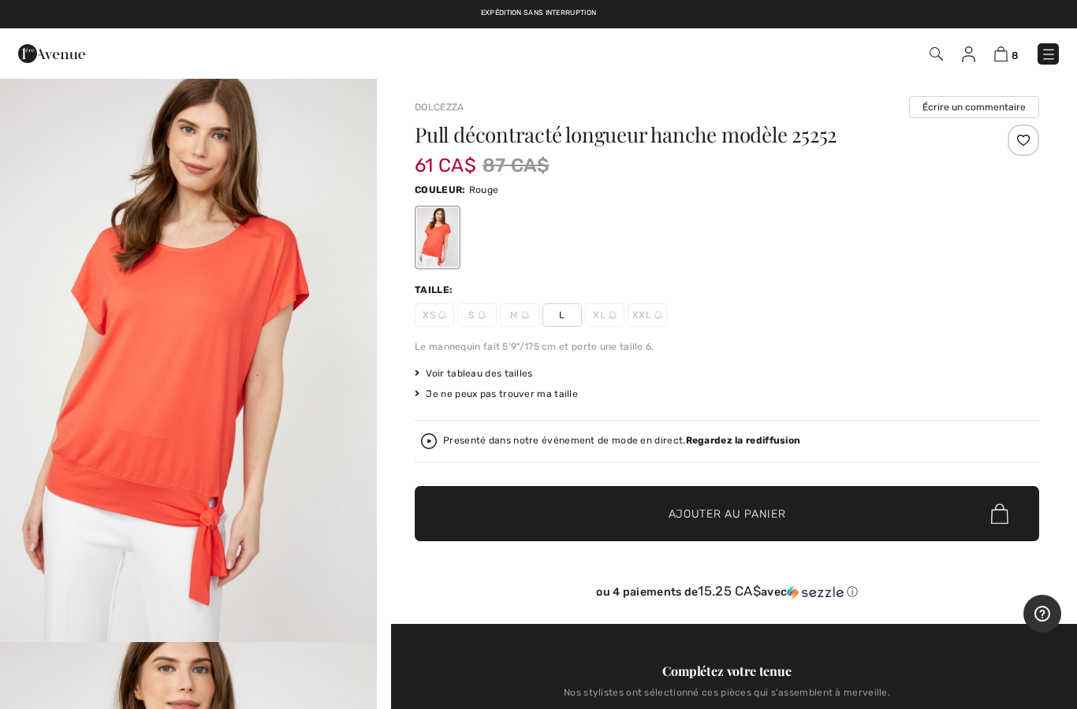
click at [694, 509] on span "Ajouter au panier" at bounding box center [726, 514] width 117 height 17
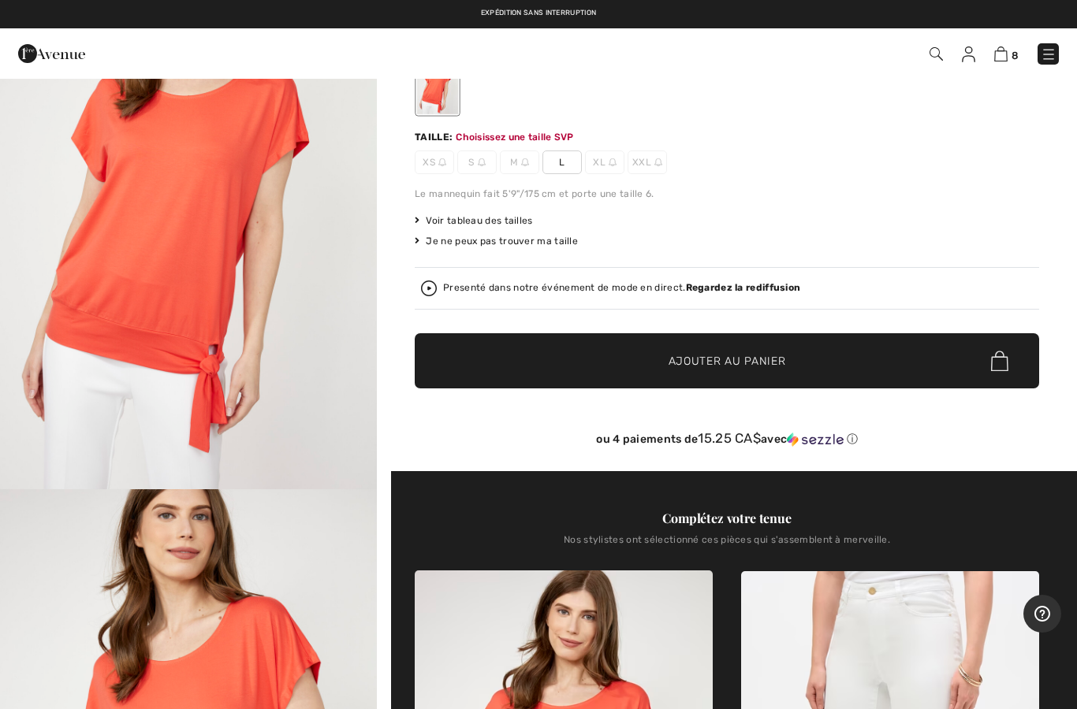
scroll to position [169, 0]
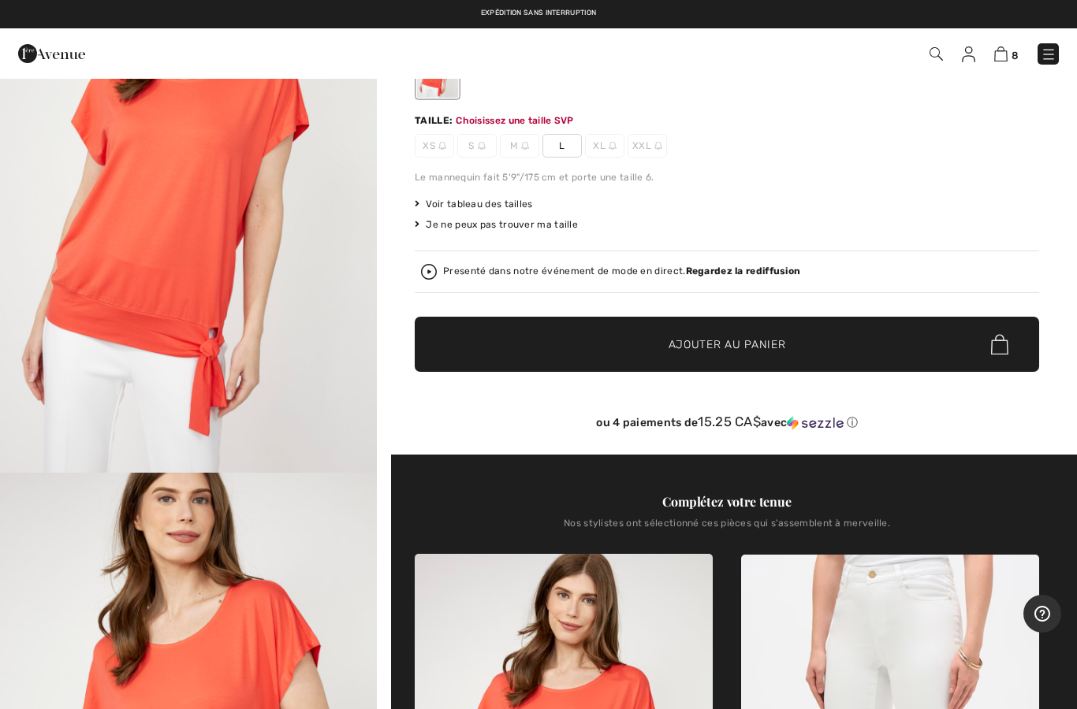
click at [560, 147] on span "L" at bounding box center [561, 146] width 39 height 24
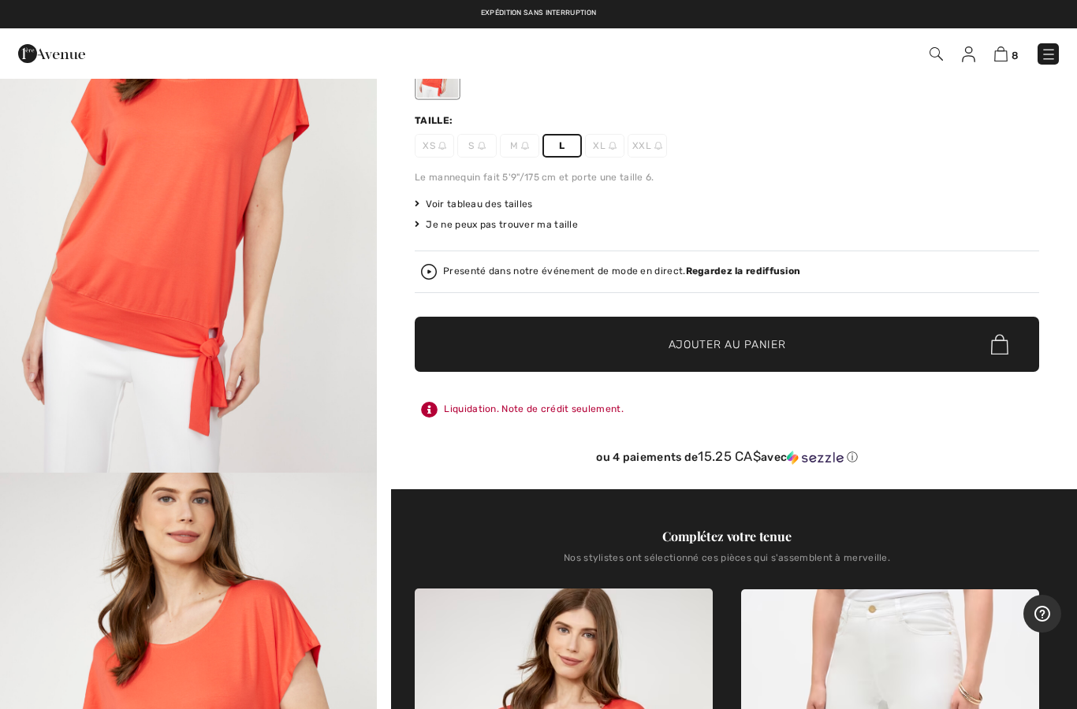
click at [653, 333] on span "✔ Ajouté au panier Ajouter au panier" at bounding box center [727, 344] width 624 height 55
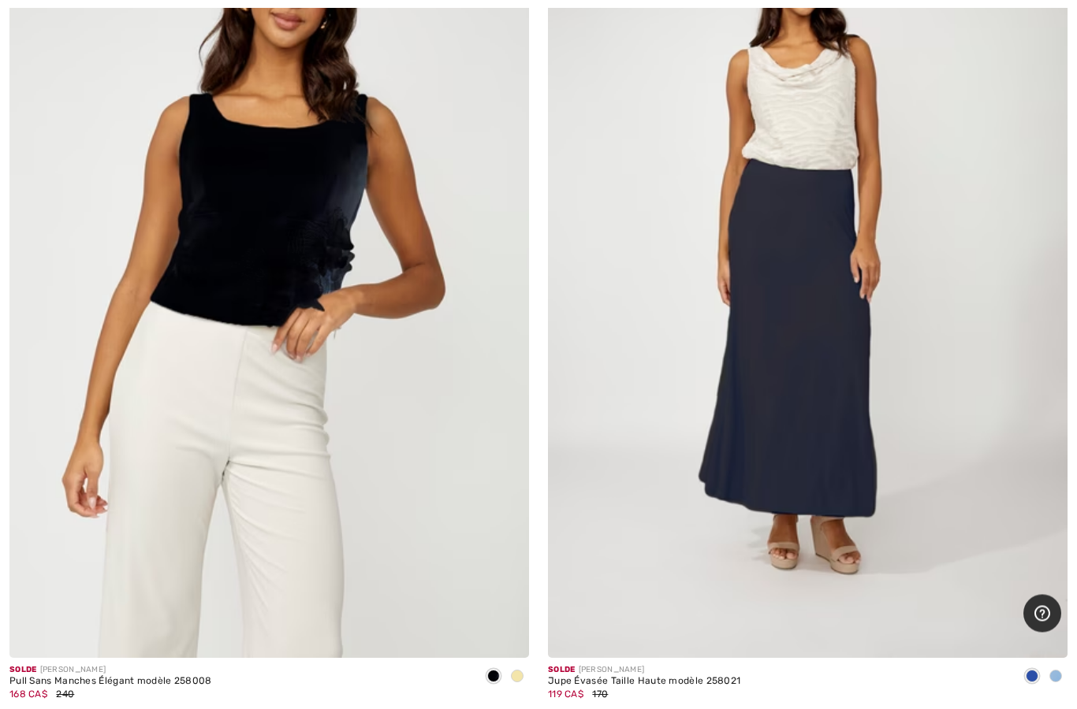
scroll to position [21333, 0]
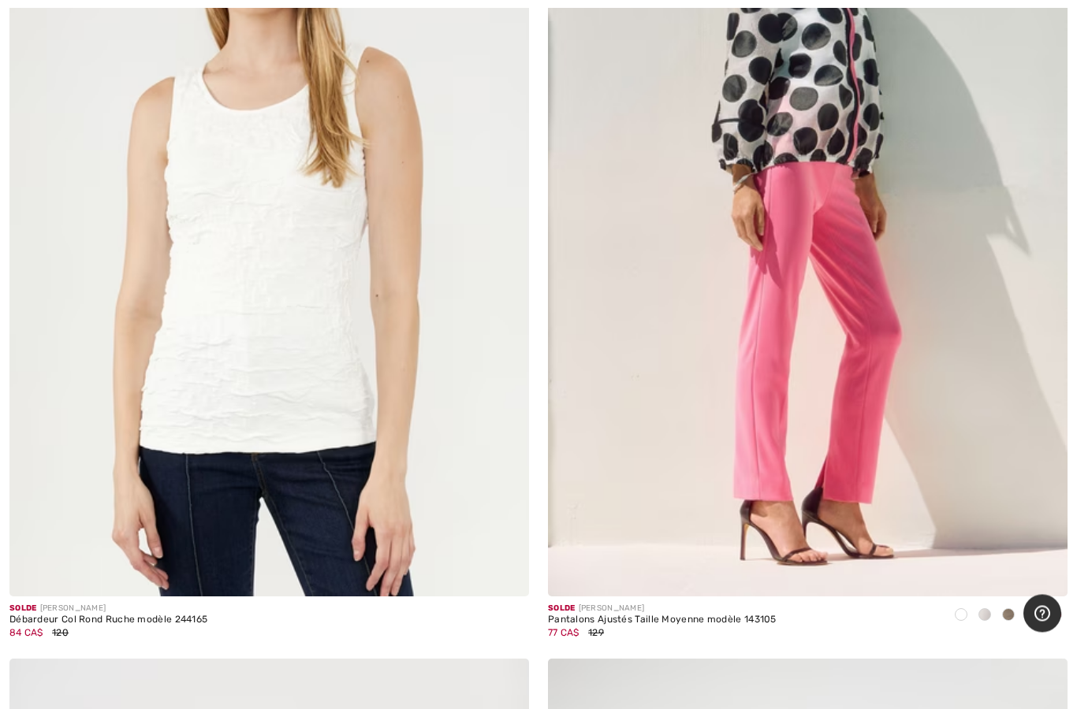
scroll to position [13453, 0]
click at [474, 483] on img at bounding box center [268, 207] width 519 height 779
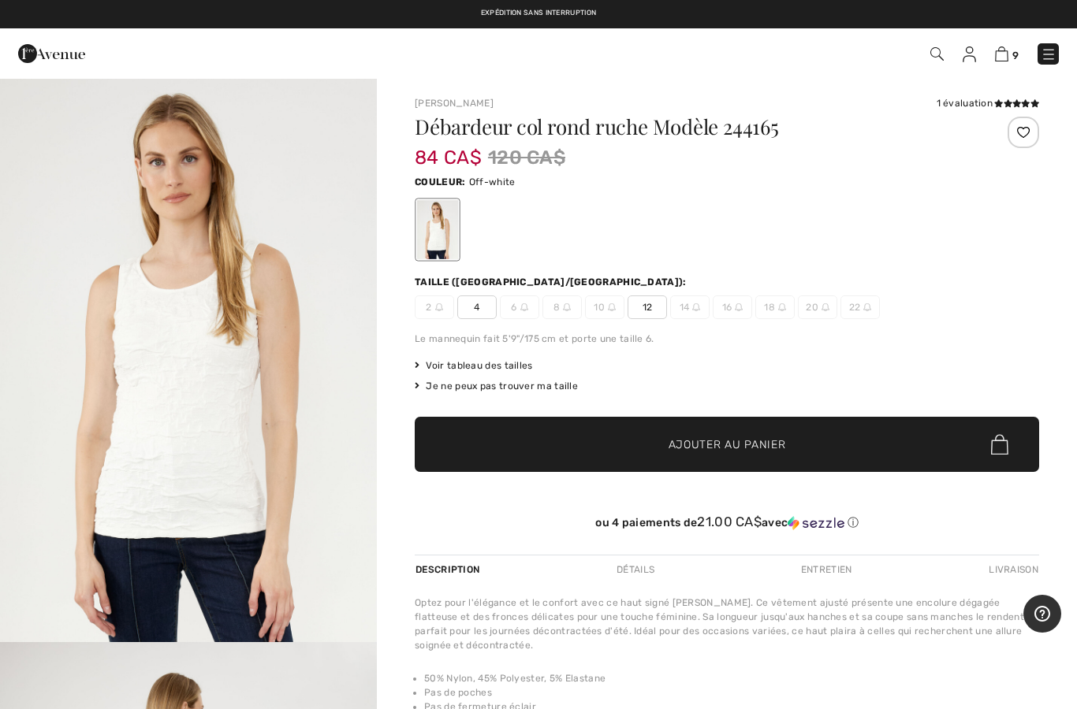
click at [696, 449] on span "Ajouter au panier" at bounding box center [726, 445] width 117 height 17
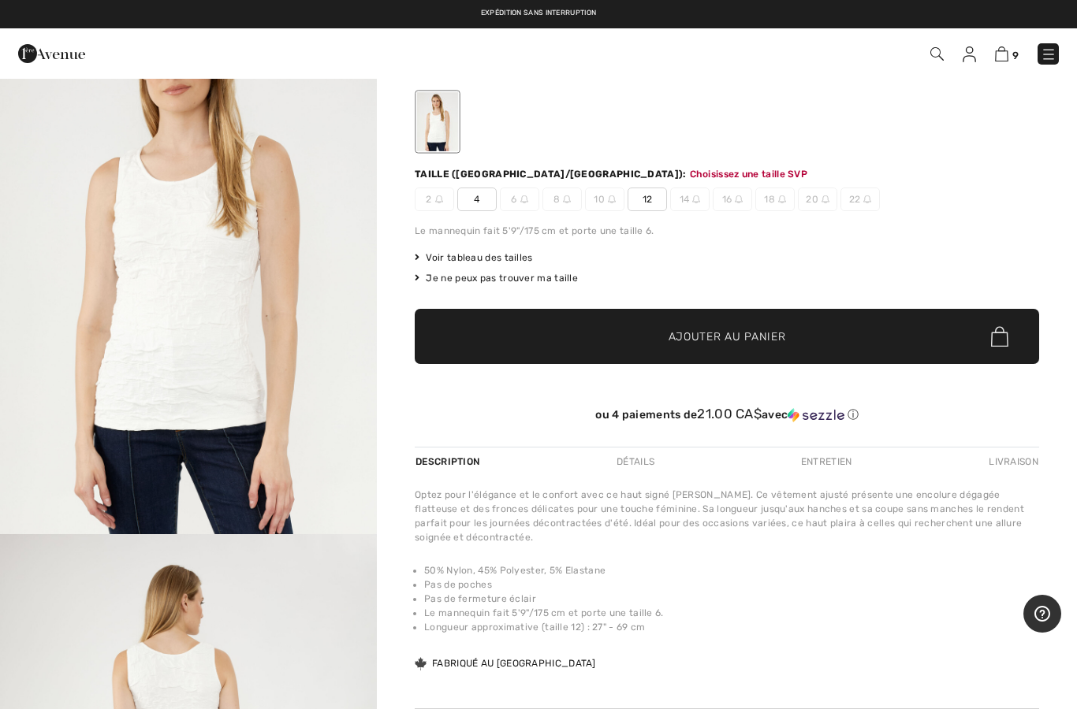
scroll to position [162, 0]
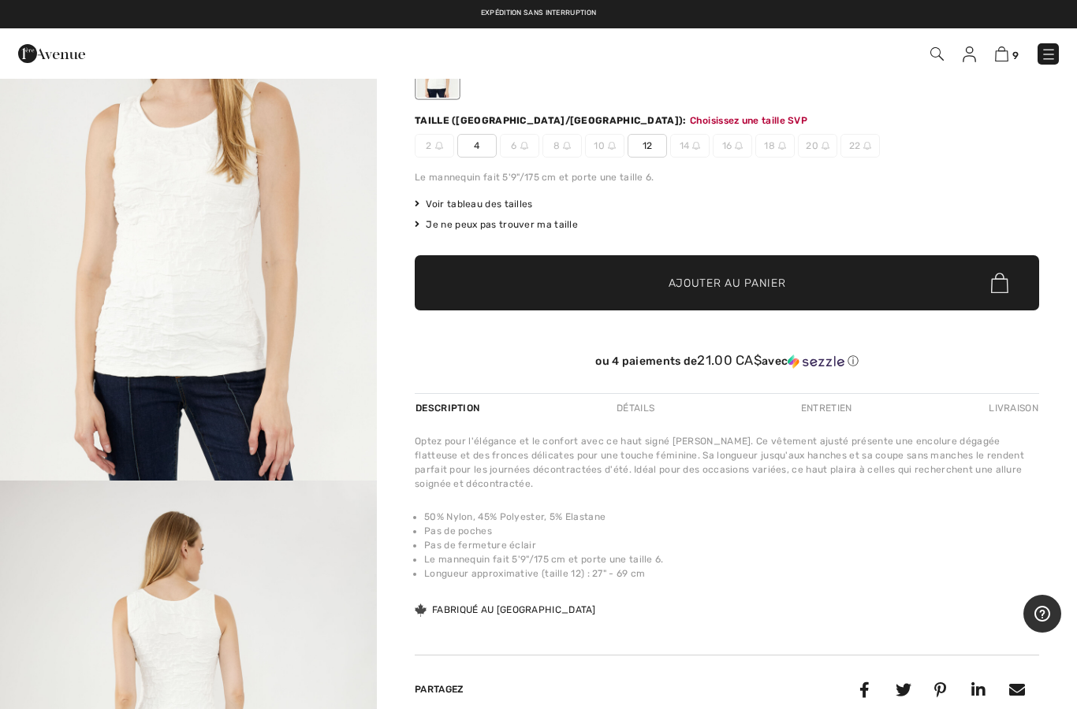
click at [760, 282] on span "Ajouter au panier" at bounding box center [726, 283] width 117 height 17
click at [643, 151] on span "12" at bounding box center [646, 146] width 39 height 24
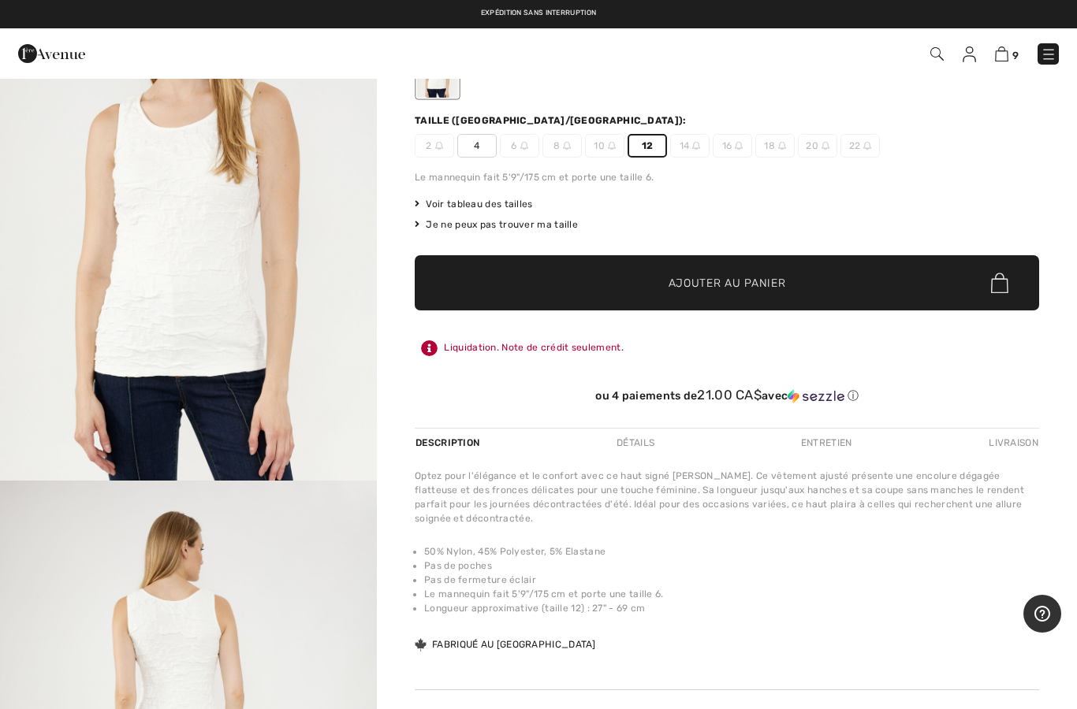
click at [701, 278] on span "Ajouter au panier" at bounding box center [726, 283] width 117 height 17
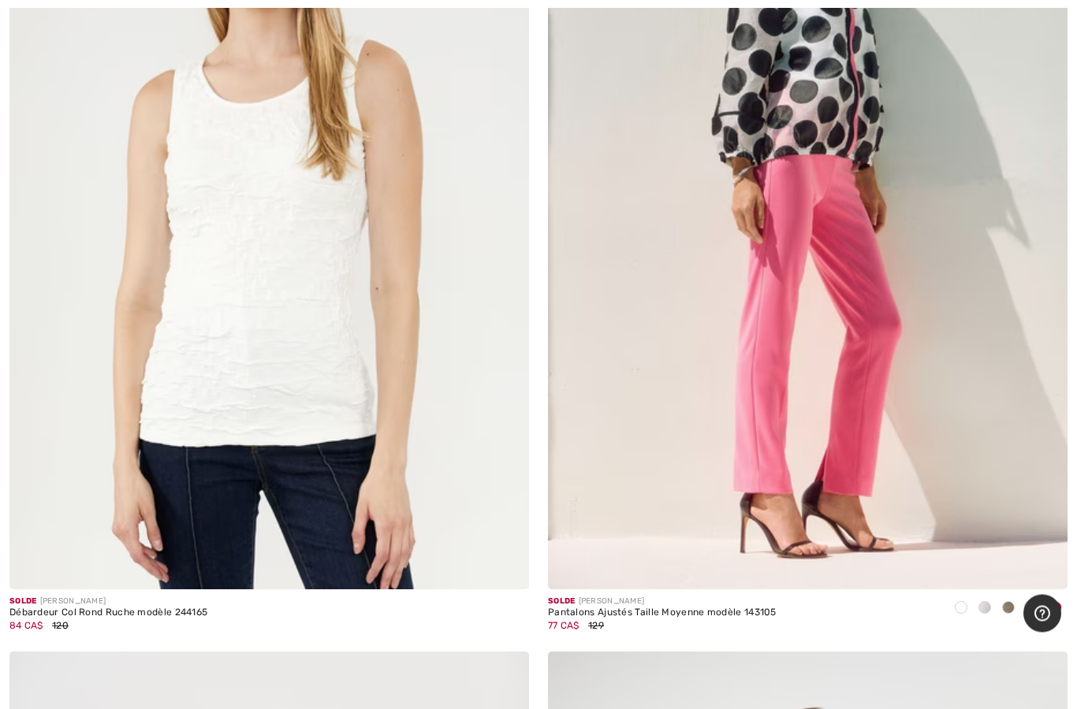
scroll to position [13460, 0]
click at [854, 456] on img at bounding box center [807, 200] width 519 height 779
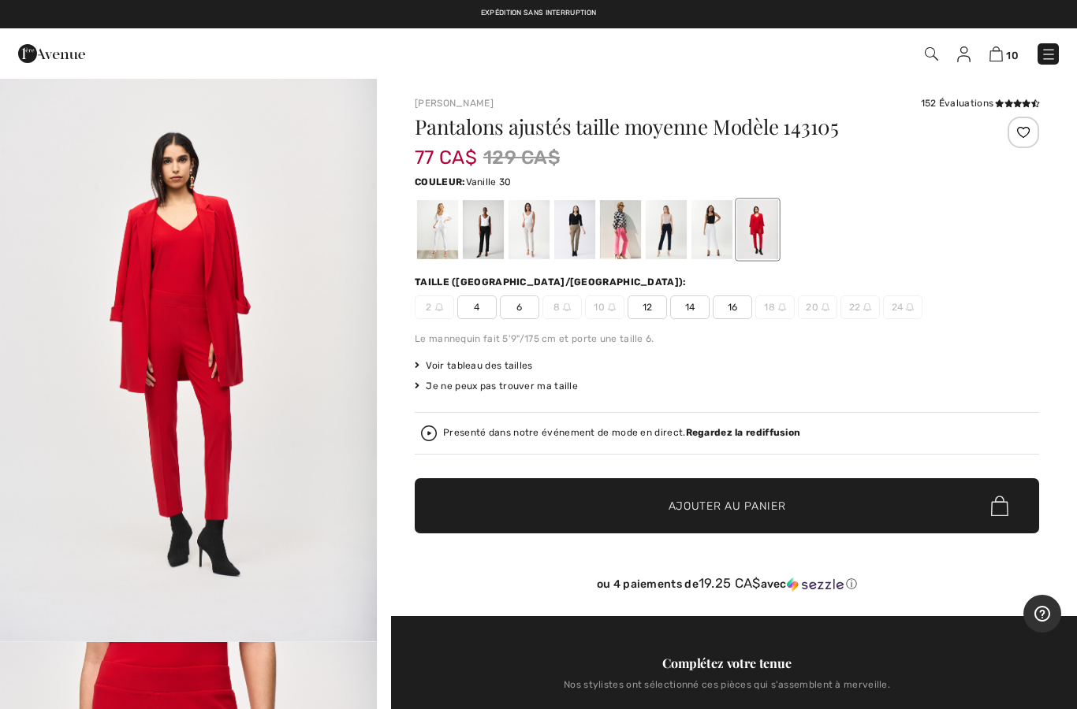
click at [715, 243] on div at bounding box center [711, 229] width 41 height 59
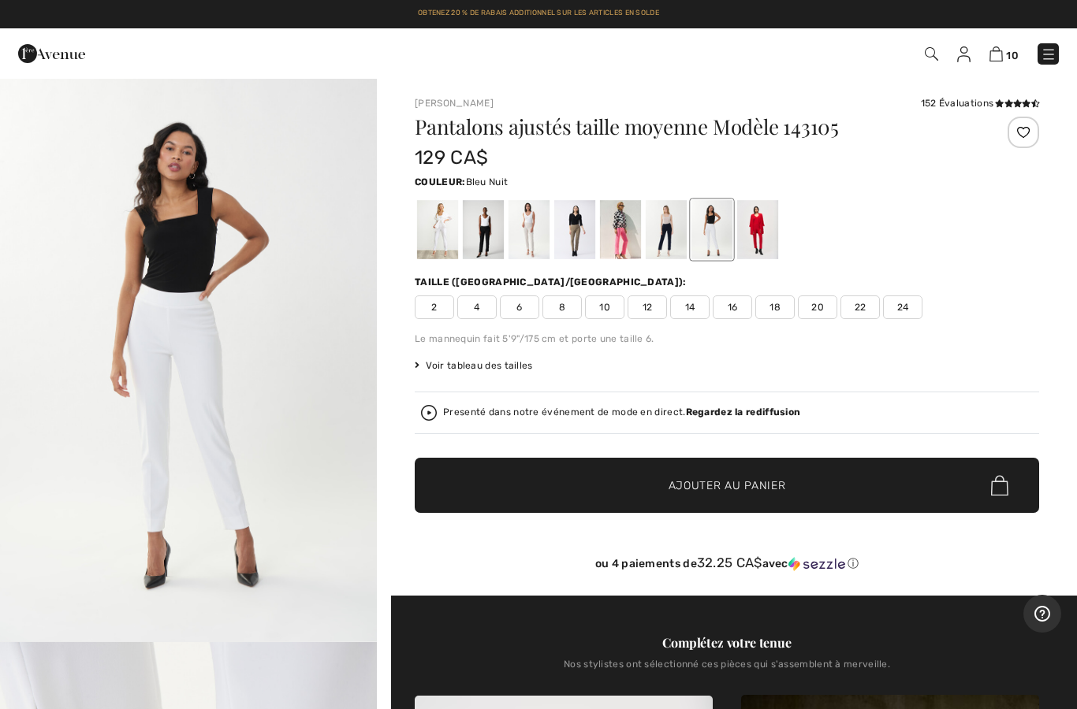
click at [672, 243] on div at bounding box center [665, 229] width 41 height 59
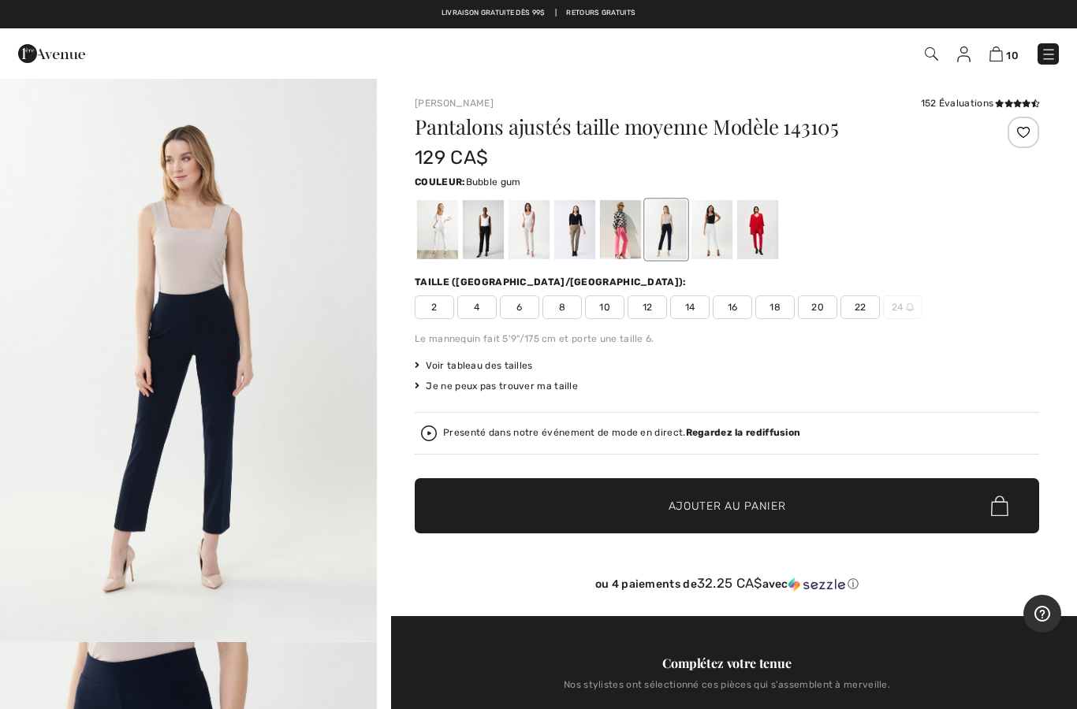
click at [619, 235] on div at bounding box center [620, 229] width 41 height 59
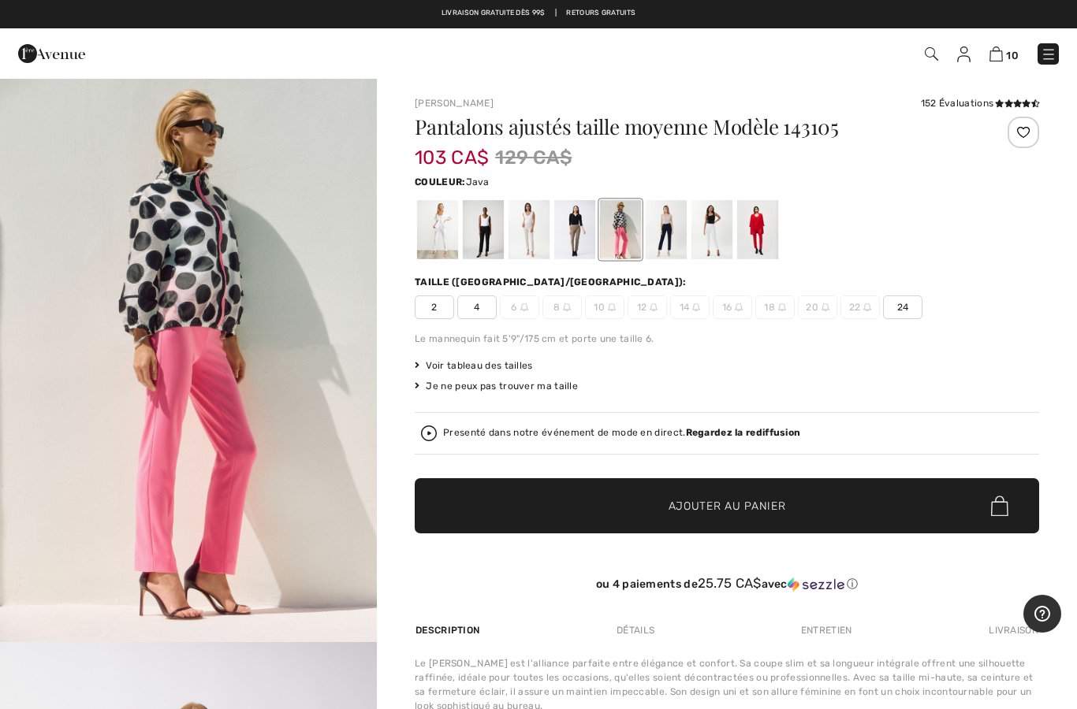
click at [590, 240] on div at bounding box center [574, 229] width 41 height 59
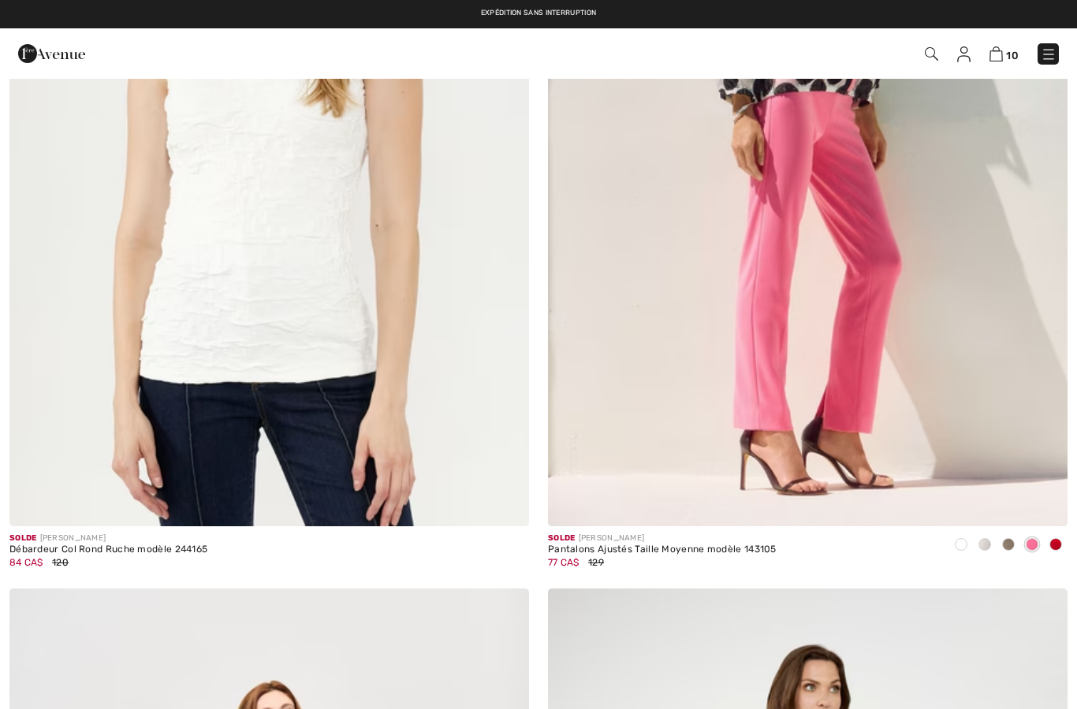
checkbox input "true"
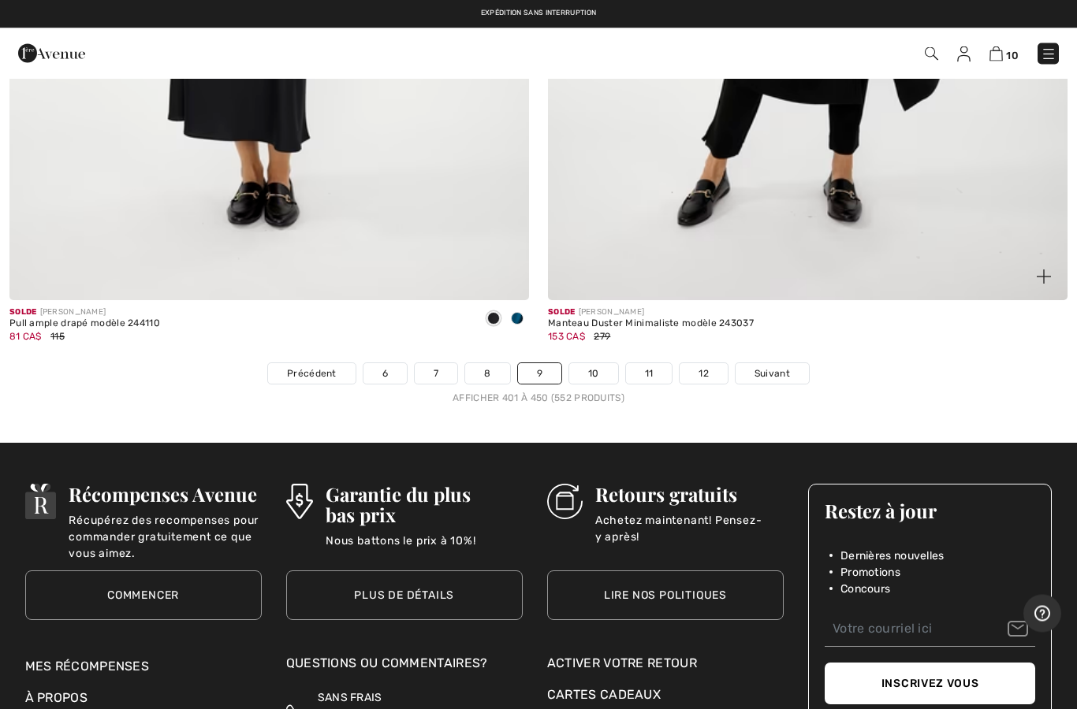
scroll to position [21578, 0]
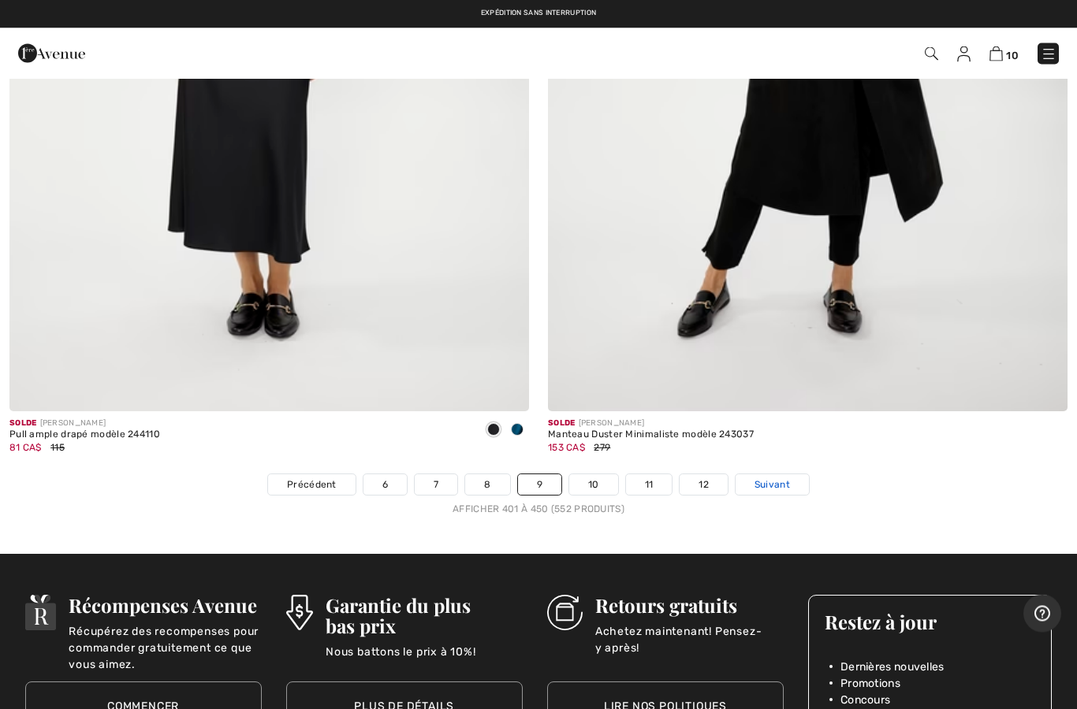
click at [800, 475] on link "Suivant" at bounding box center [771, 485] width 73 height 20
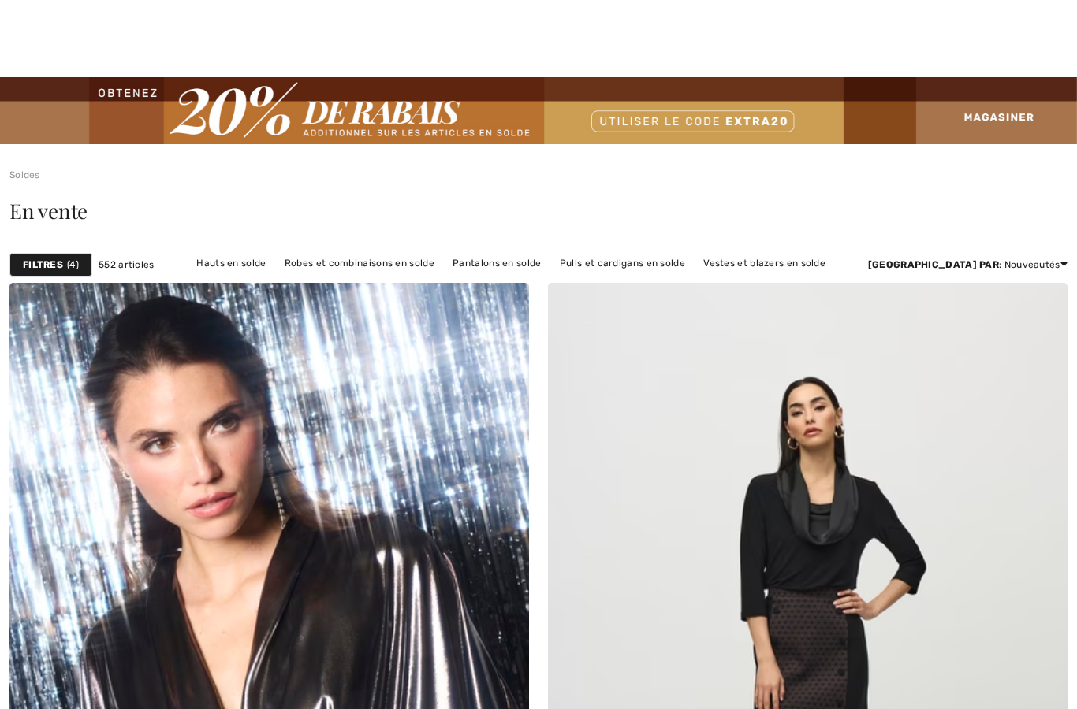
checkbox input "true"
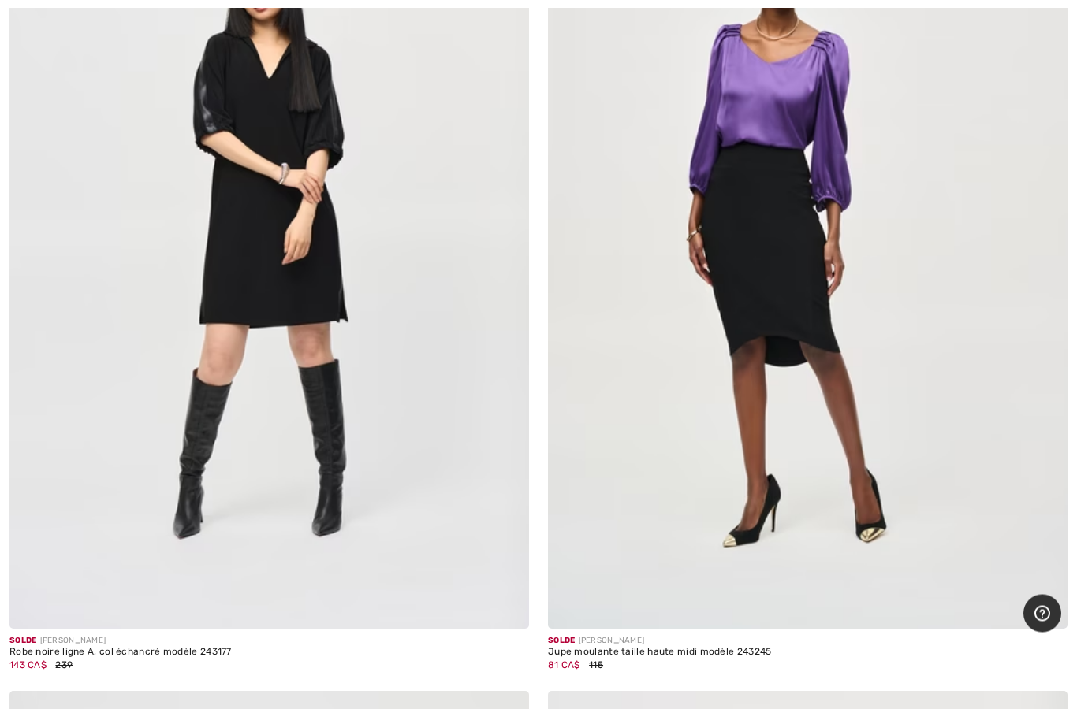
scroll to position [14262, 0]
click at [835, 395] on img at bounding box center [807, 238] width 519 height 779
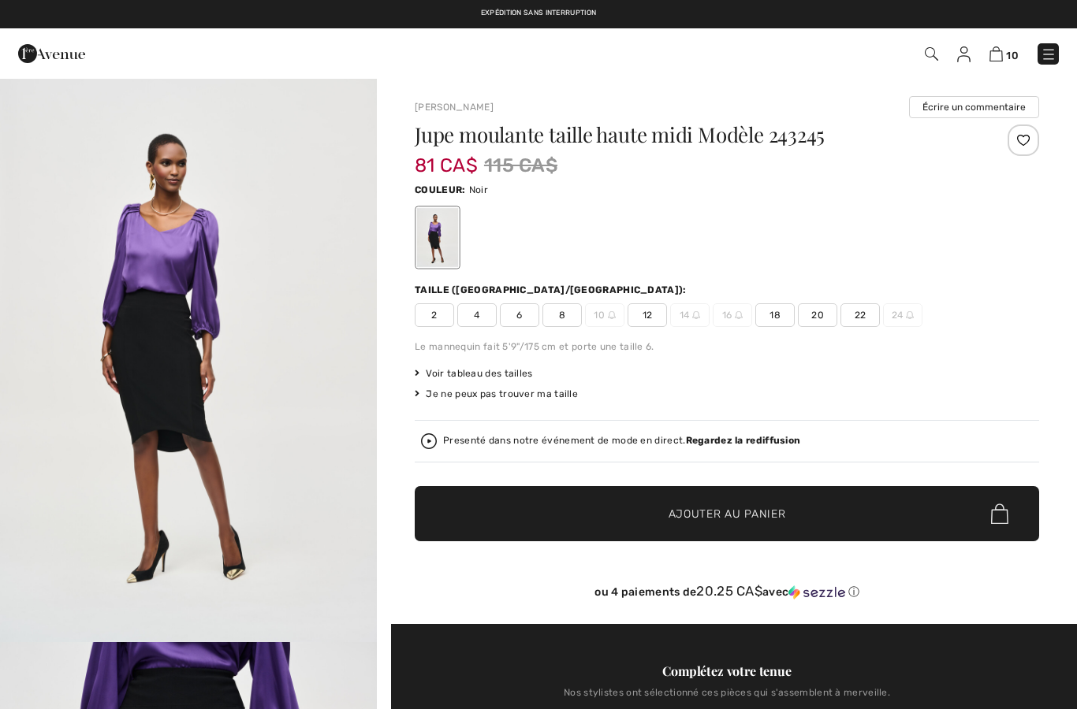
click at [641, 317] on span "12" at bounding box center [646, 315] width 39 height 24
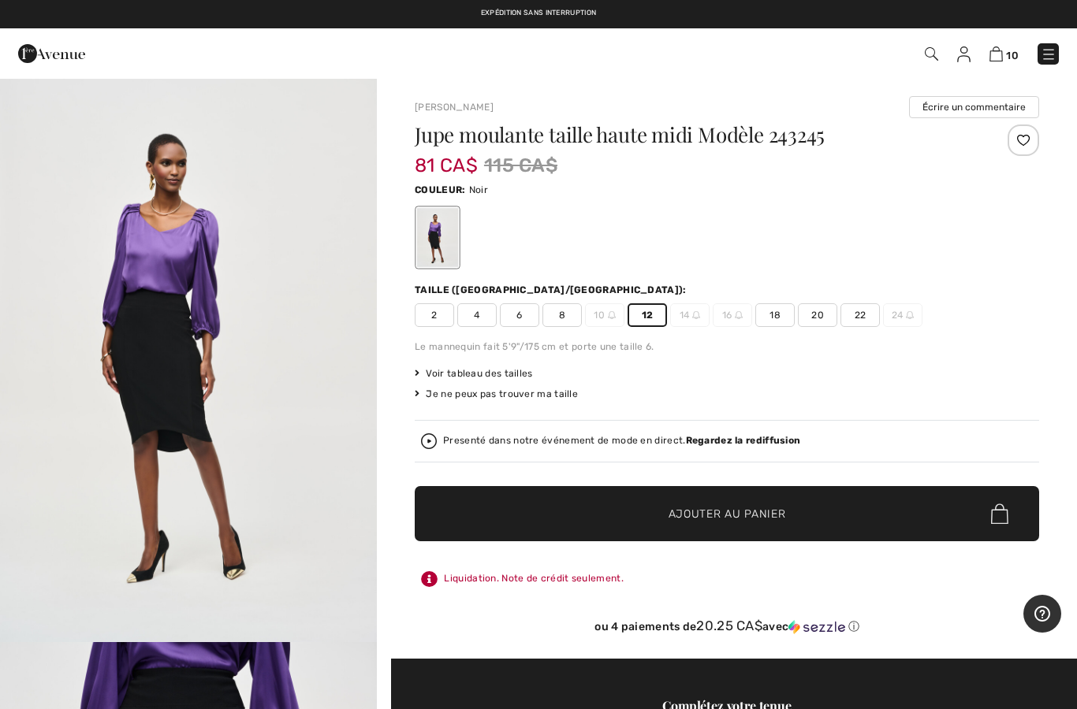
click at [688, 512] on span "Ajouter au panier" at bounding box center [726, 514] width 117 height 17
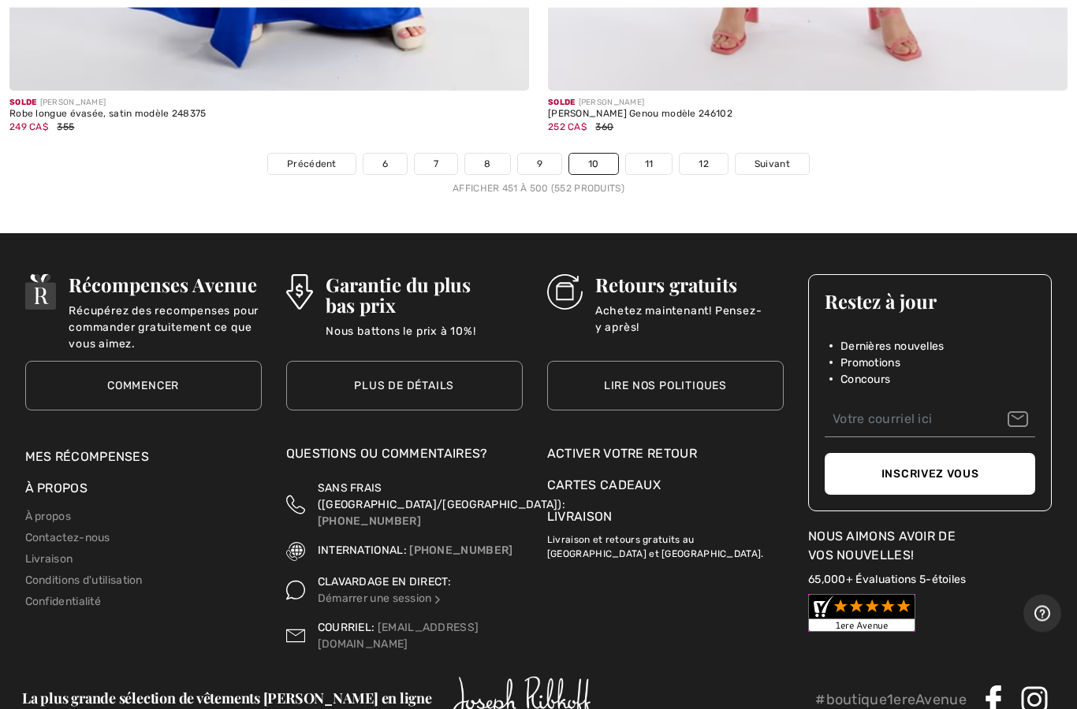
scroll to position [21899, 0]
click at [787, 157] on span "Suivant" at bounding box center [771, 164] width 35 height 14
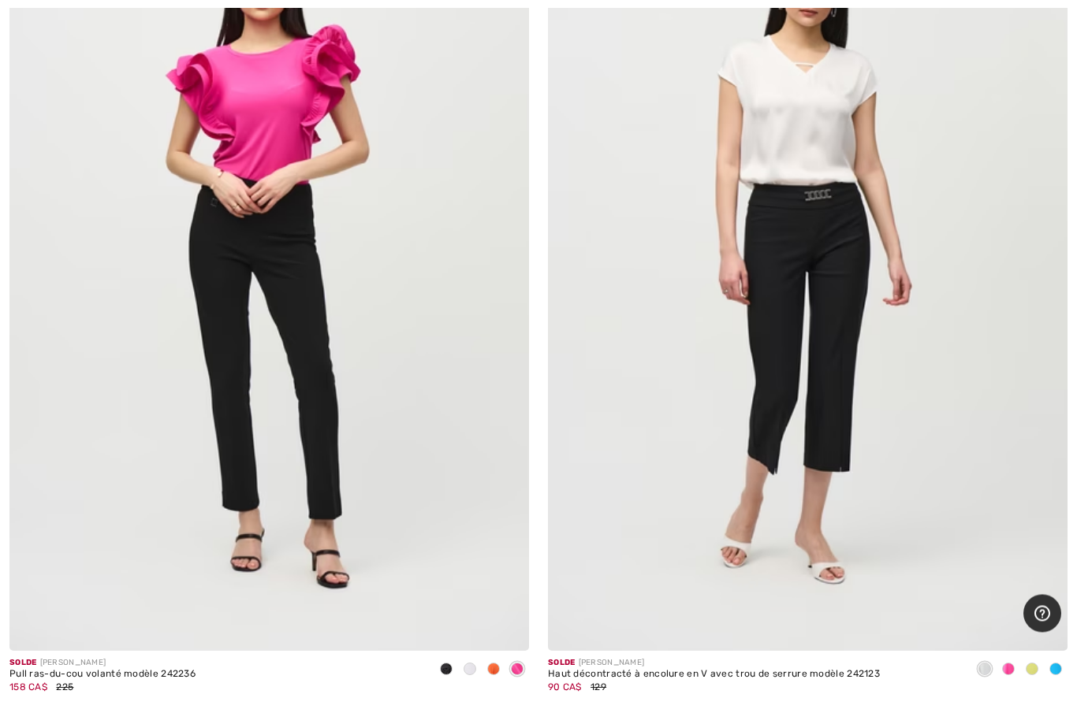
scroll to position [4617, 0]
click at [914, 433] on img at bounding box center [807, 261] width 519 height 779
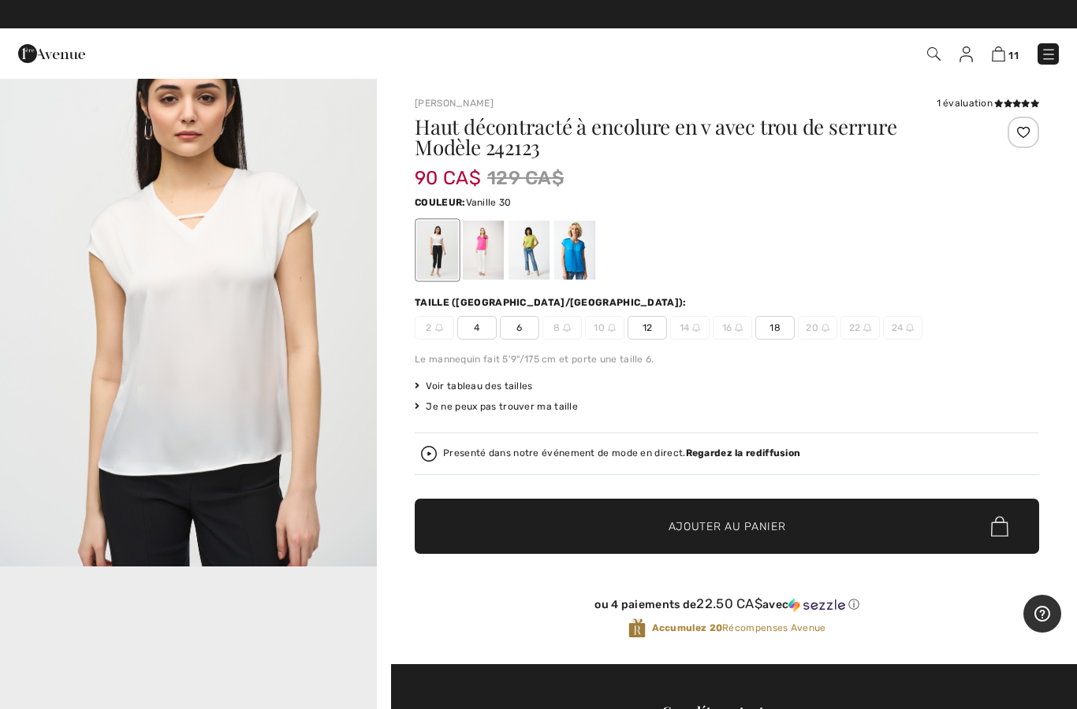
click at [651, 325] on span "12" at bounding box center [646, 328] width 39 height 24
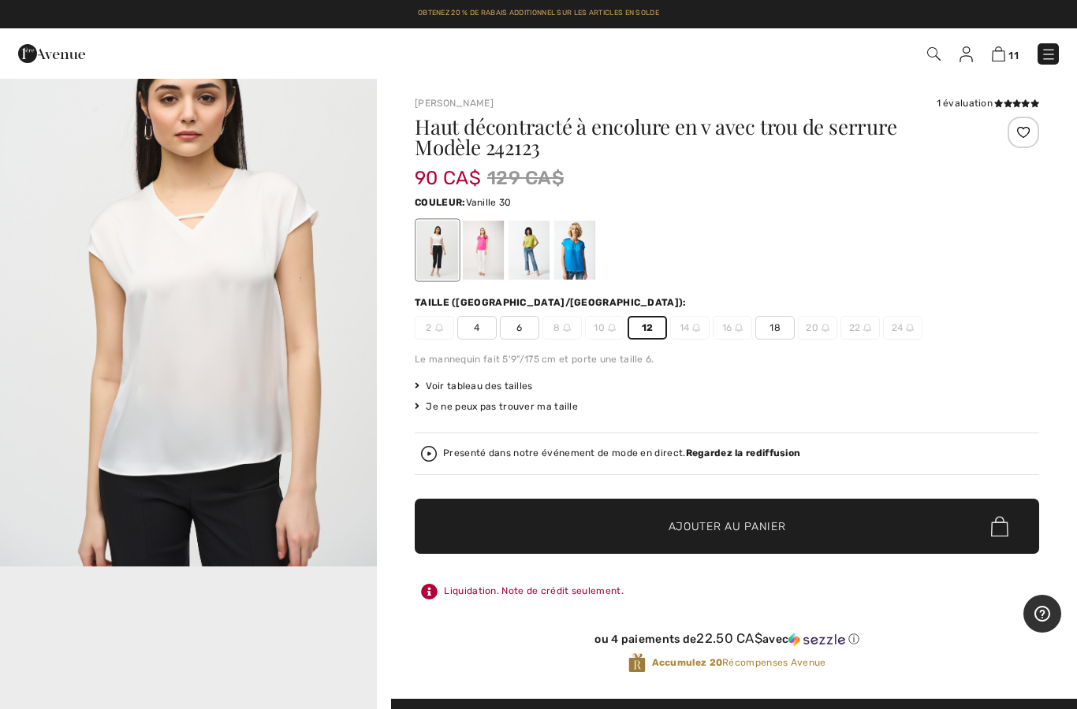
click at [705, 519] on span "Ajouter au panier" at bounding box center [726, 527] width 117 height 17
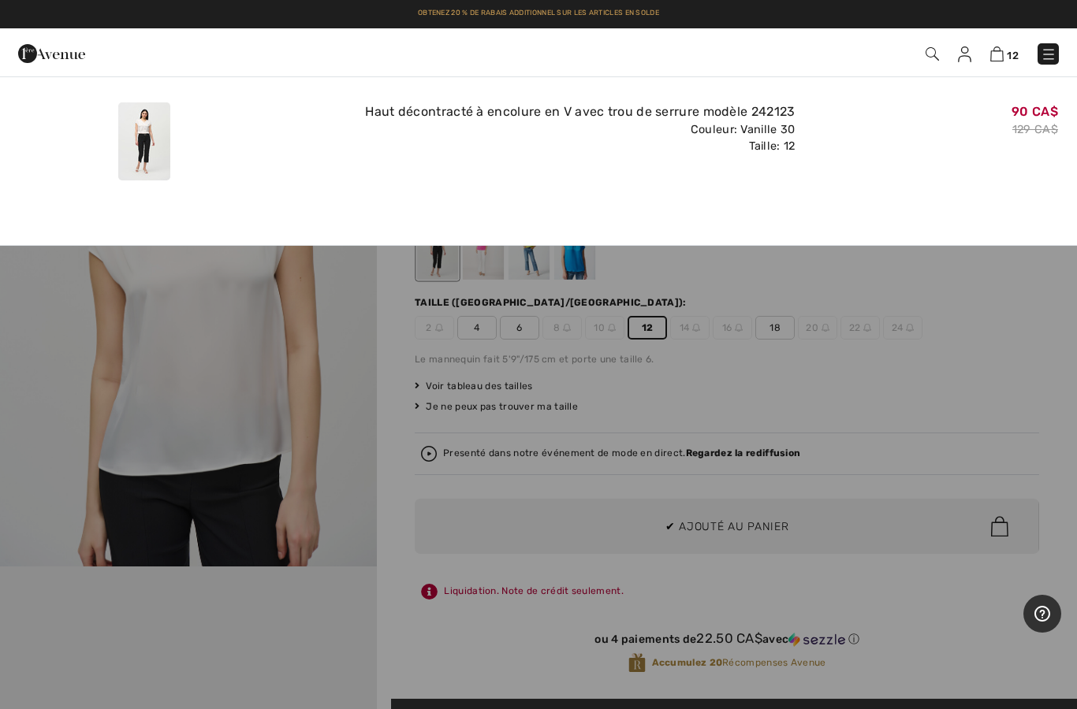
click at [853, 281] on div at bounding box center [538, 354] width 1077 height 709
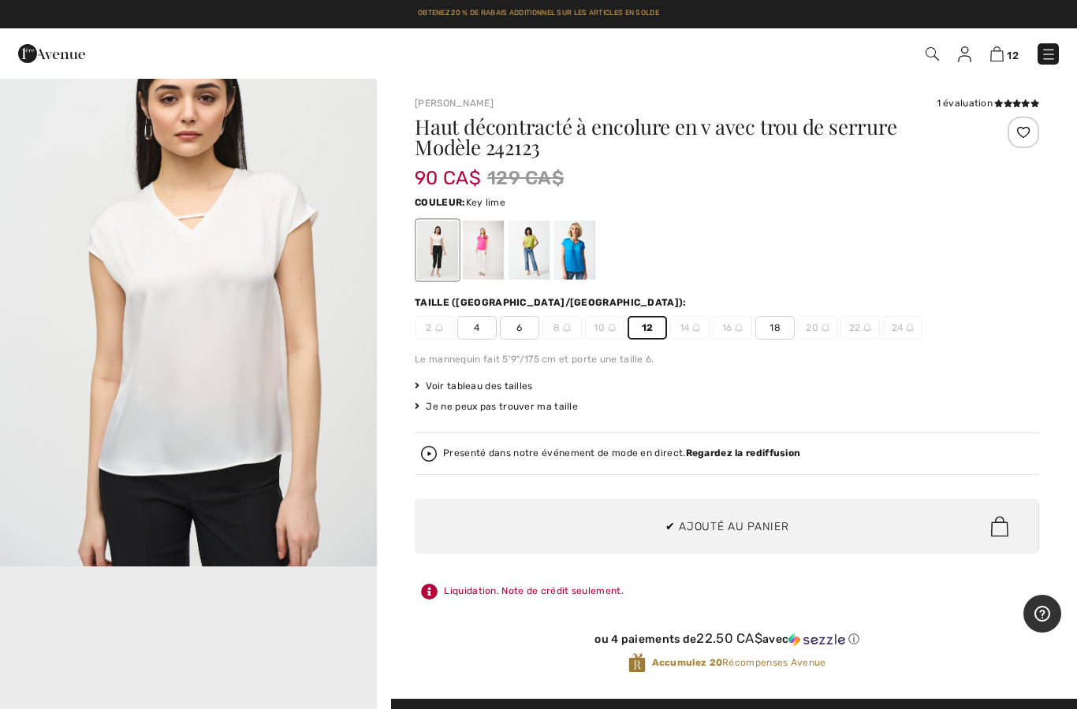
click at [531, 266] on div at bounding box center [528, 250] width 41 height 59
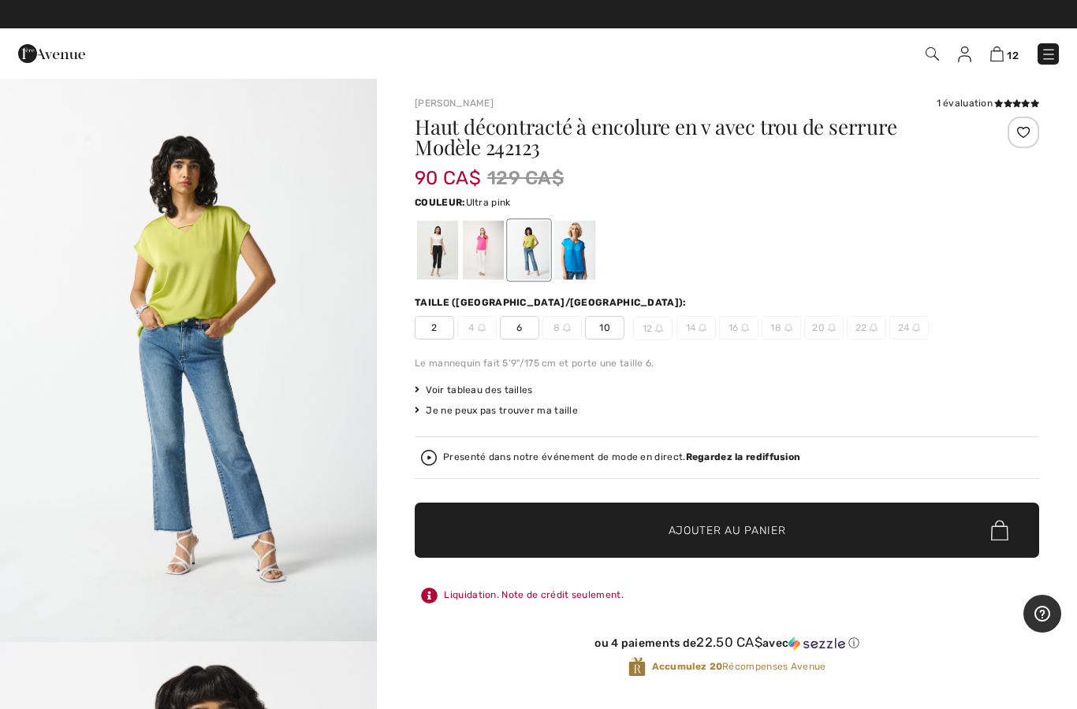
click at [493, 252] on div at bounding box center [483, 250] width 41 height 59
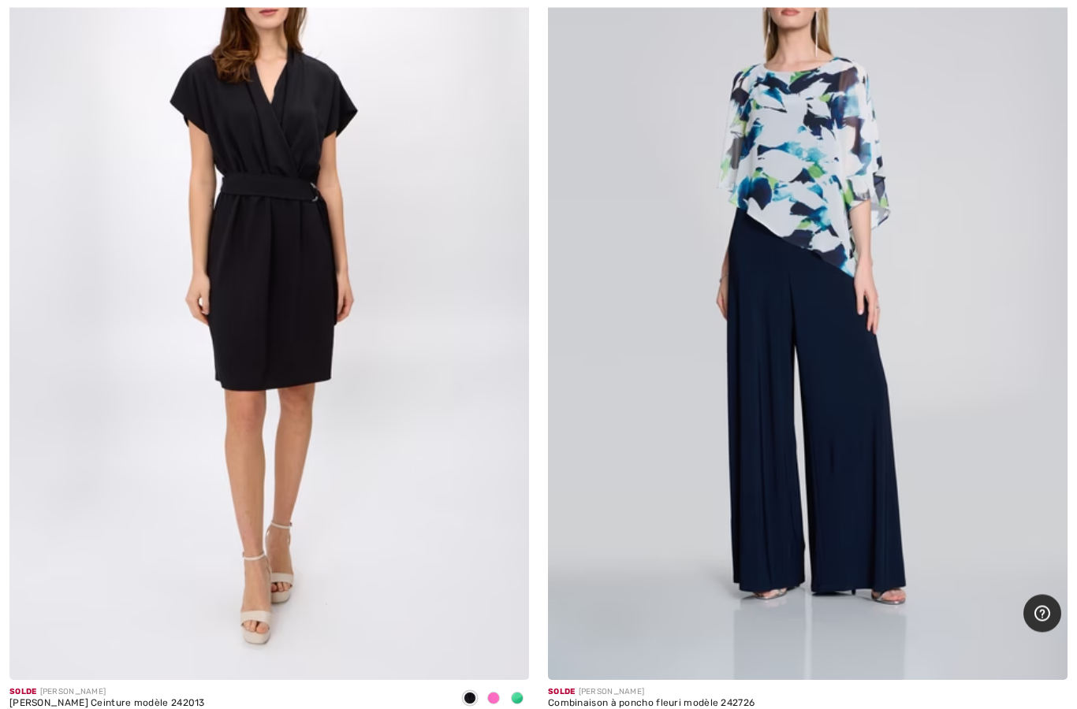
scroll to position [7276, 0]
click at [376, 588] on img at bounding box center [268, 290] width 519 height 779
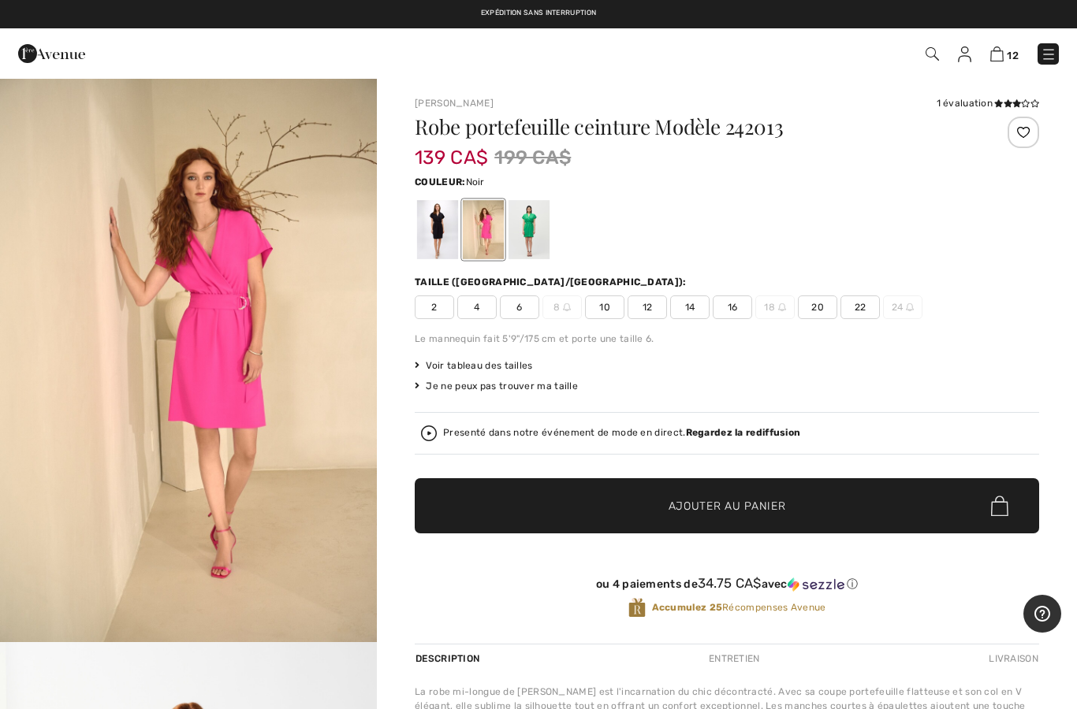
click at [426, 235] on div at bounding box center [437, 229] width 41 height 59
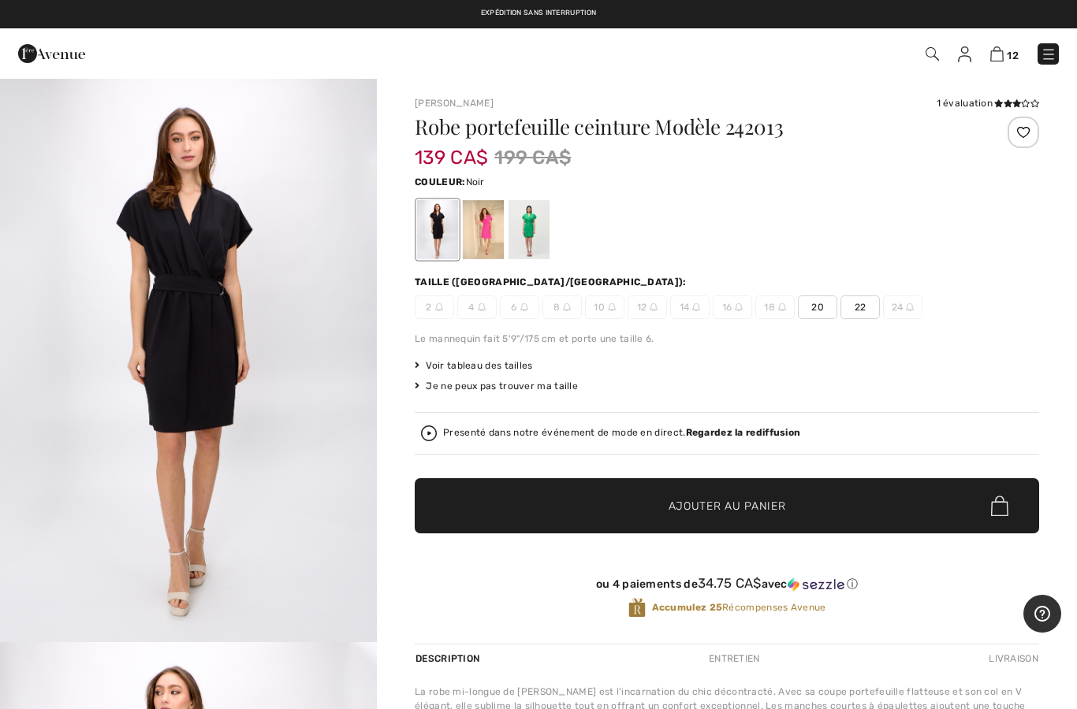
click at [500, 250] on div at bounding box center [483, 229] width 41 height 59
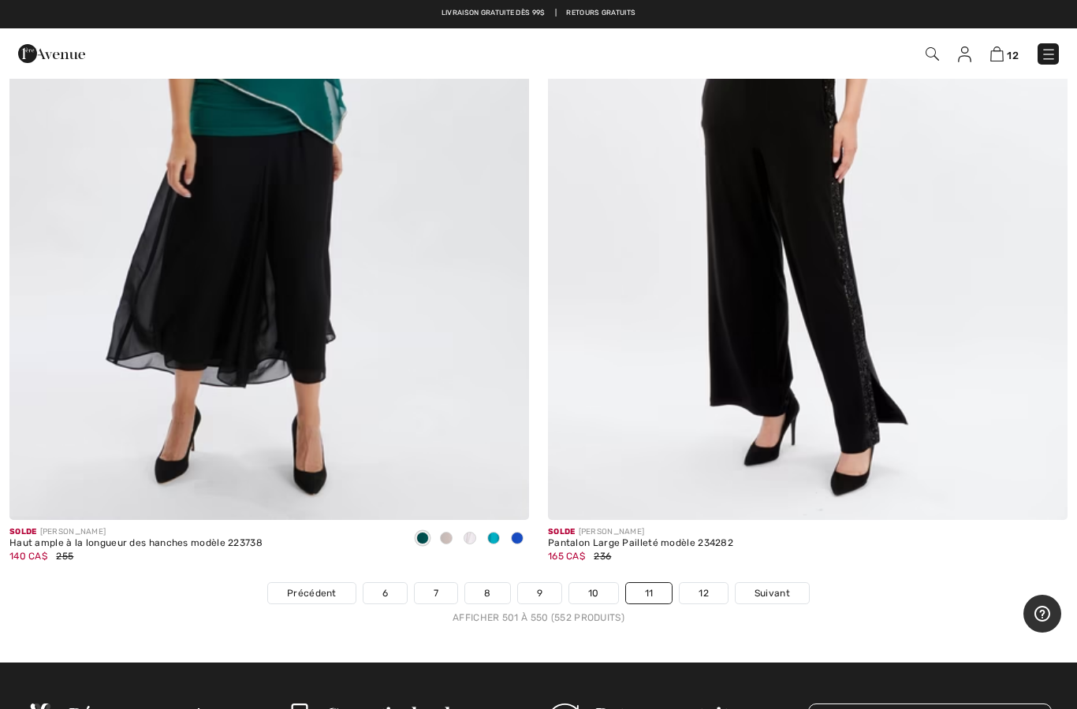
scroll to position [21452, 0]
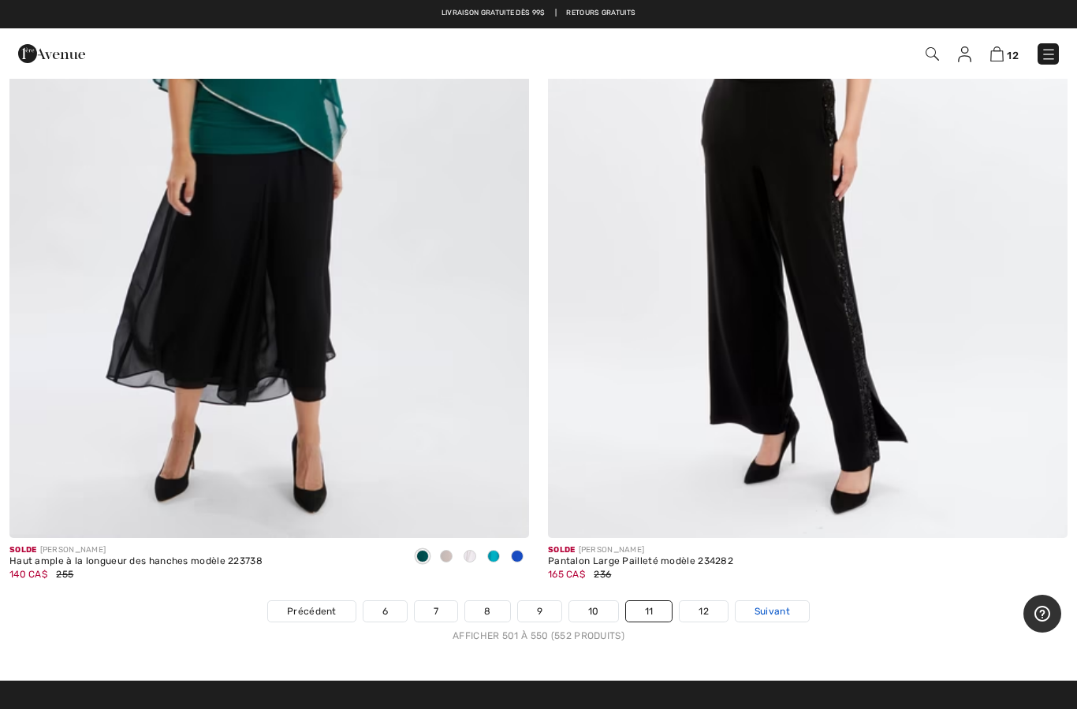
click at [784, 605] on span "Suivant" at bounding box center [771, 612] width 35 height 14
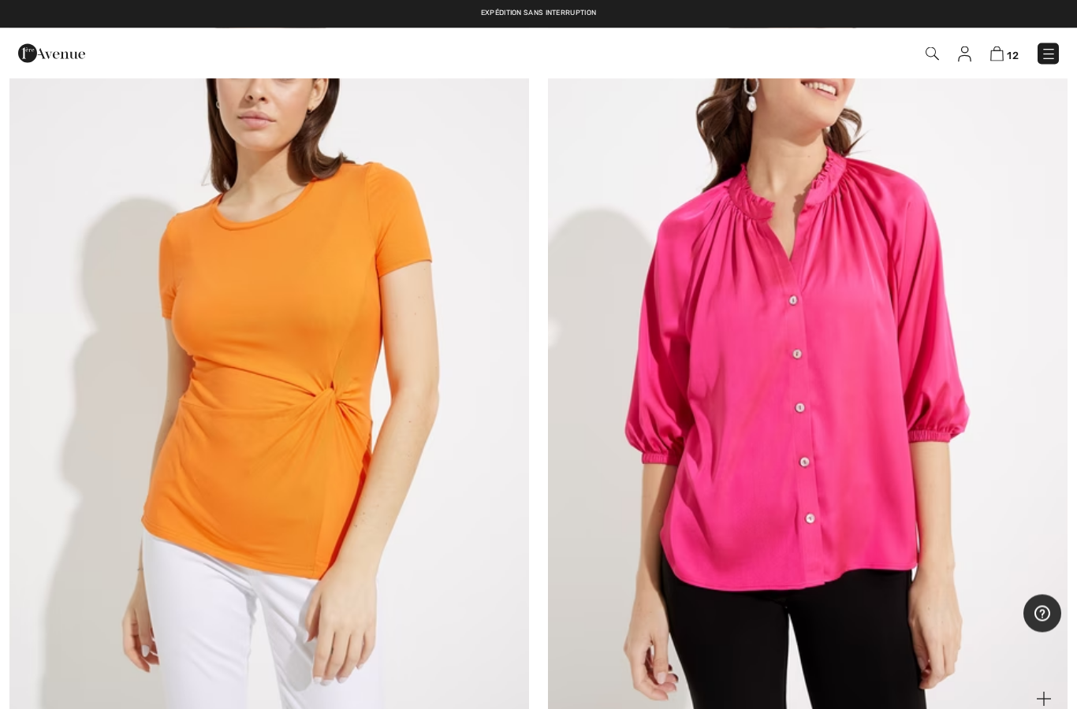
scroll to position [265, 0]
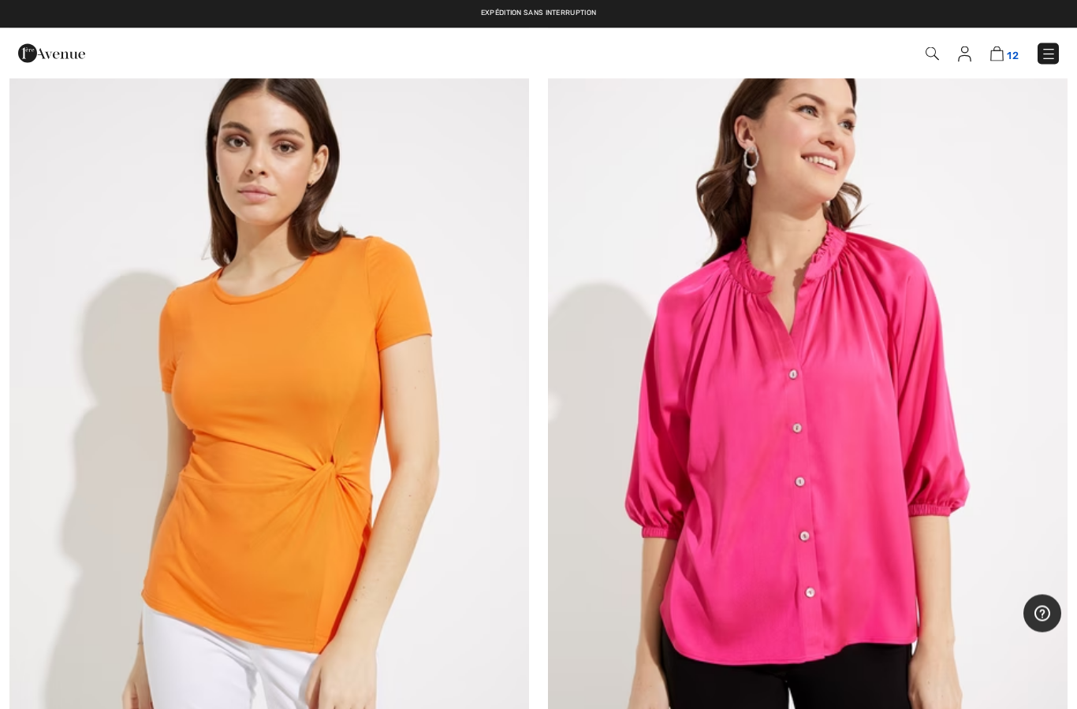
click at [1000, 61] on img at bounding box center [996, 54] width 13 height 15
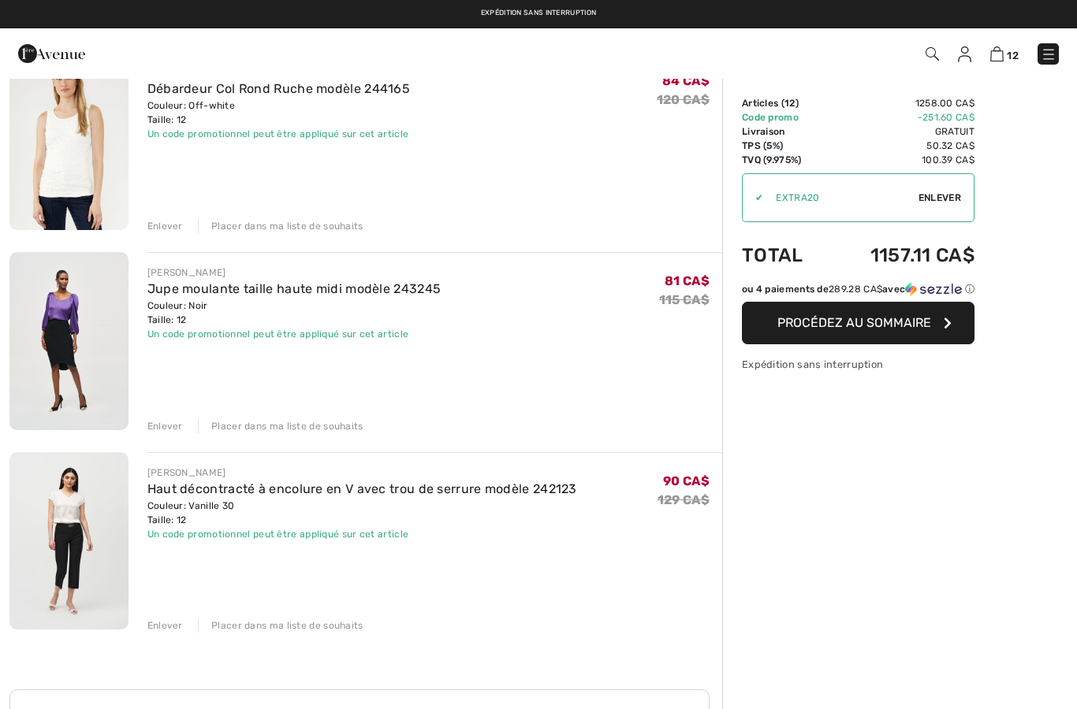
scroll to position [1953, 0]
click at [169, 428] on div "Enlever" at bounding box center [164, 428] width 35 height 14
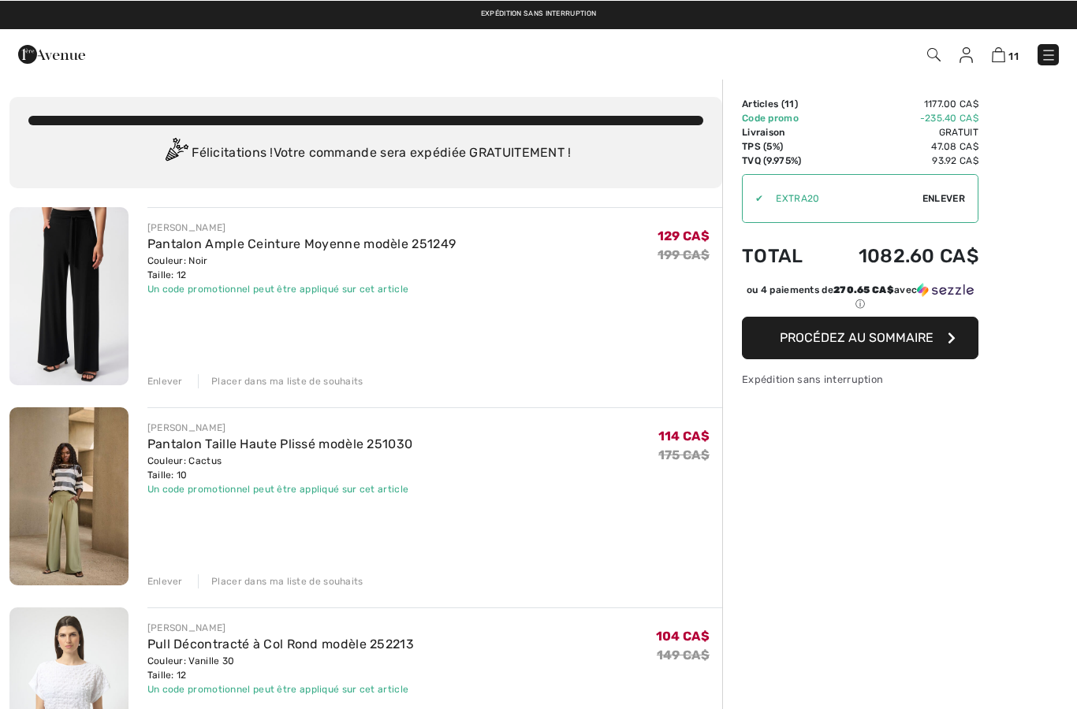
scroll to position [2, 0]
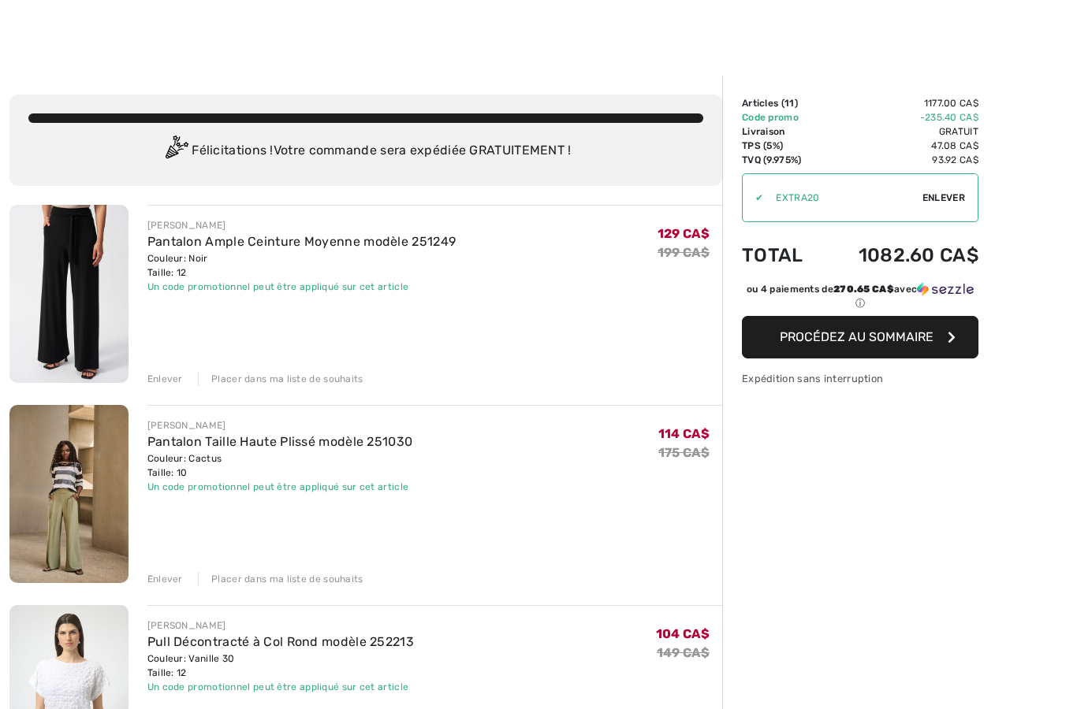
click at [172, 577] on div "Enlever" at bounding box center [164, 579] width 35 height 14
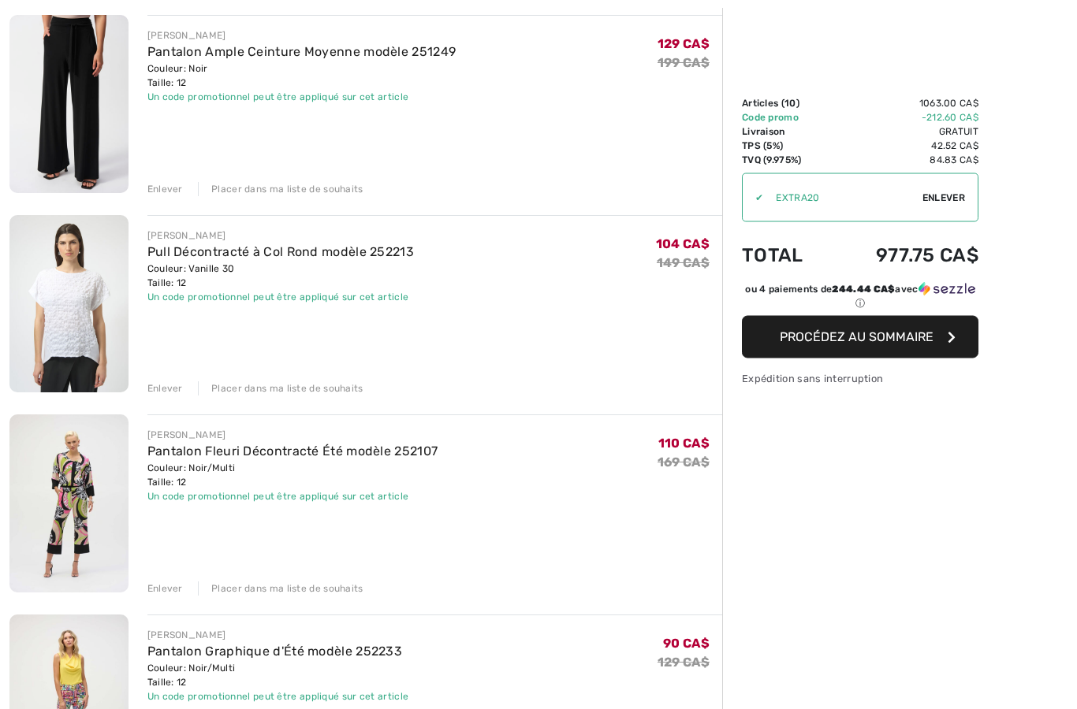
scroll to position [192, 0]
click at [177, 593] on div "Enlever" at bounding box center [164, 589] width 35 height 14
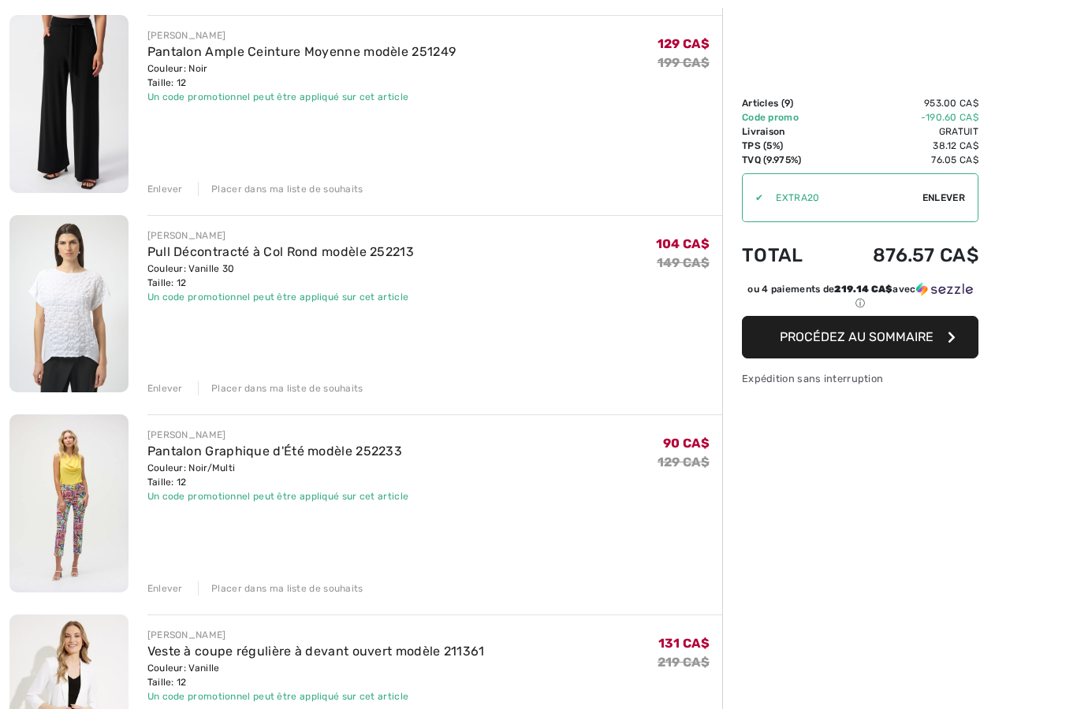
click at [177, 582] on div "Enlever" at bounding box center [164, 589] width 35 height 14
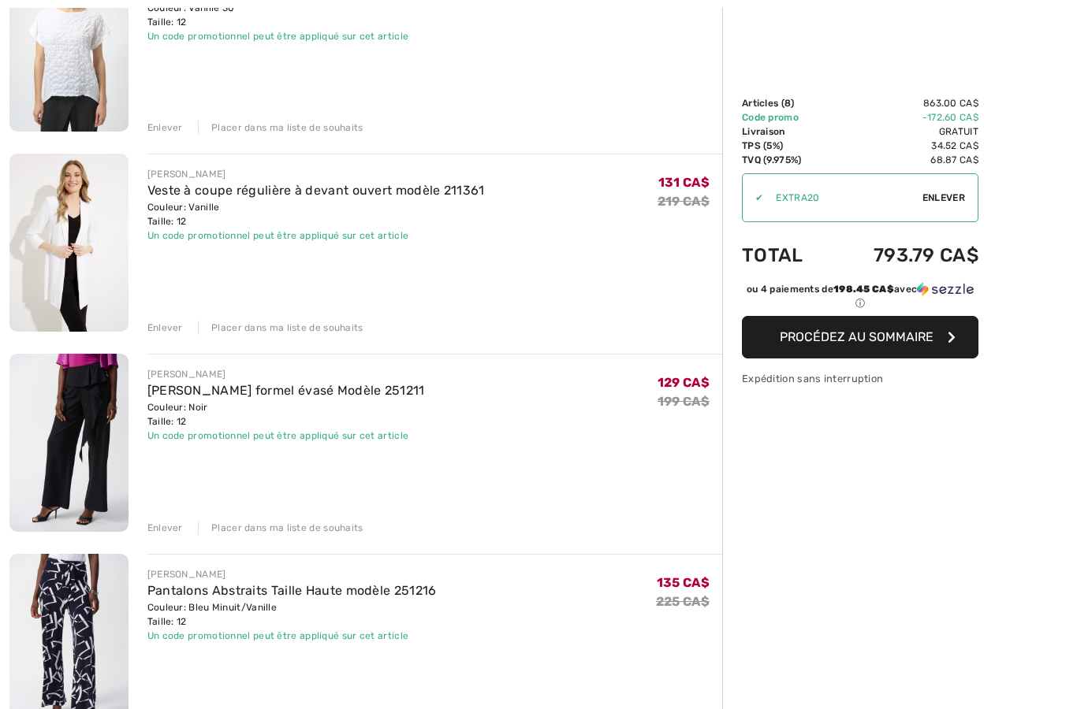
scroll to position [453, 0]
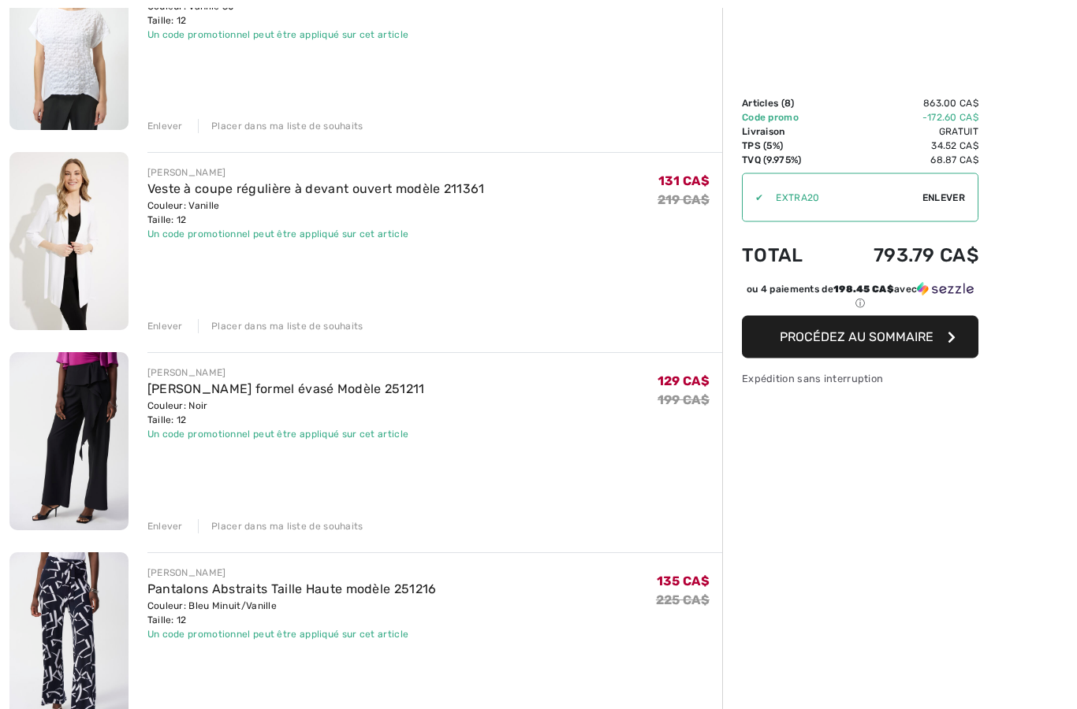
click div "Enlever"
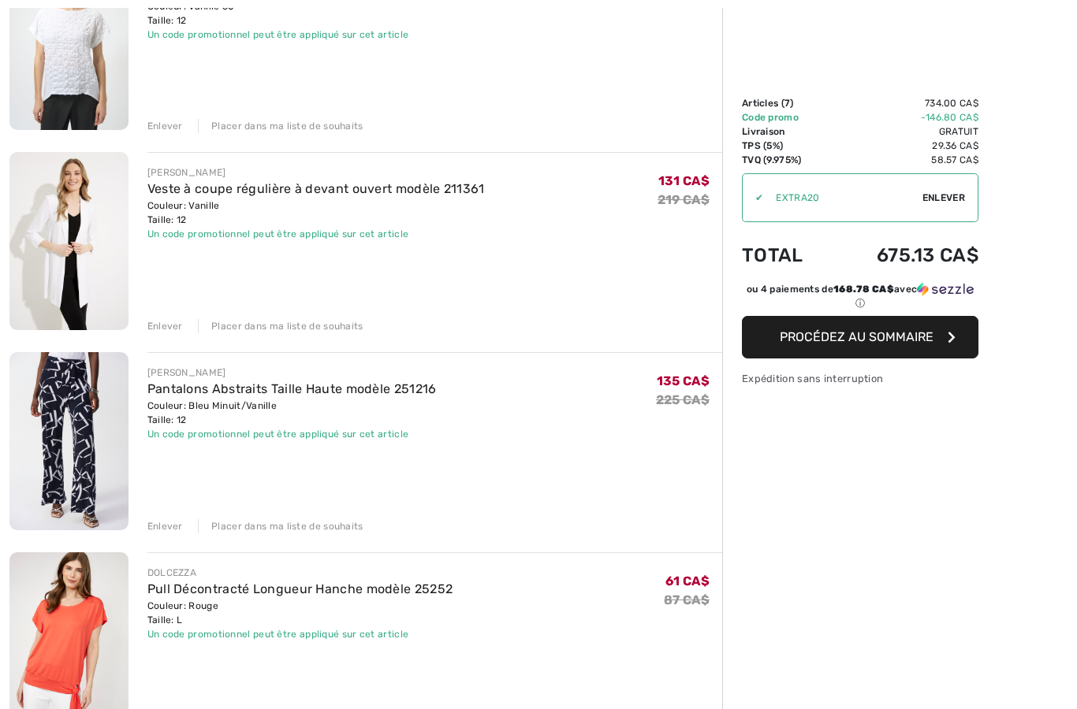
click div "Enlever"
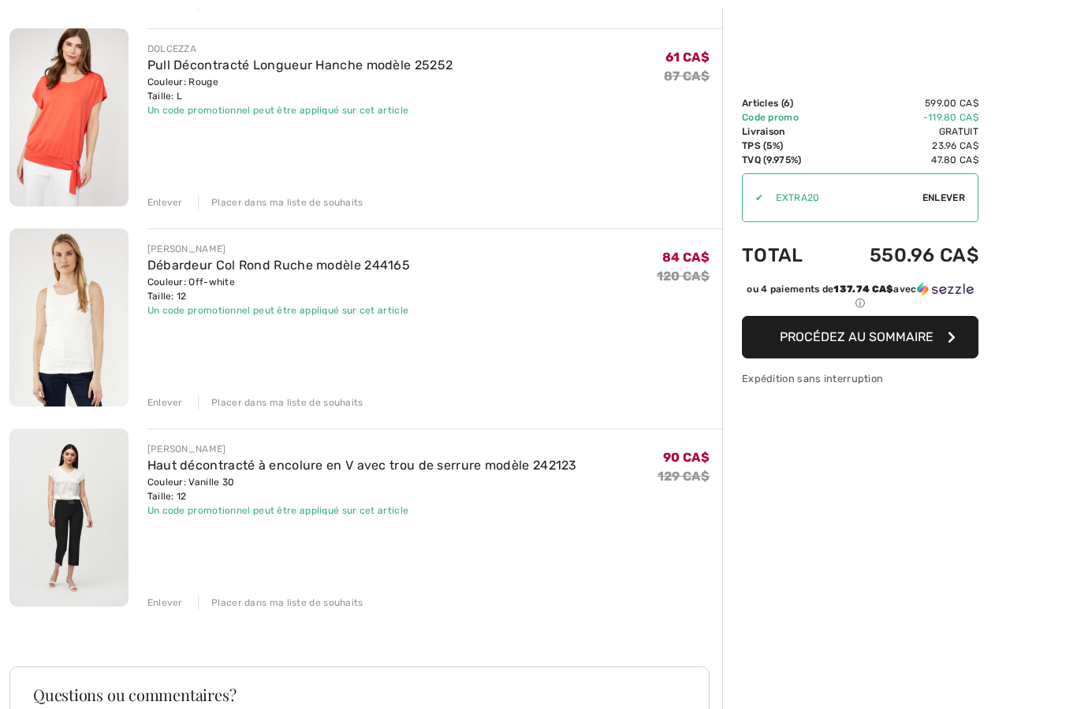
scroll to position [802, 0]
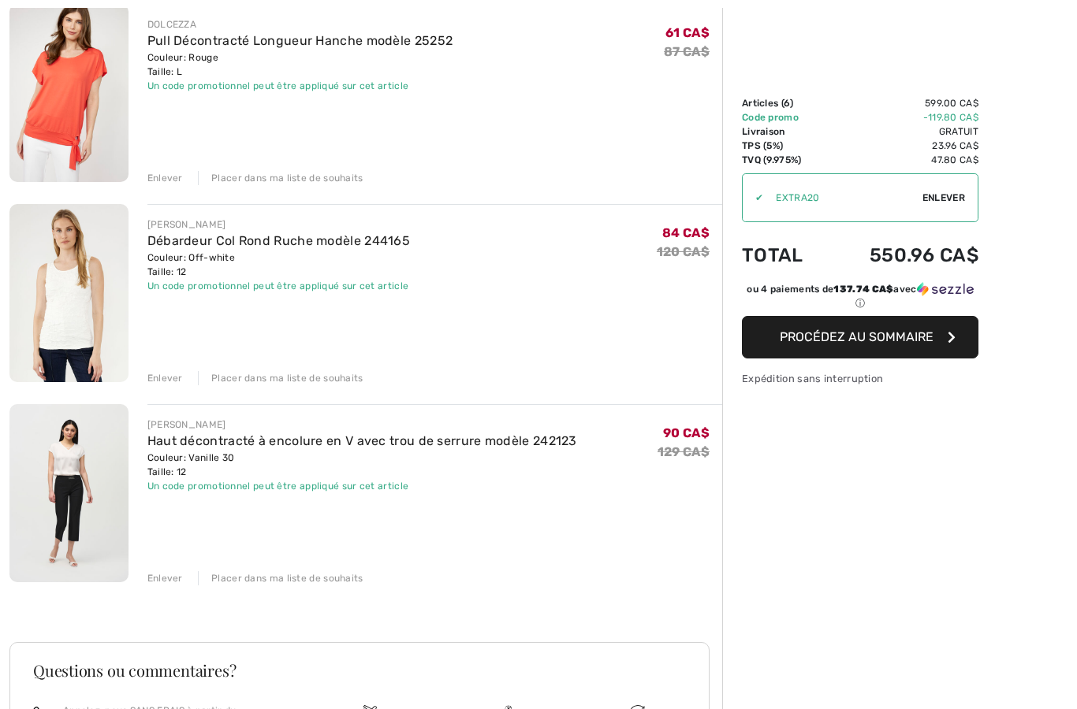
click div "JOSEPH RIBKOFF Pantalon Ample Ceinture Moyenne modèle 251249 Couleur: Noir Tail…"
click div "Enlever"
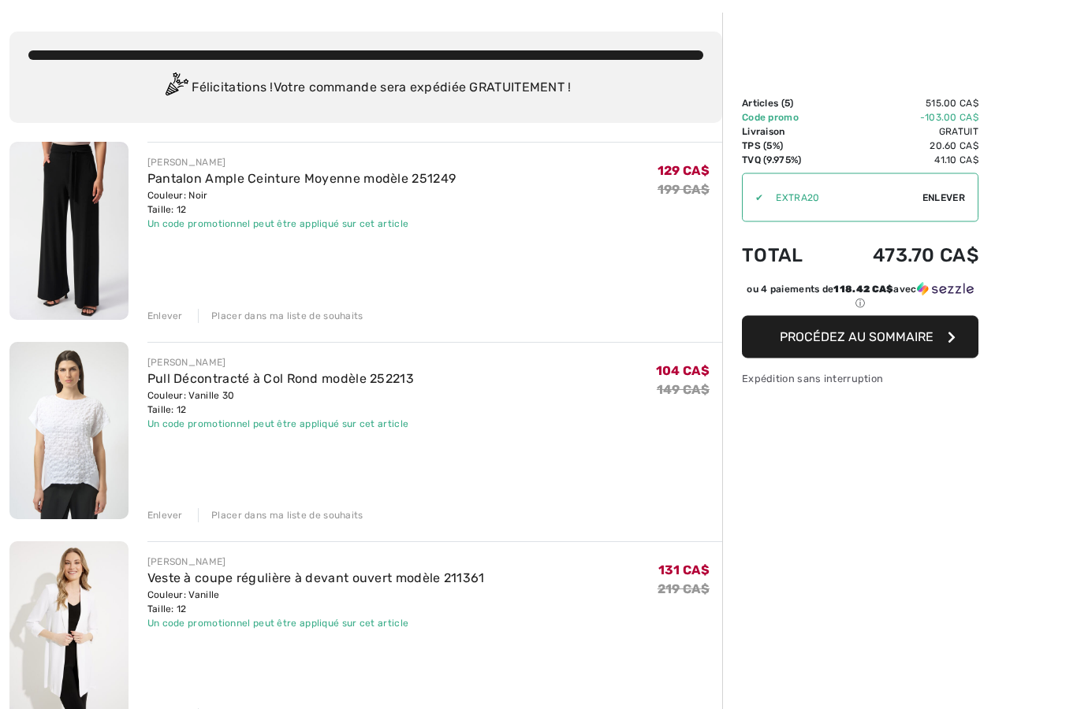
scroll to position [65, 0]
click div "Enlever"
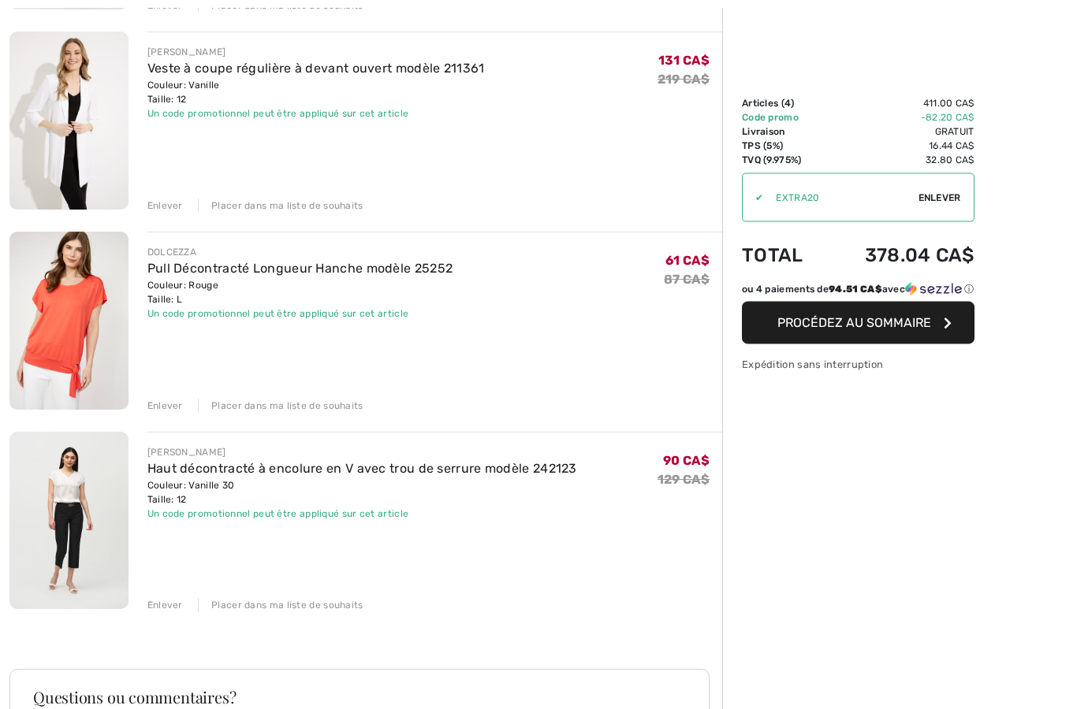
scroll to position [379, 0]
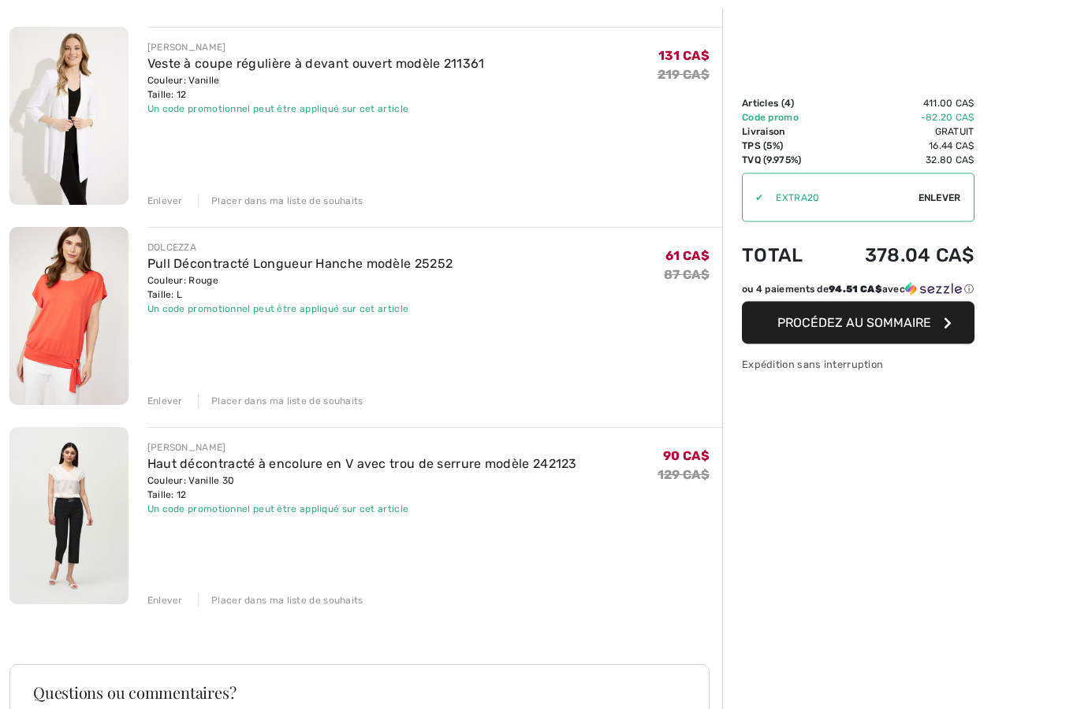
click div "Enlever"
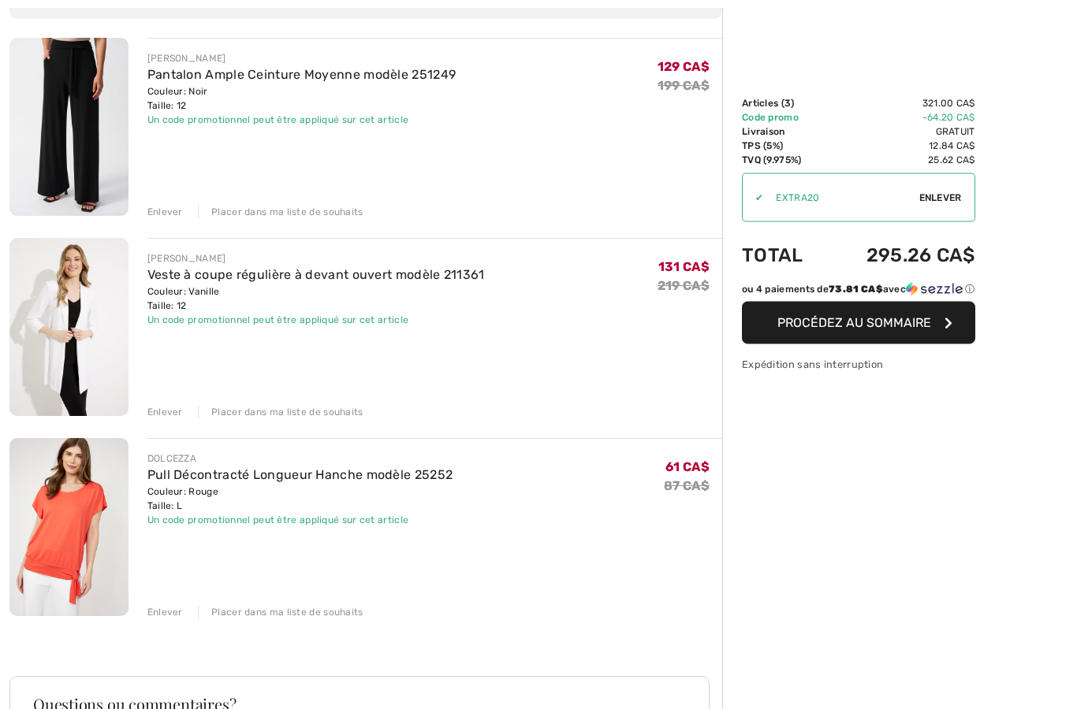
scroll to position [167, 0]
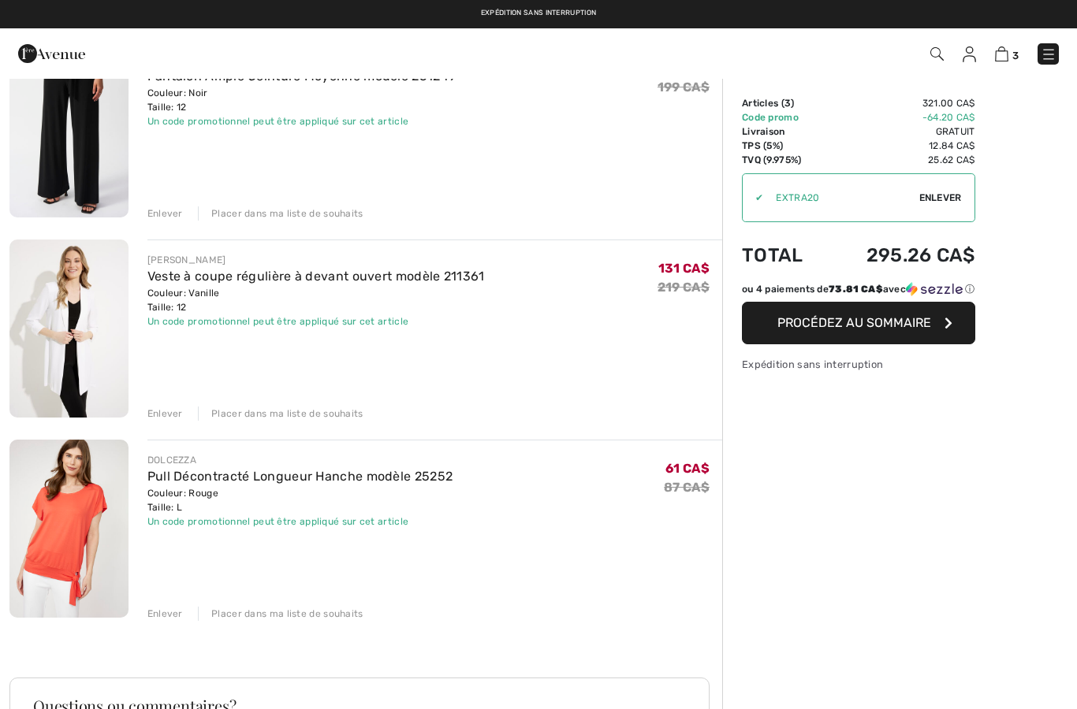
click div "Enlever"
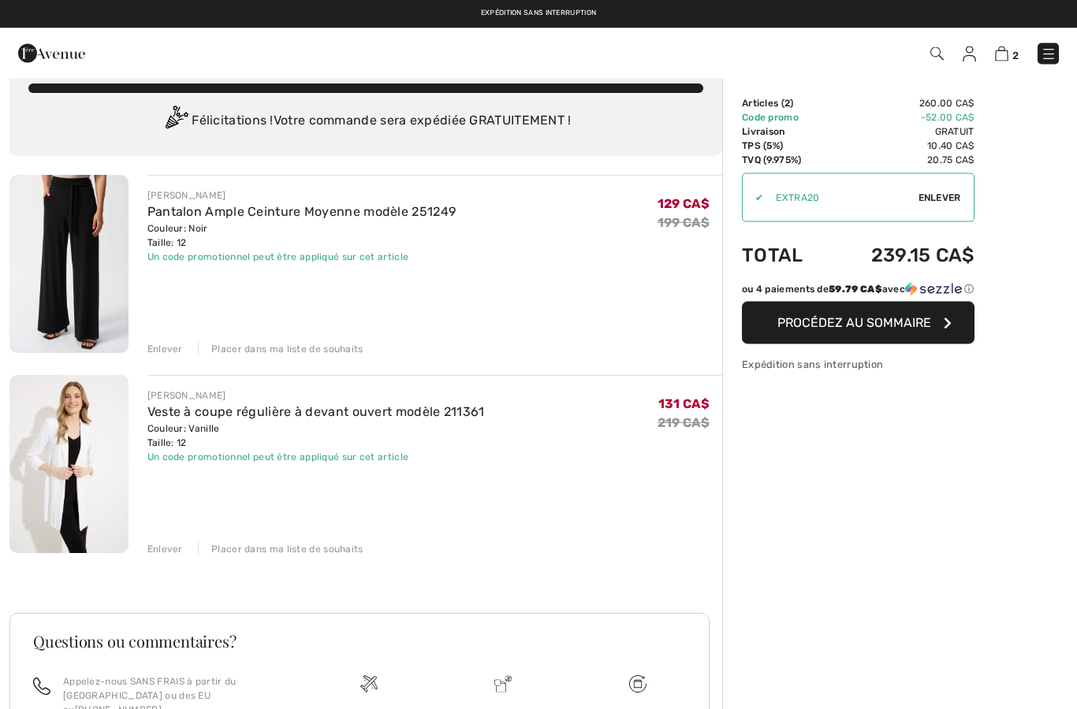
scroll to position [21, 0]
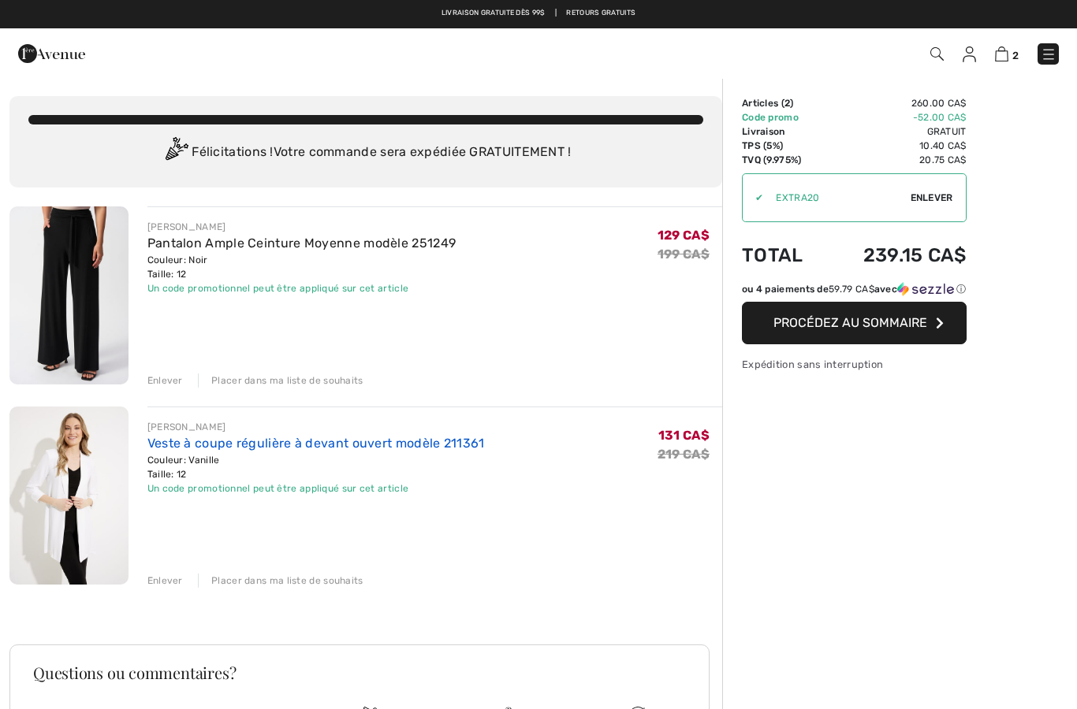
click at [241, 449] on link "Veste à coupe régulière à devant ouvert modèle 211361" at bounding box center [315, 443] width 337 height 15
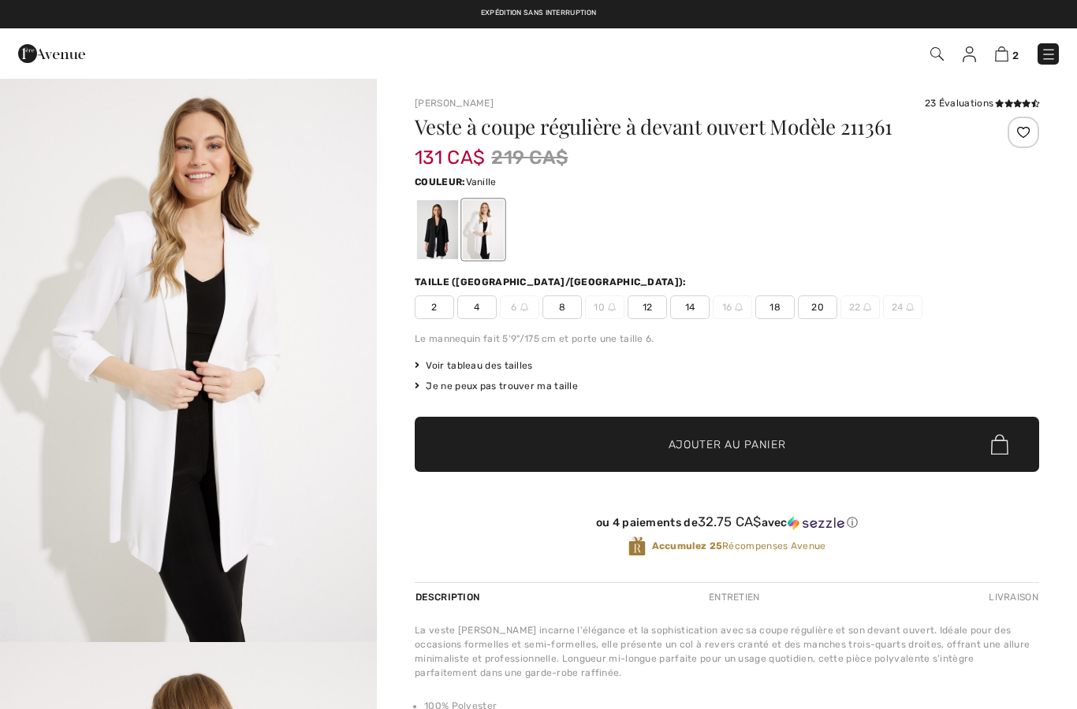
checkbox input "true"
click at [1008, 58] on img at bounding box center [1001, 54] width 13 height 15
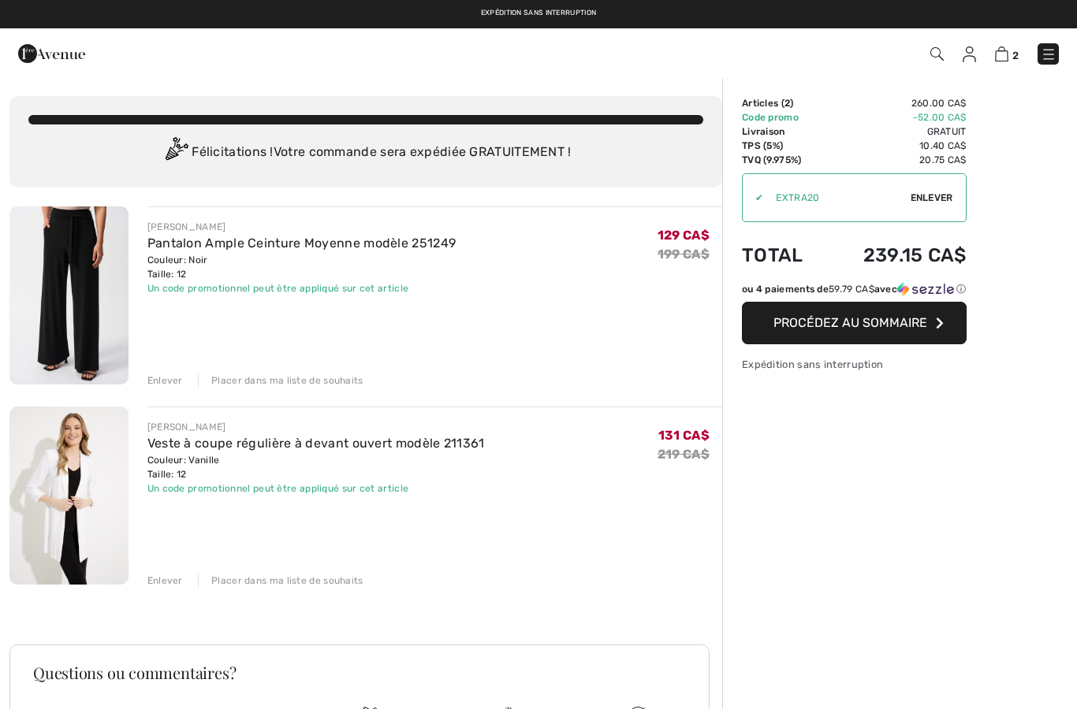
click at [174, 577] on div "Enlever" at bounding box center [164, 581] width 35 height 14
